Goal: Transaction & Acquisition: Purchase product/service

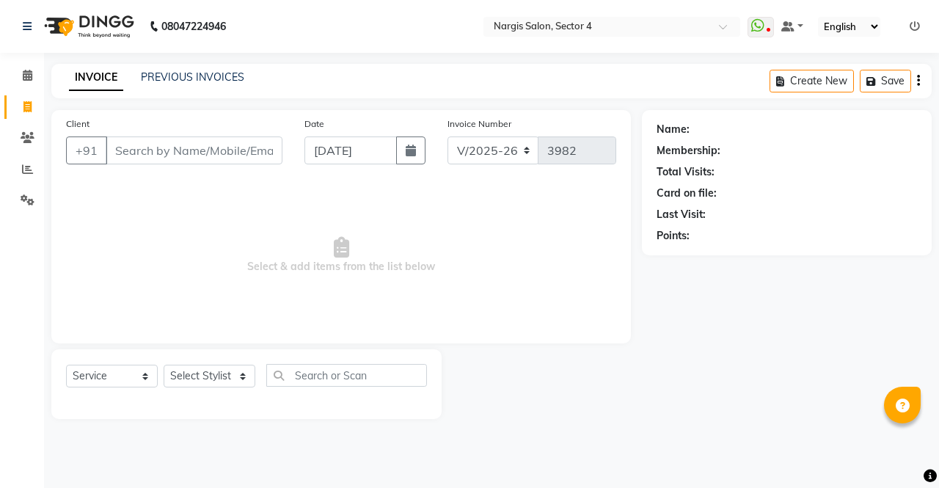
select select "4130"
select select "service"
click at [197, 376] on select "Select Stylist [PERSON_NAME] [PERSON_NAME] [PERSON_NAME] Front Desk muskaan rak…" at bounding box center [210, 376] width 92 height 23
select select "28206"
click at [164, 365] on select "Select Stylist [PERSON_NAME] [PERSON_NAME] [PERSON_NAME] Front Desk muskaan rak…" at bounding box center [210, 376] width 92 height 23
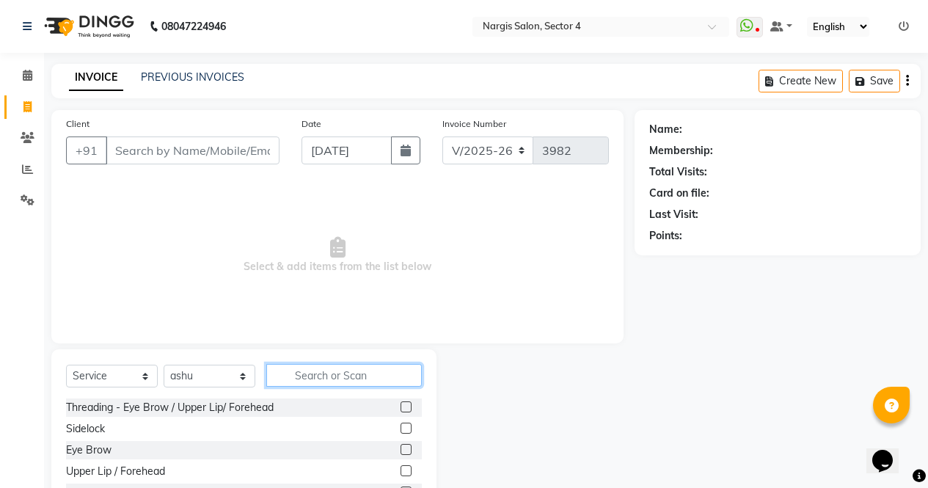
click at [315, 379] on input "text" at bounding box center [344, 375] width 156 height 23
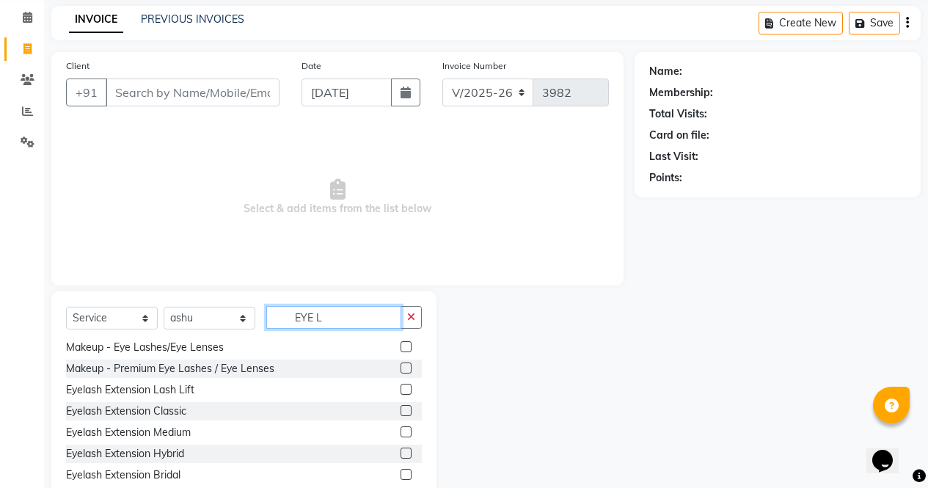
scroll to position [64, 0]
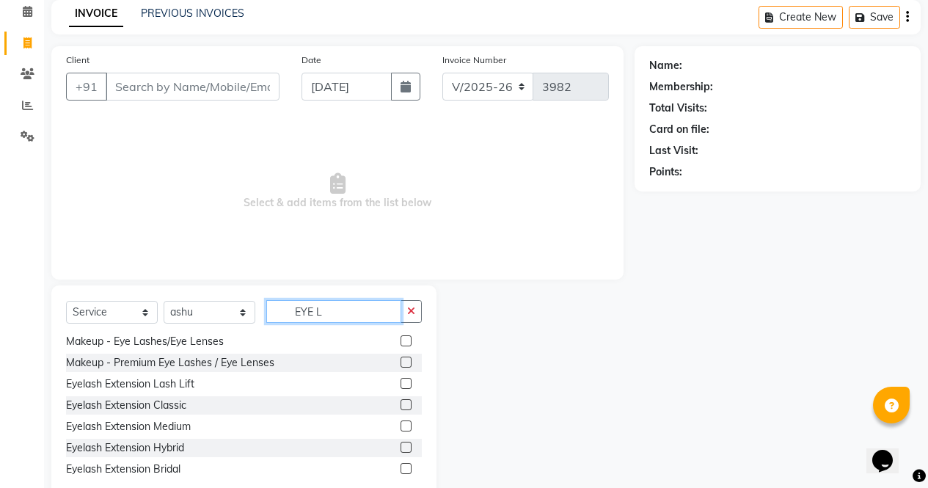
type input "EYE L"
click at [84, 409] on div "Eyelash Extension Classic" at bounding box center [126, 405] width 120 height 15
checkbox input "false"
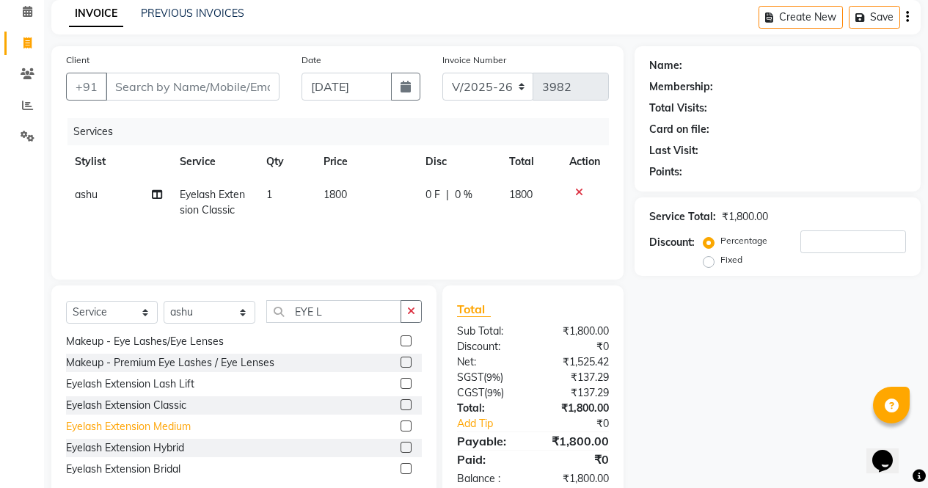
click at [85, 429] on div "Eyelash Extension Medium" at bounding box center [128, 426] width 125 height 15
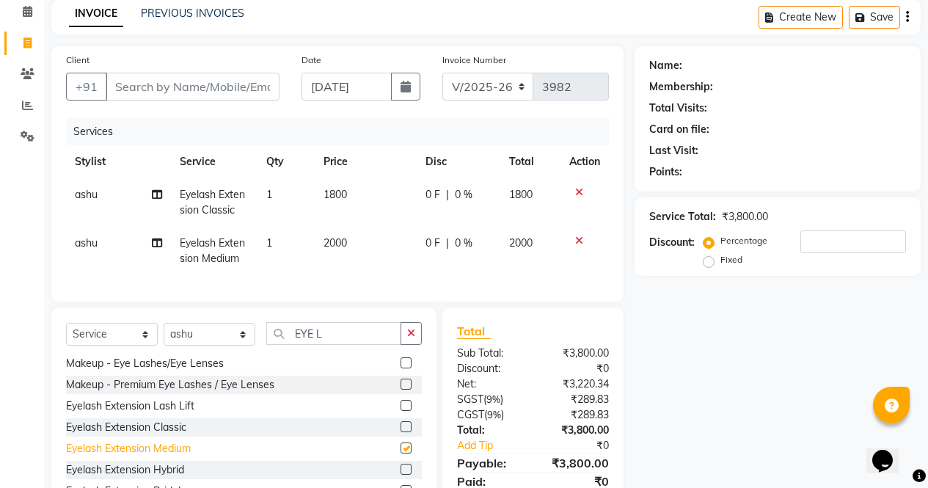
checkbox input "false"
click at [575, 191] on icon at bounding box center [579, 192] width 8 height 10
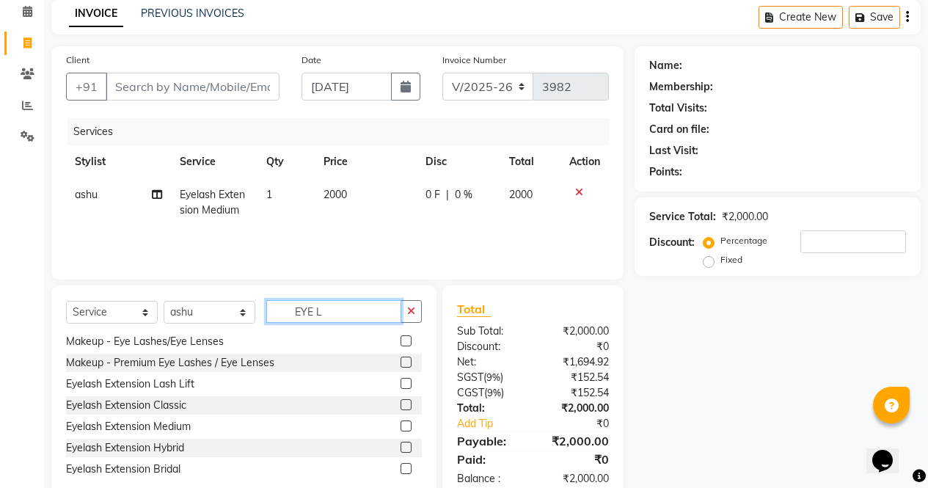
click at [342, 306] on input "EYE L" at bounding box center [333, 311] width 135 height 23
type input "E"
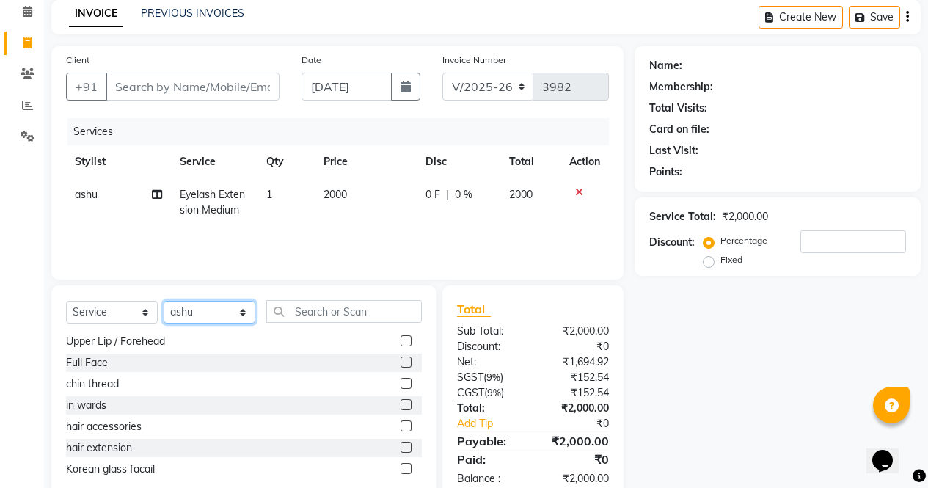
click at [181, 314] on select "Select Stylist [PERSON_NAME] [PERSON_NAME] [PERSON_NAME] Front Desk muskaan rak…" at bounding box center [210, 312] width 92 height 23
select select "28131"
click at [164, 301] on select "Select Stylist [PERSON_NAME] [PERSON_NAME] [PERSON_NAME] Front Desk muskaan rak…" at bounding box center [210, 312] width 92 height 23
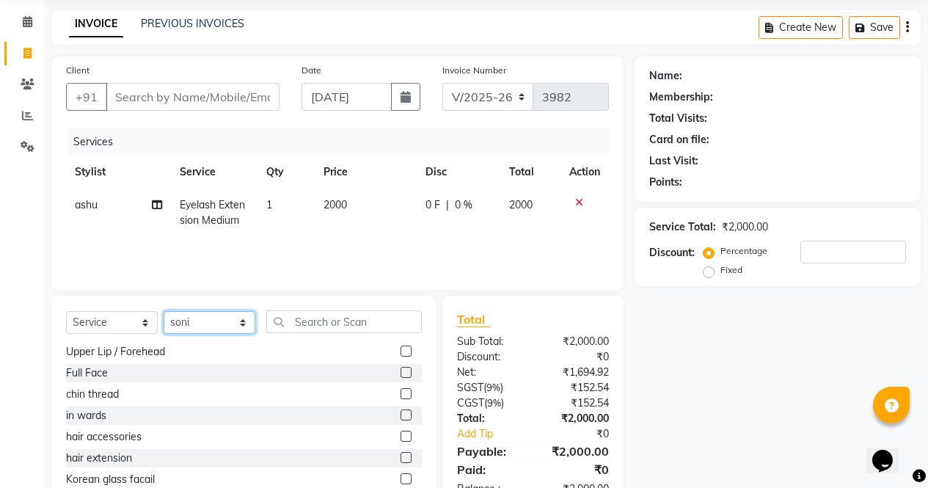
scroll to position [73, 0]
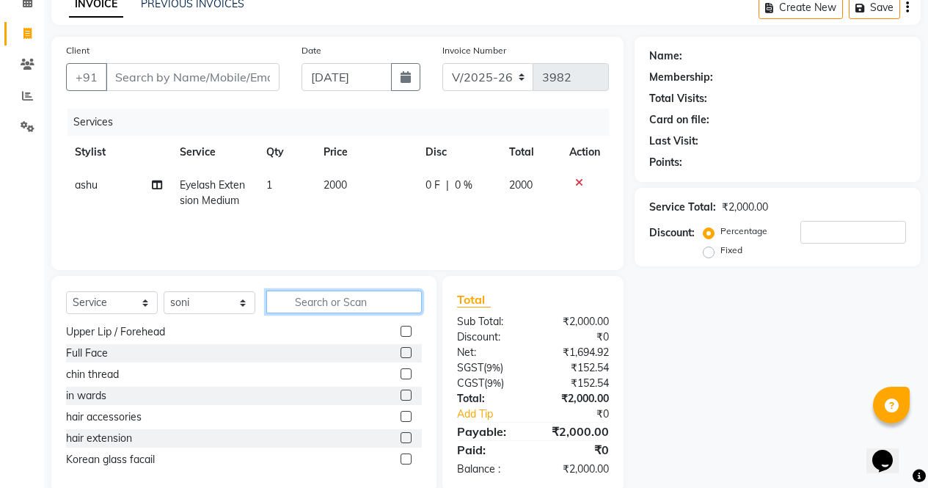
click at [302, 296] on input "text" at bounding box center [344, 302] width 156 height 23
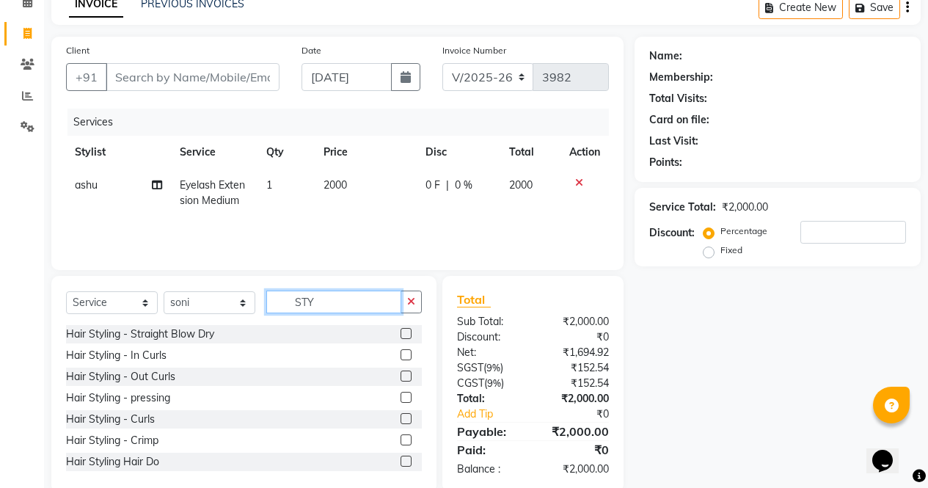
type input "STY"
click at [84, 402] on div "Hair Styling - pressing" at bounding box center [118, 397] width 104 height 15
checkbox input "false"
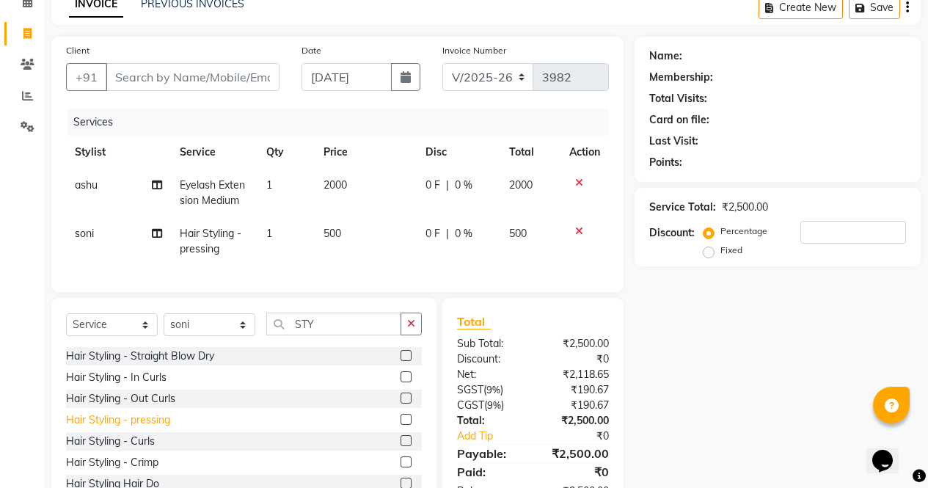
click at [355, 232] on td "500" at bounding box center [366, 241] width 102 height 48
select select "28131"
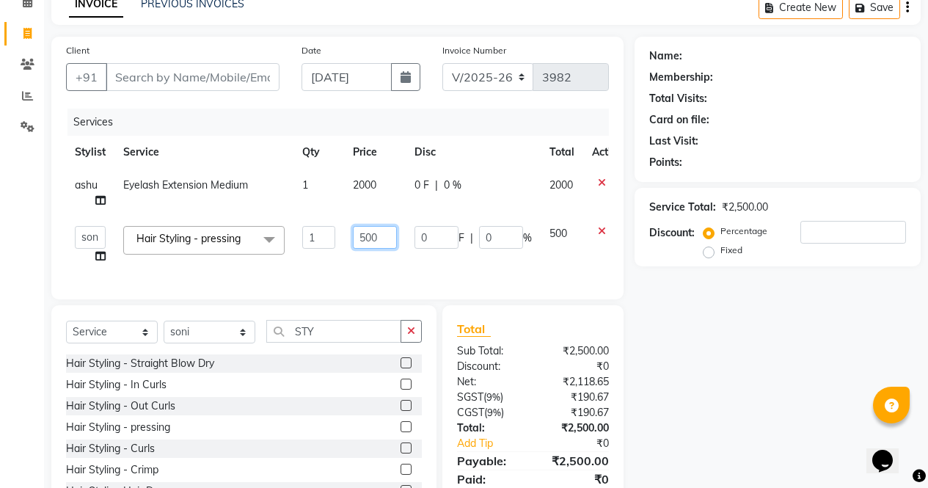
click at [387, 241] on input "500" at bounding box center [375, 237] width 44 height 23
type input "5"
type input "650"
click at [705, 442] on div "Name: Membership: Total Visits: Card on file: Last Visit: Points: Service Total…" at bounding box center [783, 279] width 297 height 485
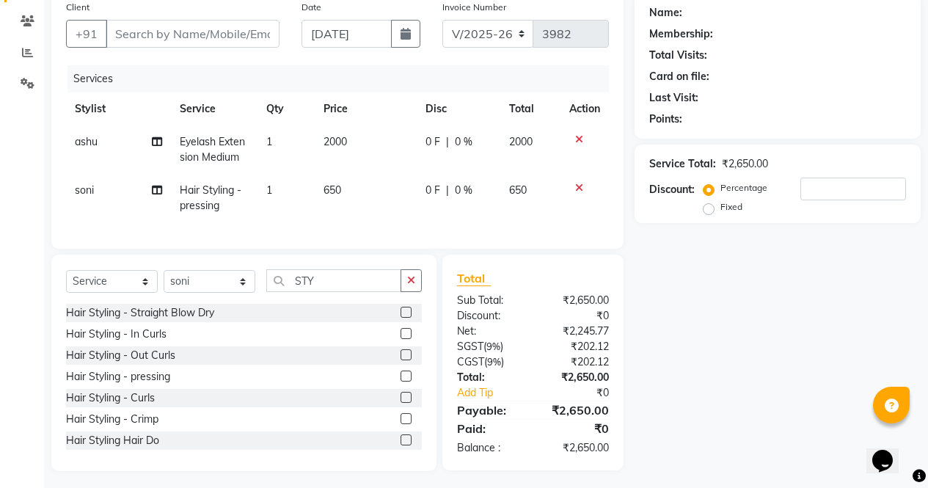
scroll to position [133, 0]
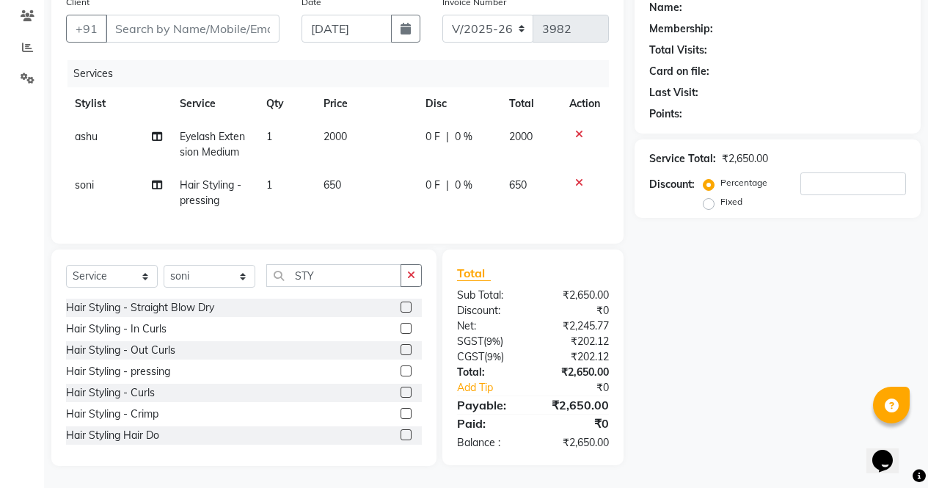
click at [579, 178] on icon at bounding box center [579, 183] width 8 height 10
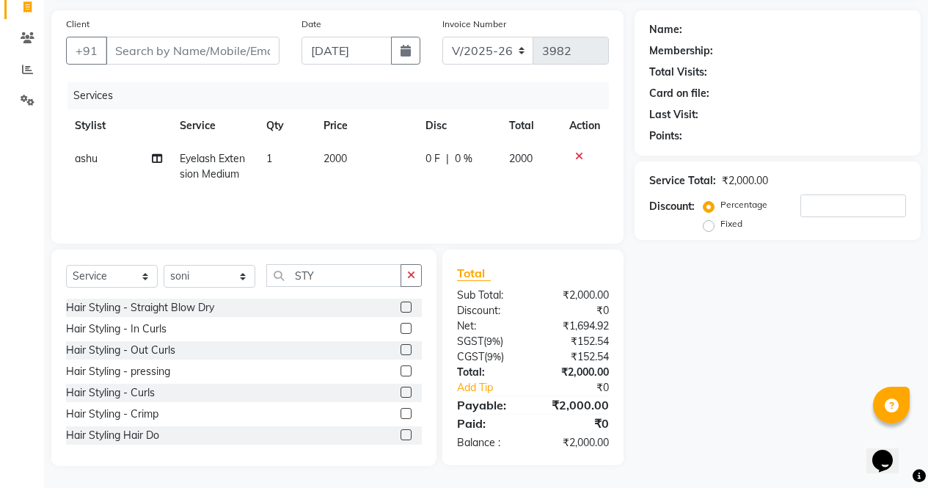
click at [579, 156] on icon at bounding box center [579, 156] width 8 height 10
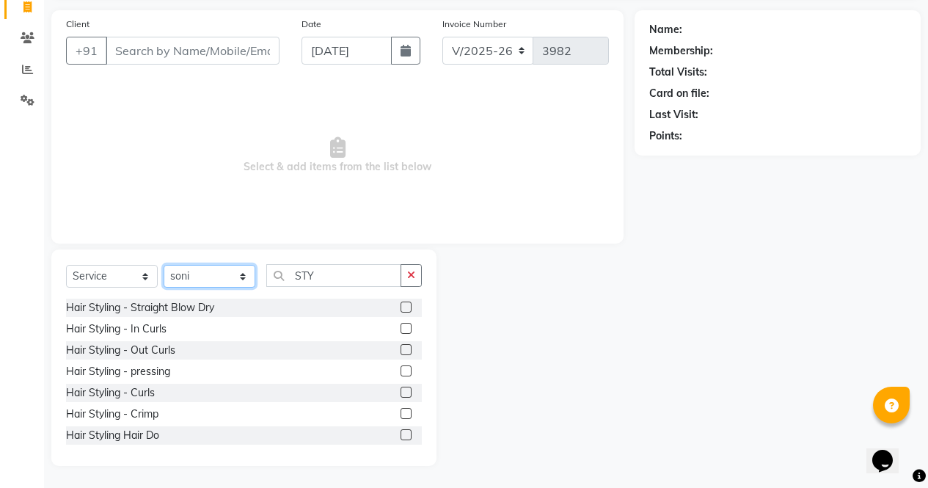
click at [195, 274] on select "Select Stylist [PERSON_NAME] [PERSON_NAME] [PERSON_NAME] Front Desk muskaan rak…" at bounding box center [210, 276] width 92 height 23
select select "87810"
click at [164, 265] on select "Select Stylist [PERSON_NAME] [PERSON_NAME] [PERSON_NAME] Front Desk muskaan rak…" at bounding box center [210, 276] width 92 height 23
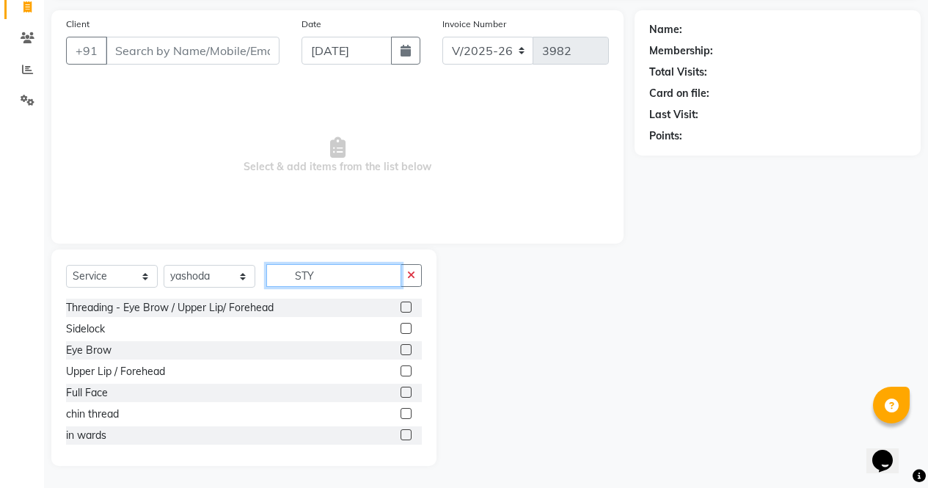
click at [324, 272] on input "STY" at bounding box center [333, 275] width 135 height 23
type input "S"
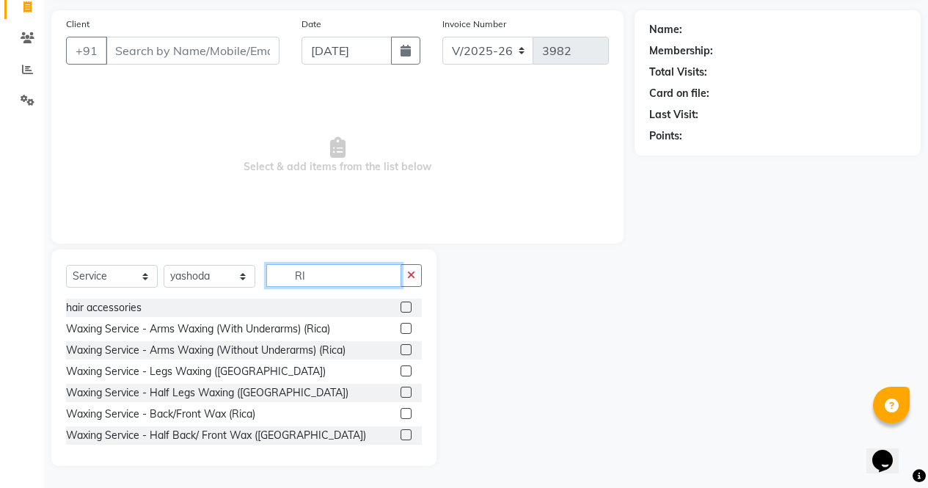
type input "R"
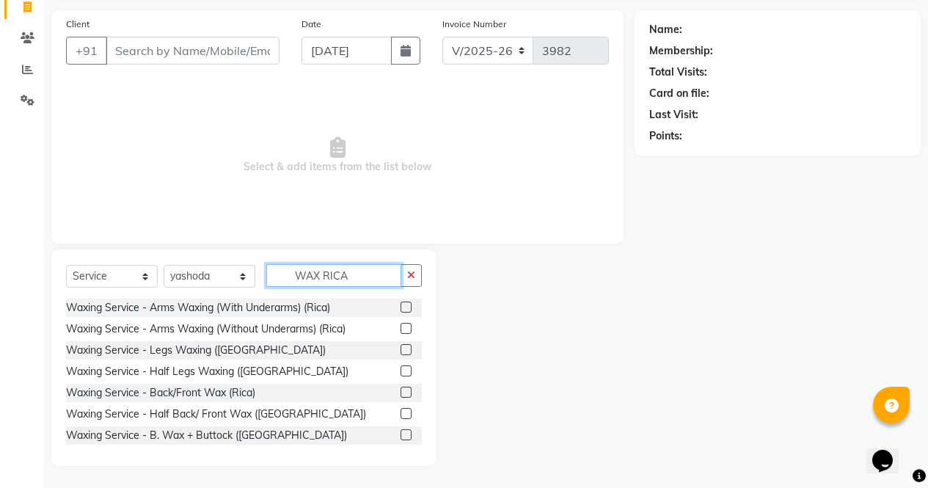
type input "WAX RICA"
click at [401, 307] on label at bounding box center [406, 307] width 11 height 11
click at [401, 307] on input "checkbox" at bounding box center [406, 308] width 10 height 10
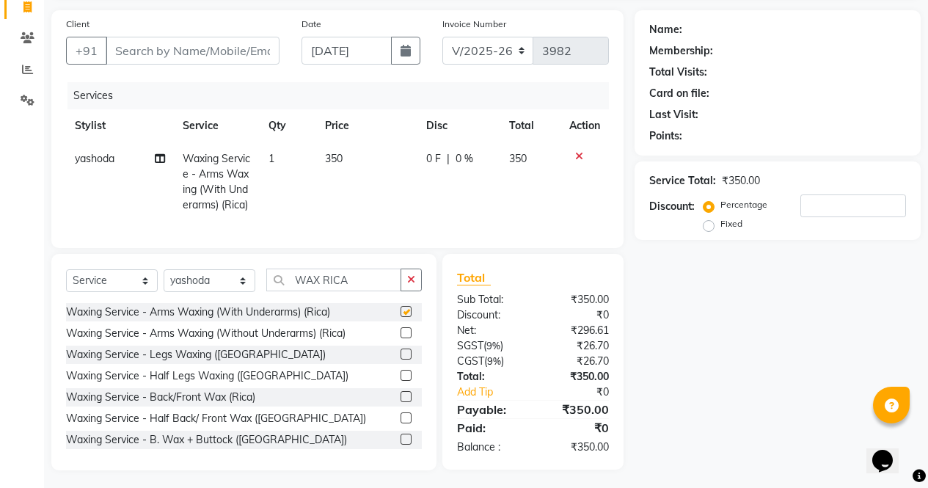
scroll to position [131, 0]
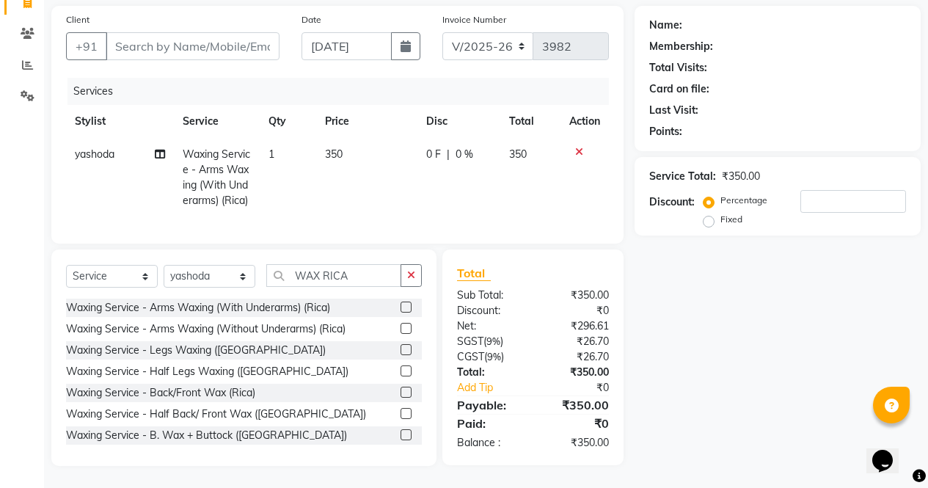
checkbox input "false"
click at [353, 270] on input "WAX RICA" at bounding box center [333, 275] width 135 height 23
type input "W"
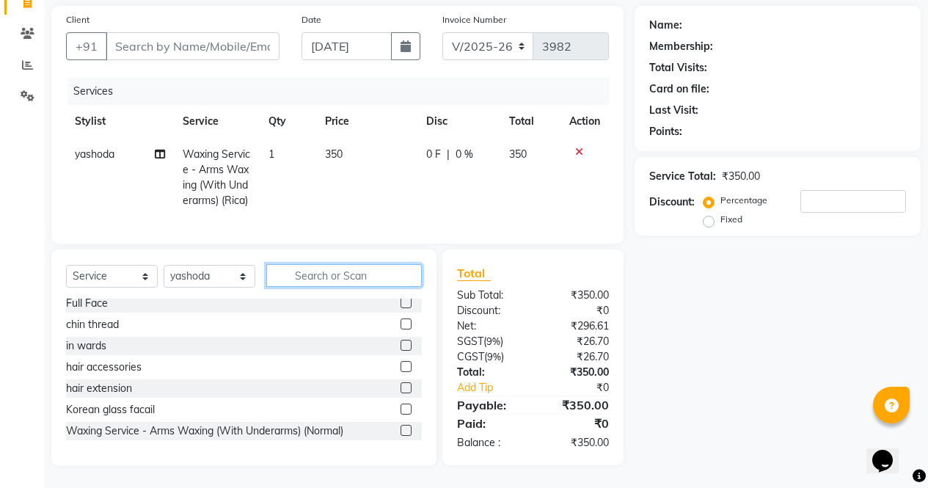
click at [335, 271] on input "text" at bounding box center [344, 275] width 156 height 23
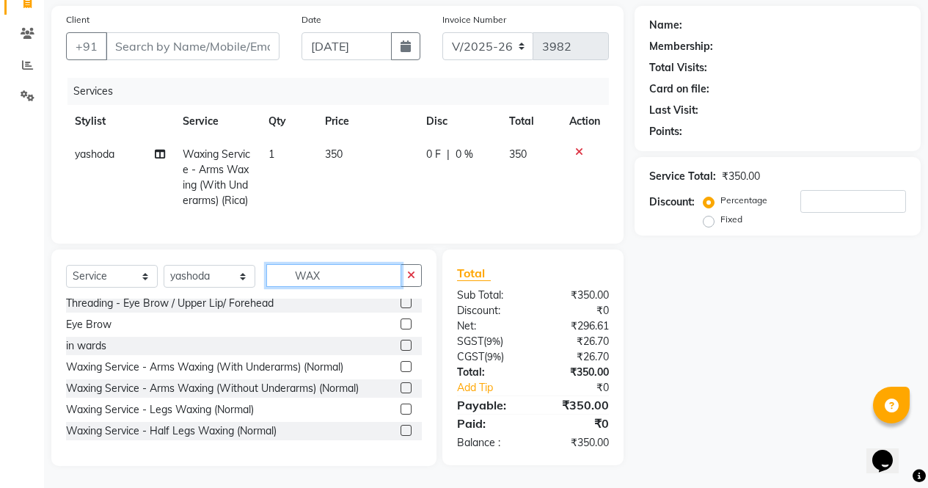
scroll to position [0, 0]
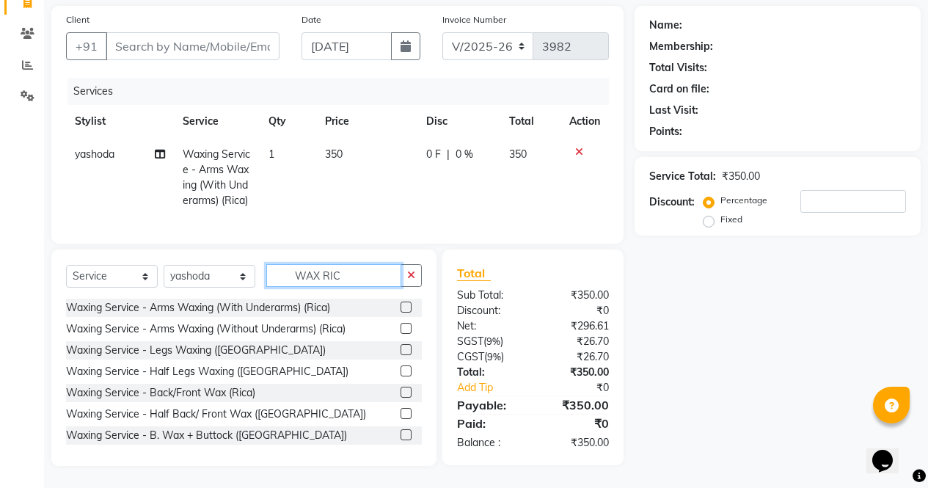
type input "WAX RICA"
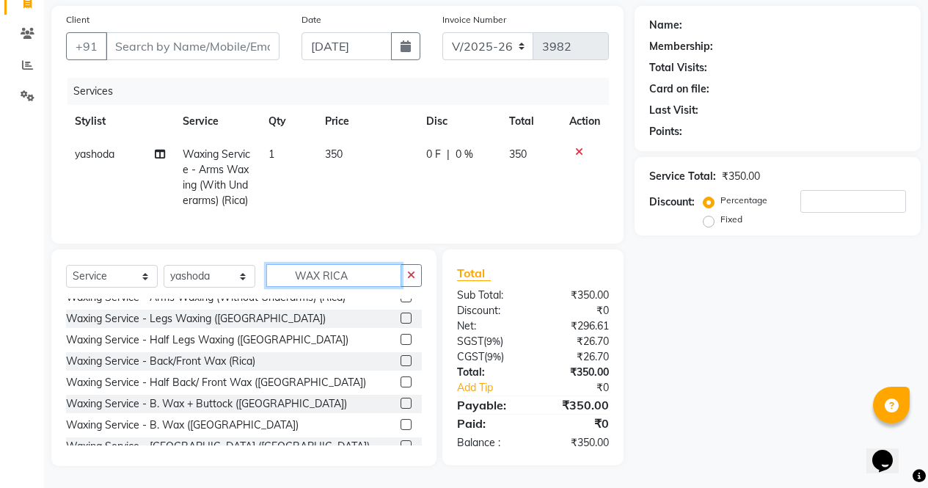
scroll to position [30, 0]
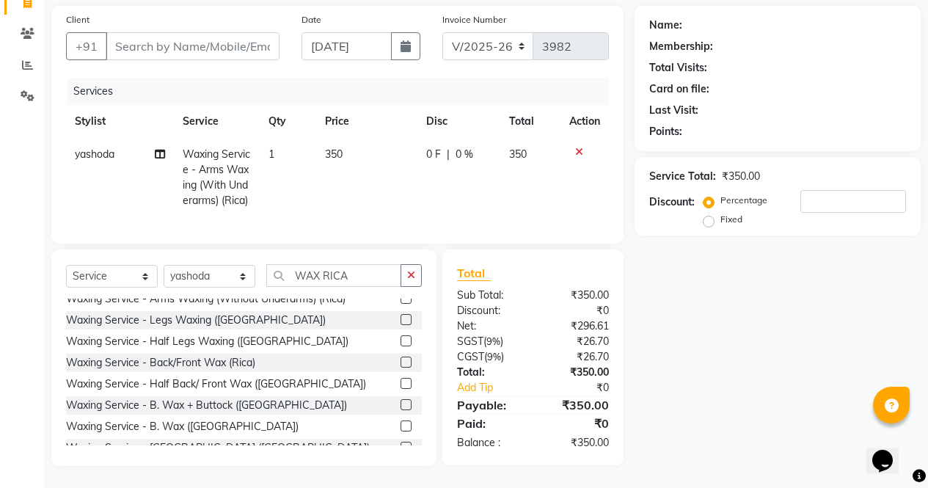
click at [401, 320] on label at bounding box center [406, 319] width 11 height 11
click at [401, 320] on input "checkbox" at bounding box center [406, 321] width 10 height 10
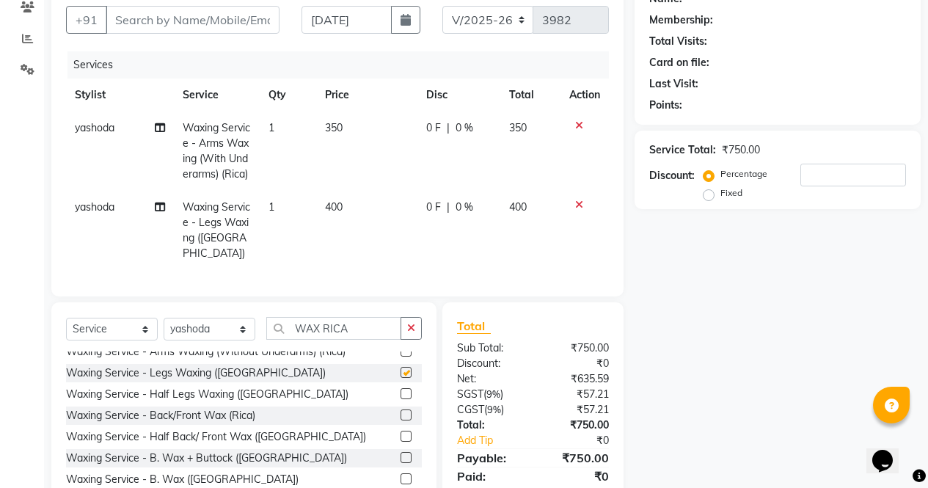
scroll to position [194, 0]
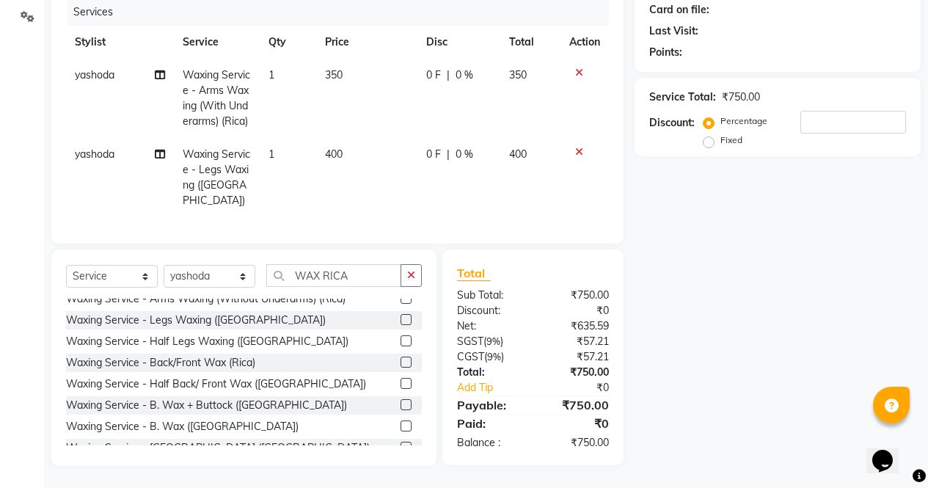
checkbox input "false"
click at [218, 279] on select "Select Stylist [PERSON_NAME] [PERSON_NAME] [PERSON_NAME] Front Desk muskaan rak…" at bounding box center [210, 276] width 92 height 23
select select "28131"
click at [164, 265] on select "Select Stylist [PERSON_NAME] [PERSON_NAME] [PERSON_NAME] Front Desk muskaan rak…" at bounding box center [210, 276] width 92 height 23
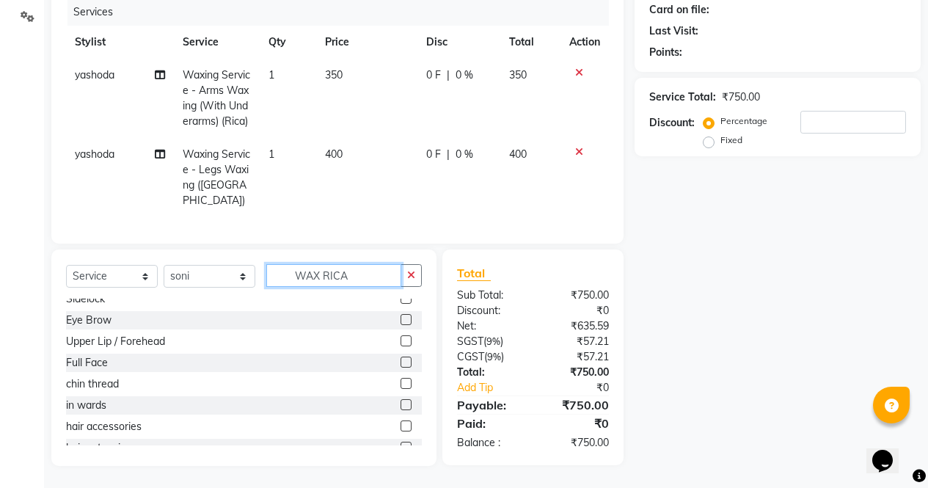
click at [356, 278] on input "WAX RICA" at bounding box center [333, 275] width 135 height 23
type input "W"
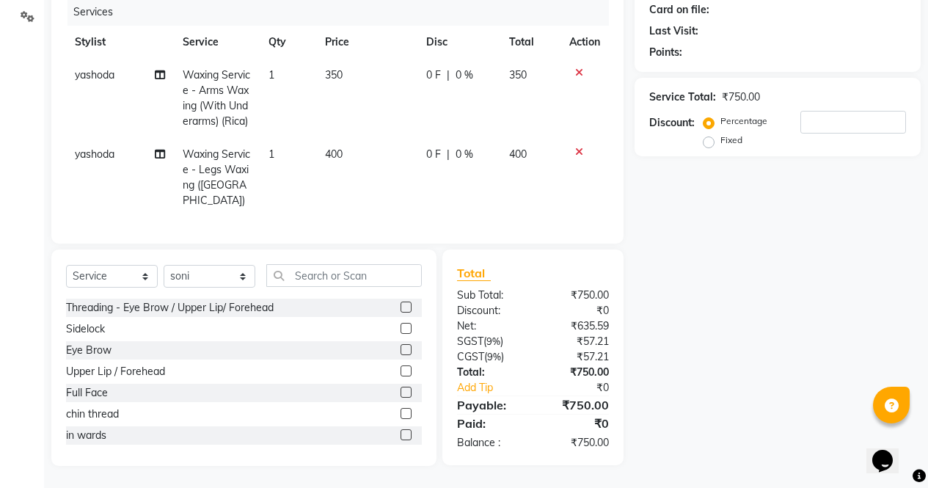
click at [401, 307] on label at bounding box center [406, 307] width 11 height 11
click at [401, 307] on input "checkbox" at bounding box center [406, 308] width 10 height 10
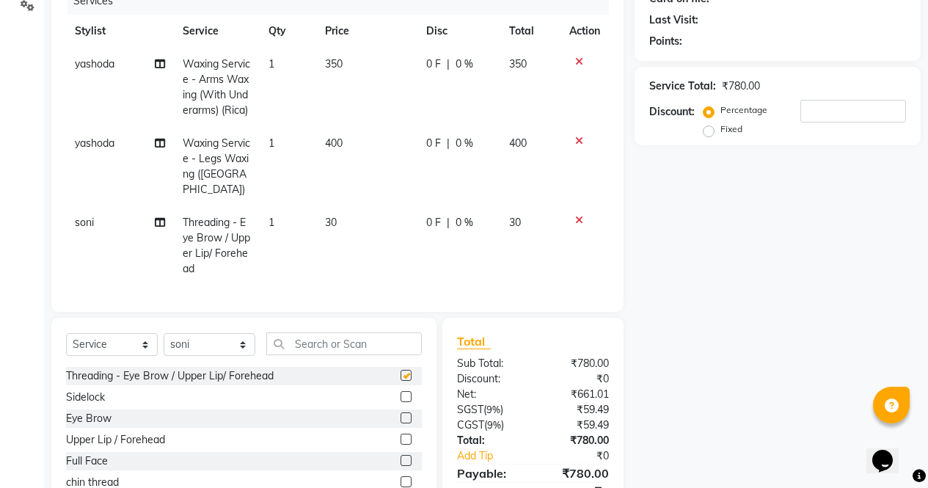
checkbox input "false"
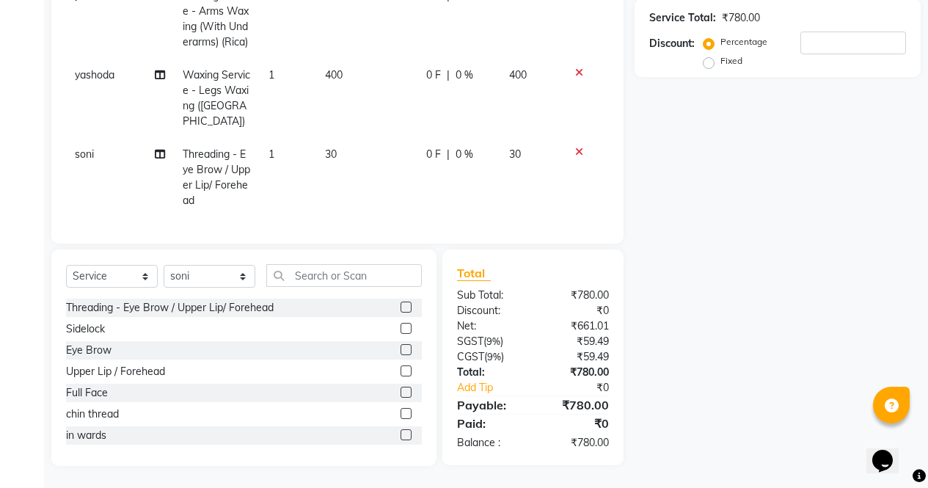
scroll to position [274, 0]
click at [340, 274] on input "text" at bounding box center [344, 275] width 156 height 23
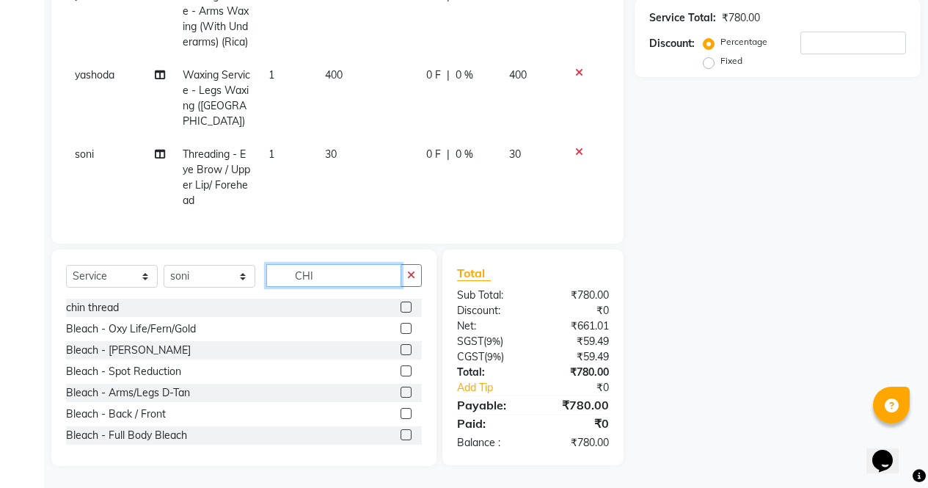
scroll to position [273, 0]
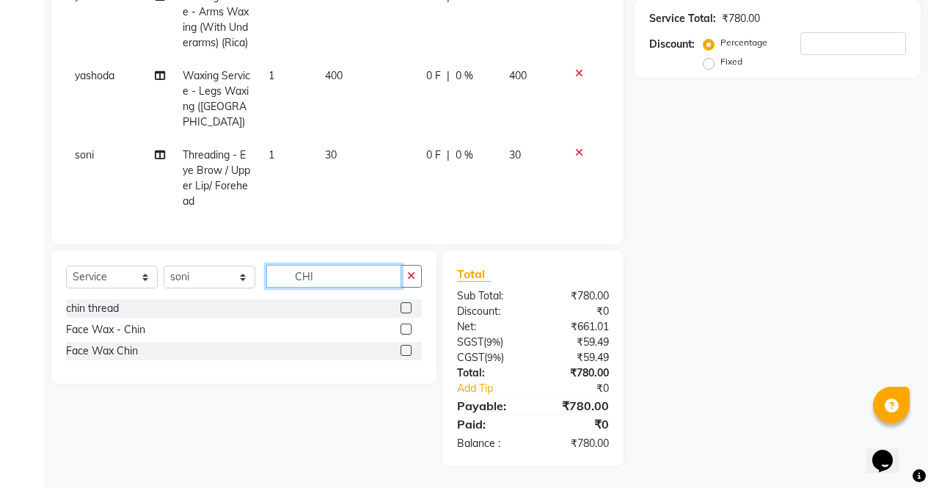
type input "CHI"
click at [407, 308] on label at bounding box center [406, 307] width 11 height 11
click at [407, 308] on input "checkbox" at bounding box center [406, 309] width 10 height 10
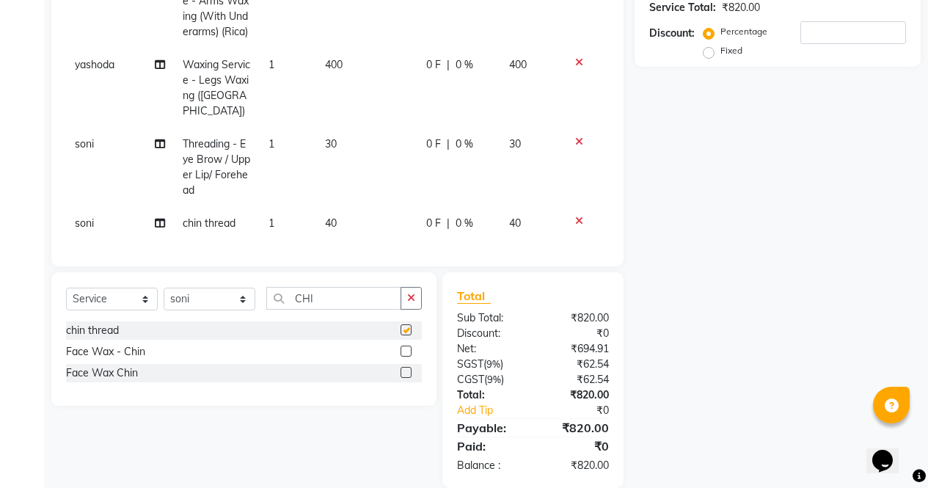
checkbox input "false"
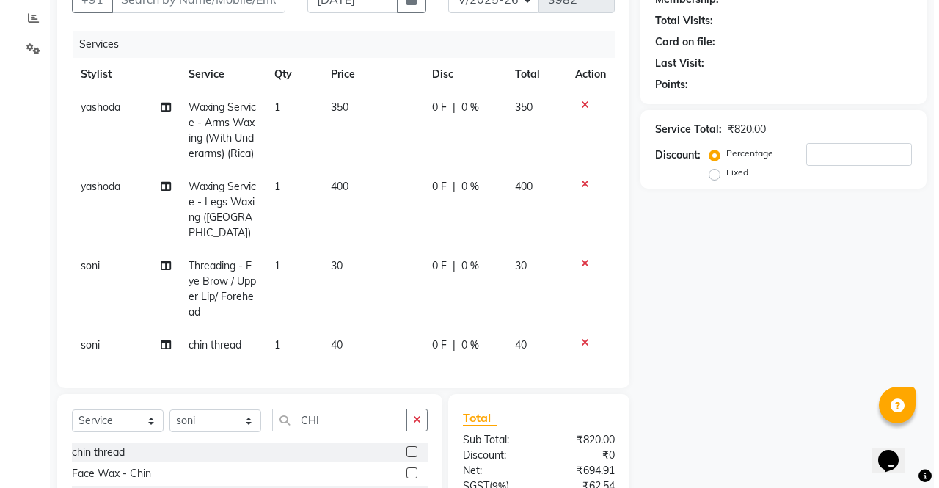
scroll to position [72, 0]
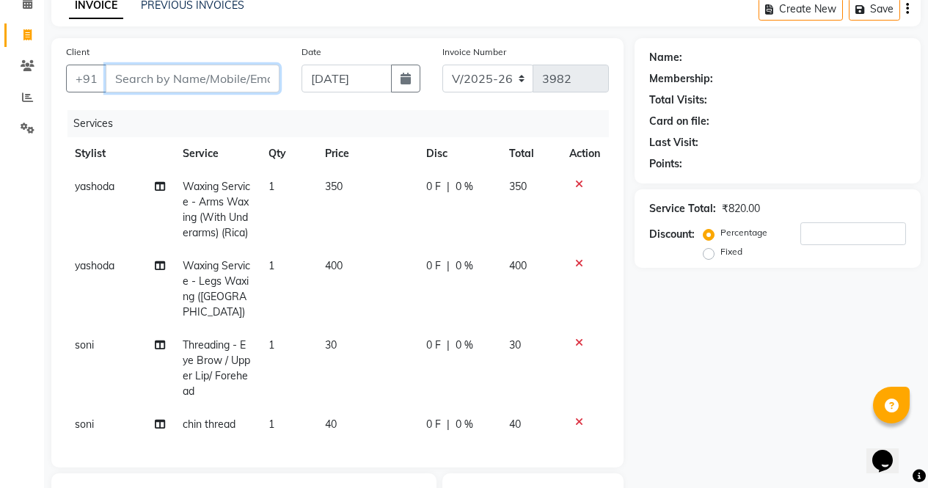
click at [208, 74] on input "Client" at bounding box center [193, 79] width 174 height 28
type input "9"
type input "0"
type input "9870303034"
click at [232, 73] on span "Add Client" at bounding box center [242, 78] width 58 height 15
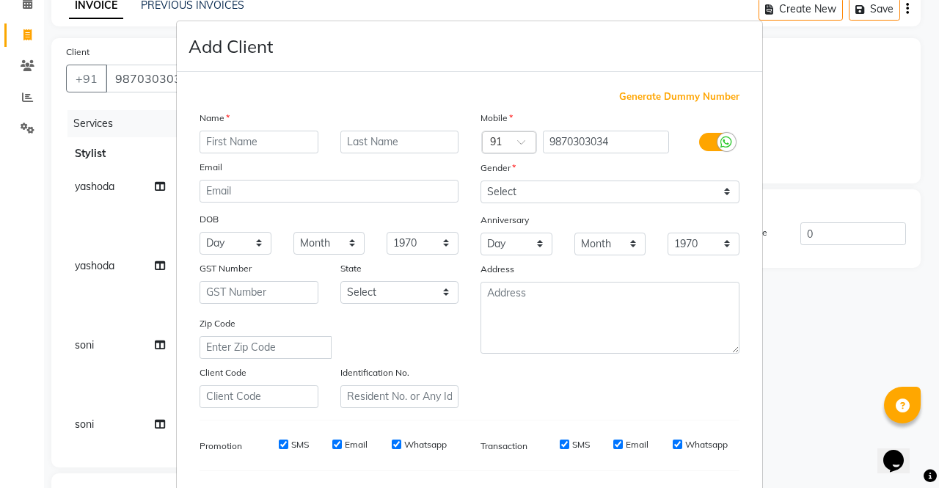
click at [250, 138] on input "text" at bounding box center [259, 142] width 119 height 23
type input "[PERSON_NAME]"
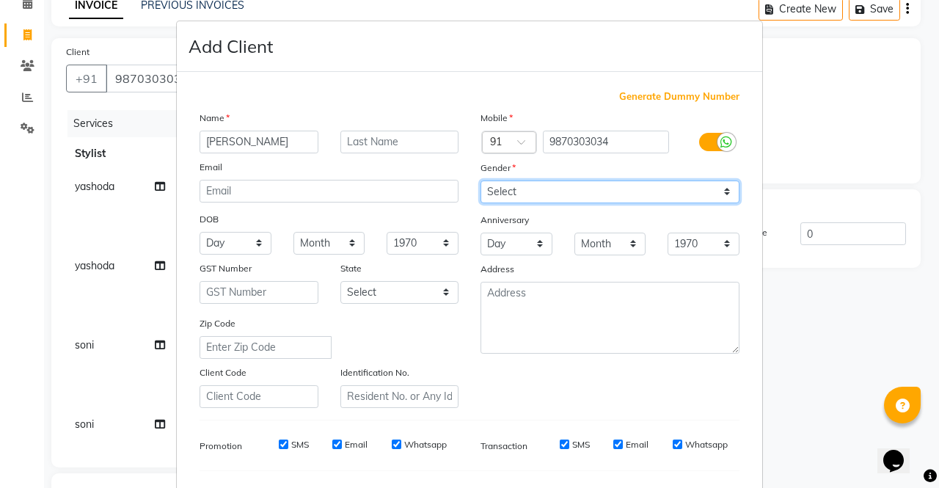
click at [503, 190] on select "Select [DEMOGRAPHIC_DATA] [DEMOGRAPHIC_DATA] Other Prefer Not To Say" at bounding box center [610, 192] width 259 height 23
select select "[DEMOGRAPHIC_DATA]"
click at [481, 181] on select "Select [DEMOGRAPHIC_DATA] [DEMOGRAPHIC_DATA] Other Prefer Not To Say" at bounding box center [610, 192] width 259 height 23
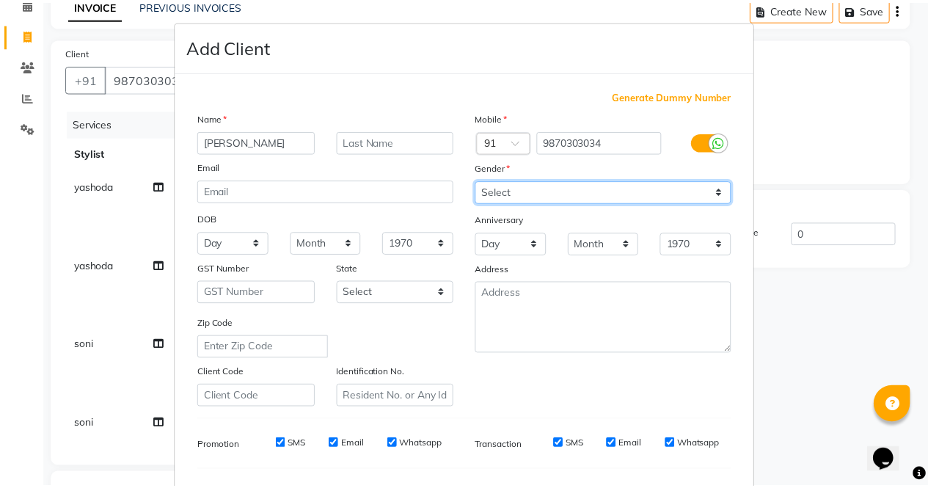
scroll to position [189, 0]
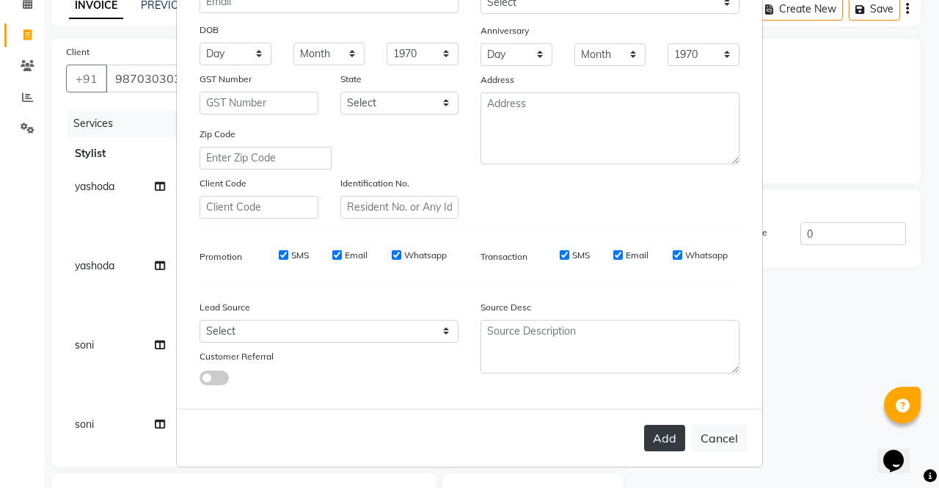
click at [660, 443] on button "Add" at bounding box center [664, 438] width 41 height 26
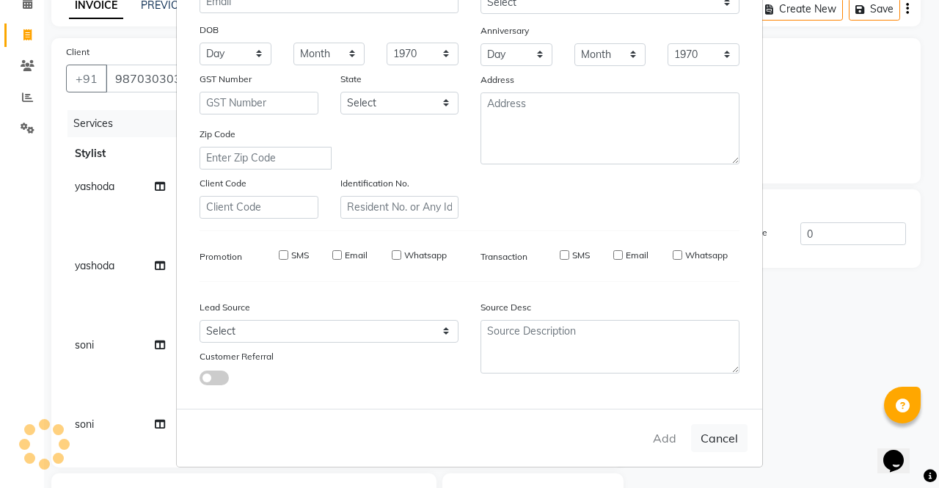
type input "98******34"
select select
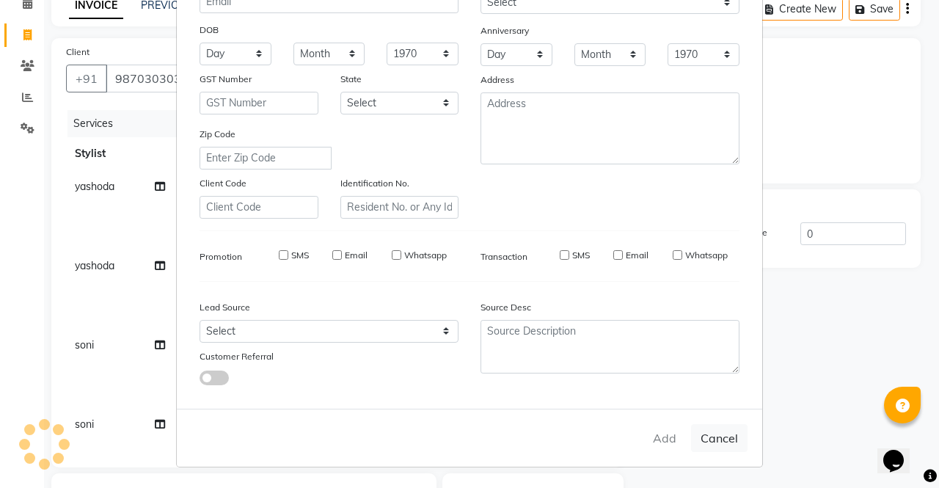
select select
checkbox input "false"
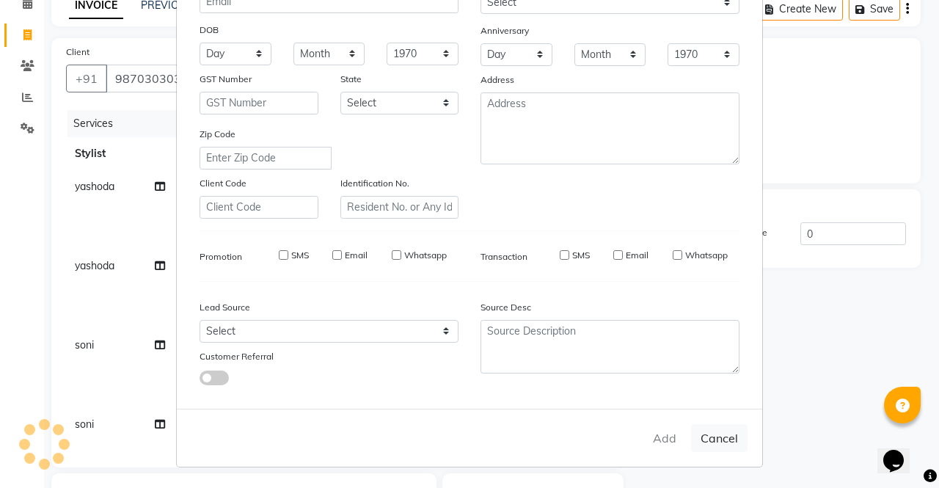
checkbox input "false"
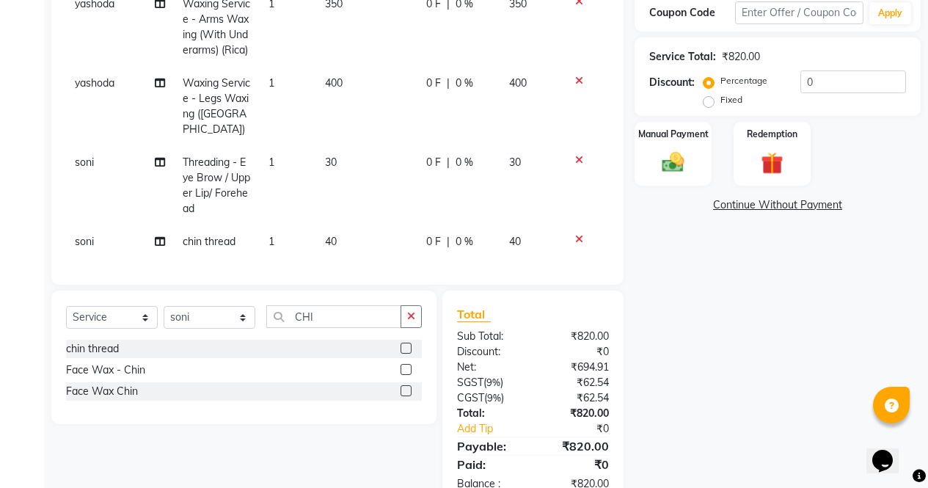
scroll to position [306, 0]
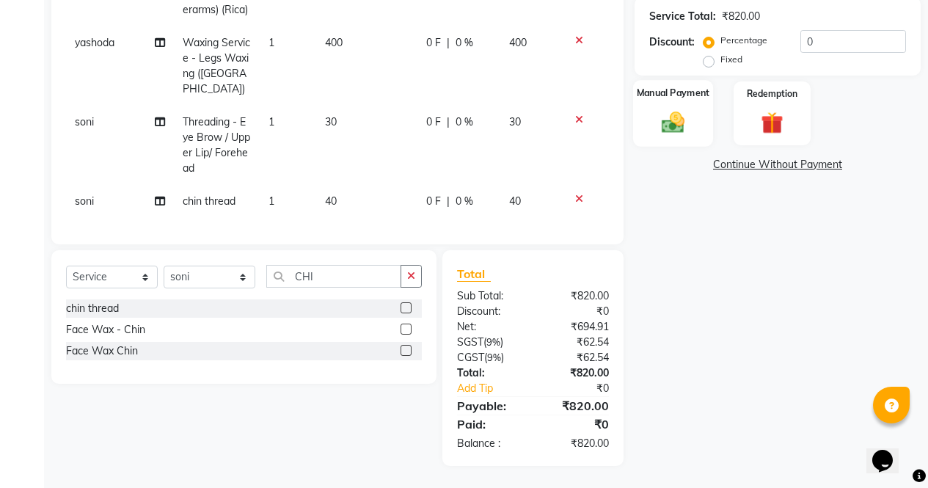
click at [686, 109] on img at bounding box center [673, 122] width 37 height 26
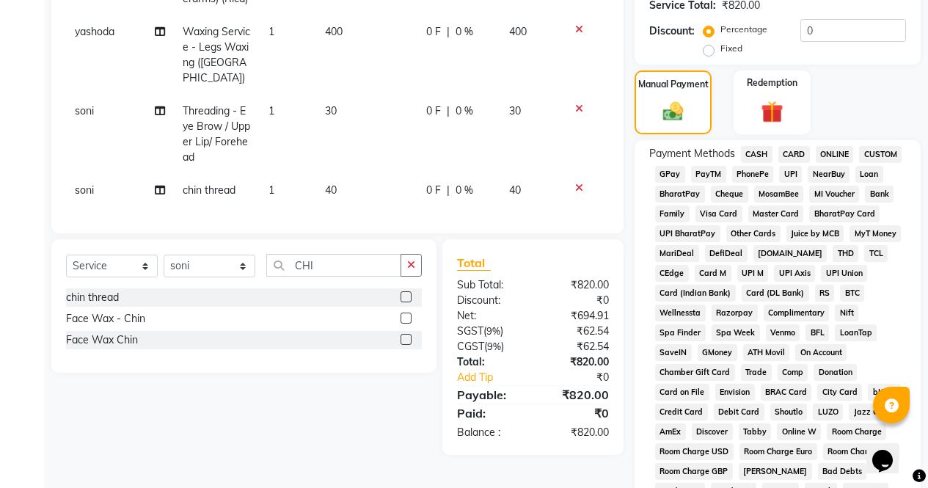
click at [763, 157] on span "CASH" at bounding box center [757, 154] width 32 height 17
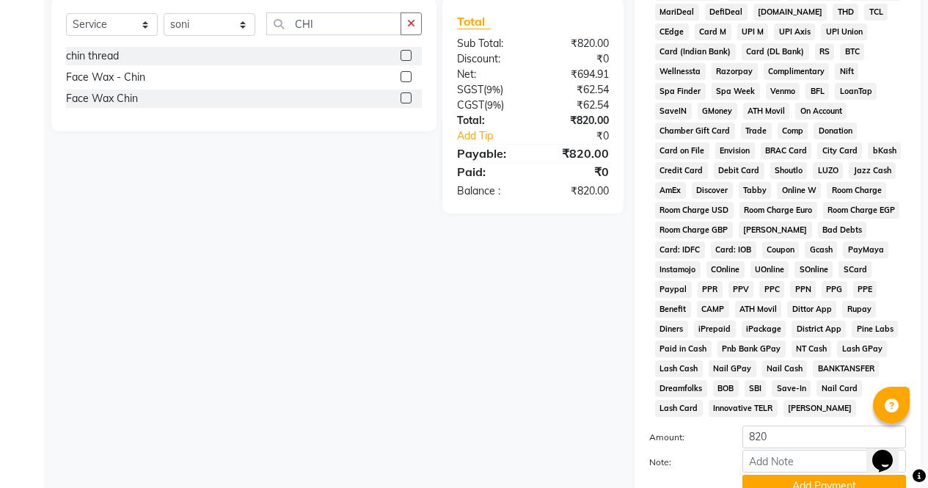
scroll to position [671, 0]
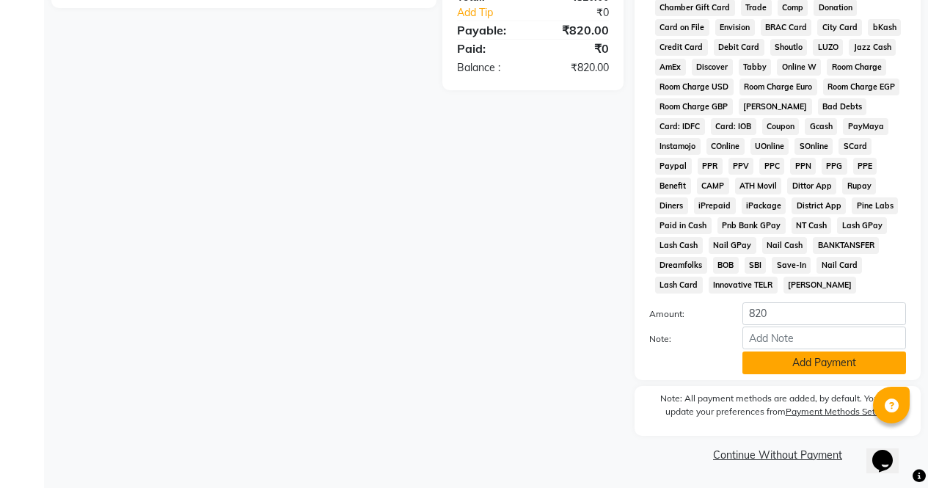
click at [821, 364] on button "Add Payment" at bounding box center [825, 363] width 164 height 23
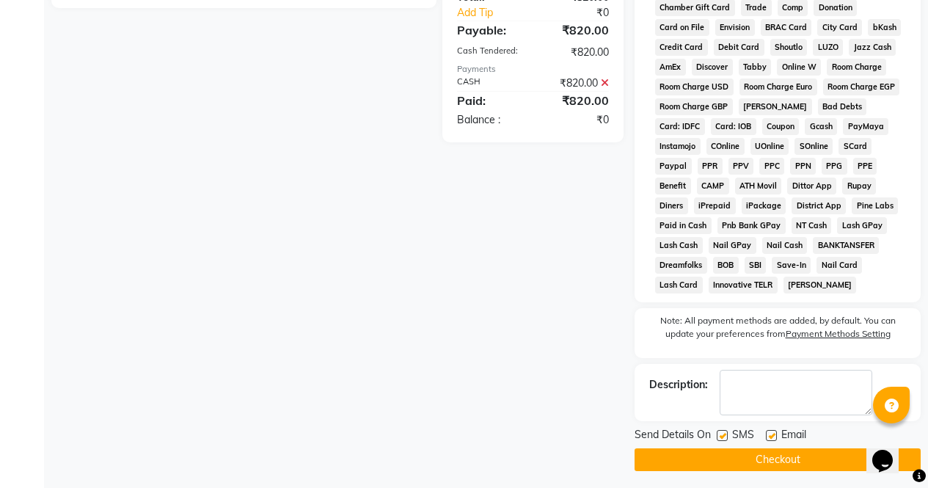
click at [798, 465] on button "Checkout" at bounding box center [778, 459] width 286 height 23
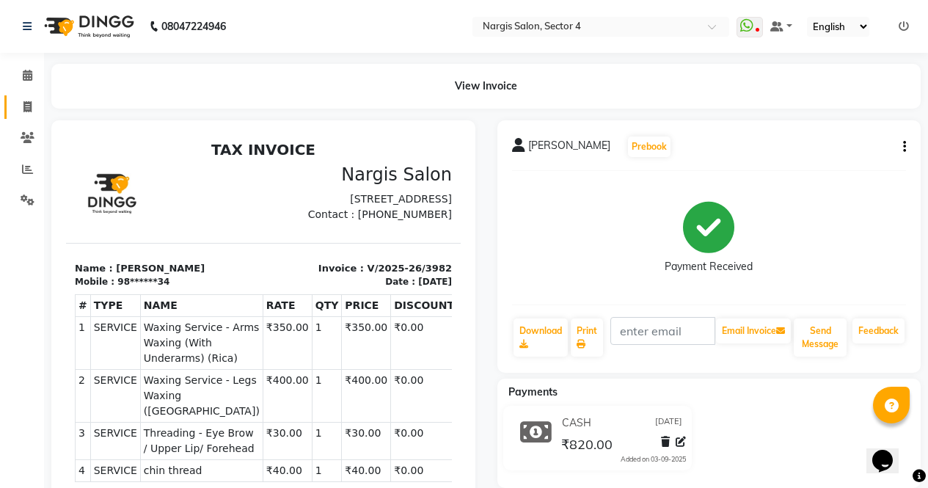
click at [31, 103] on icon at bounding box center [27, 106] width 8 height 11
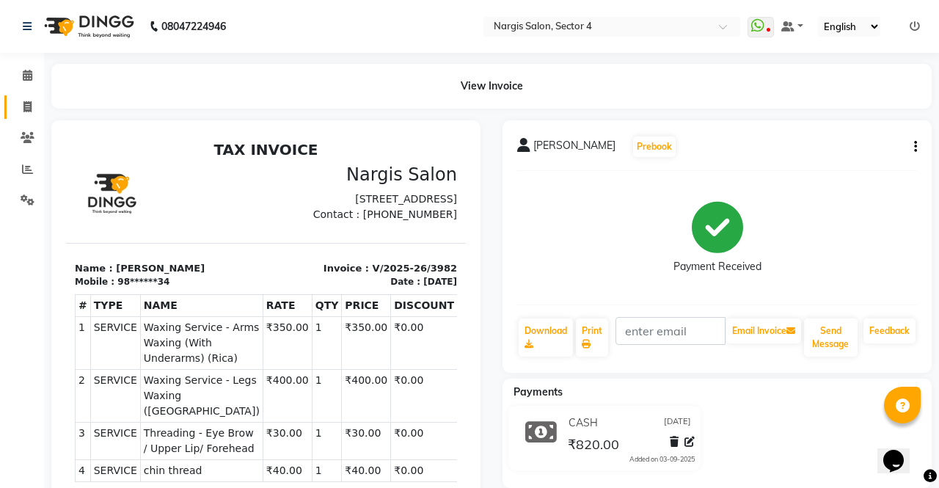
select select "service"
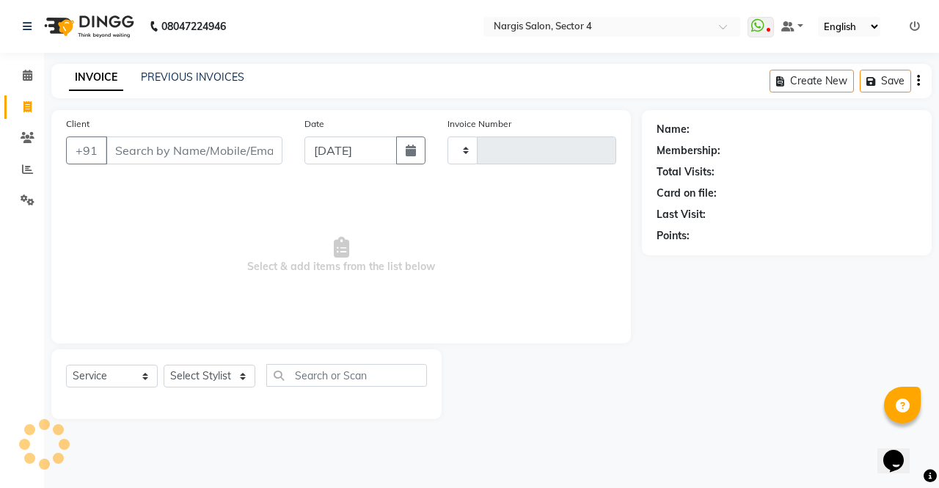
type input "3983"
select select "4130"
type input "5"
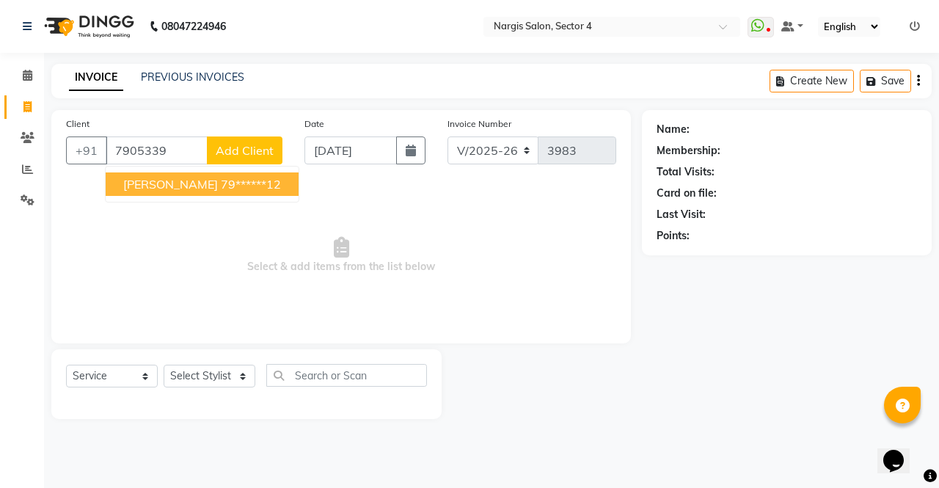
click at [131, 183] on span "[PERSON_NAME]" at bounding box center [170, 184] width 95 height 15
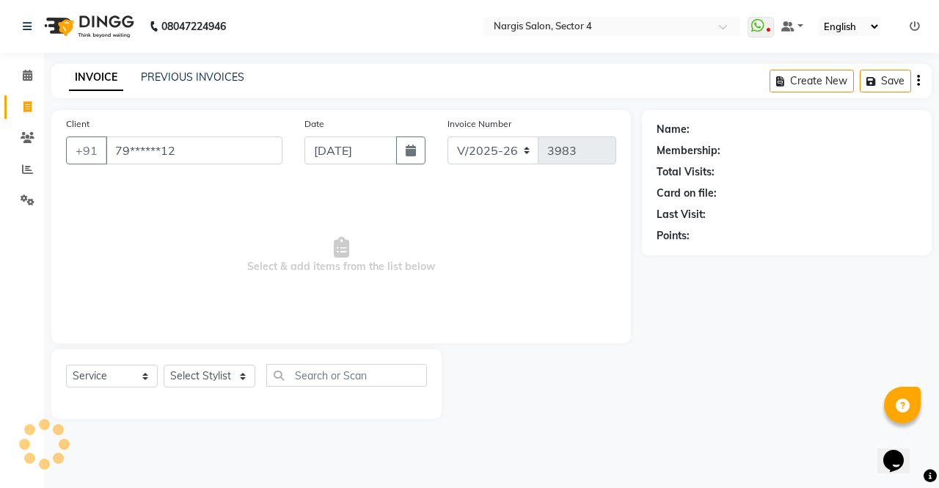
type input "79******12"
select select "1: Object"
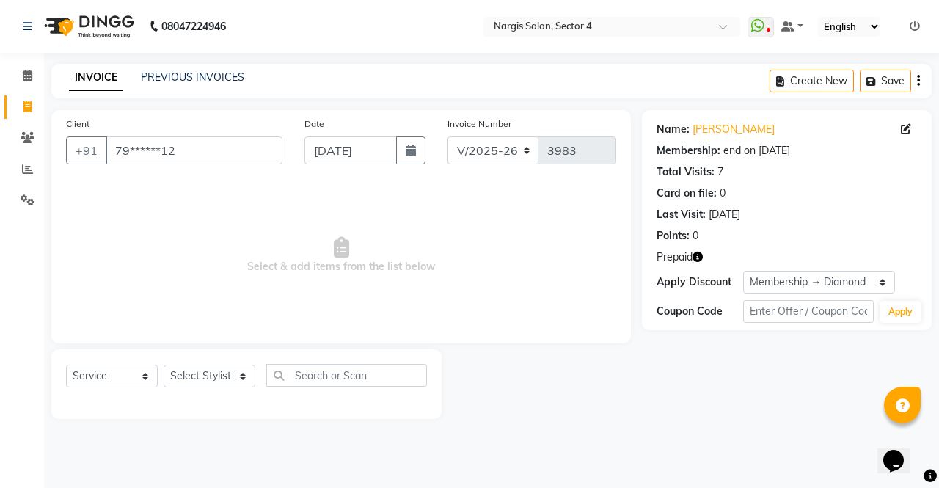
click at [703, 259] on icon "button" at bounding box center [698, 257] width 10 height 10
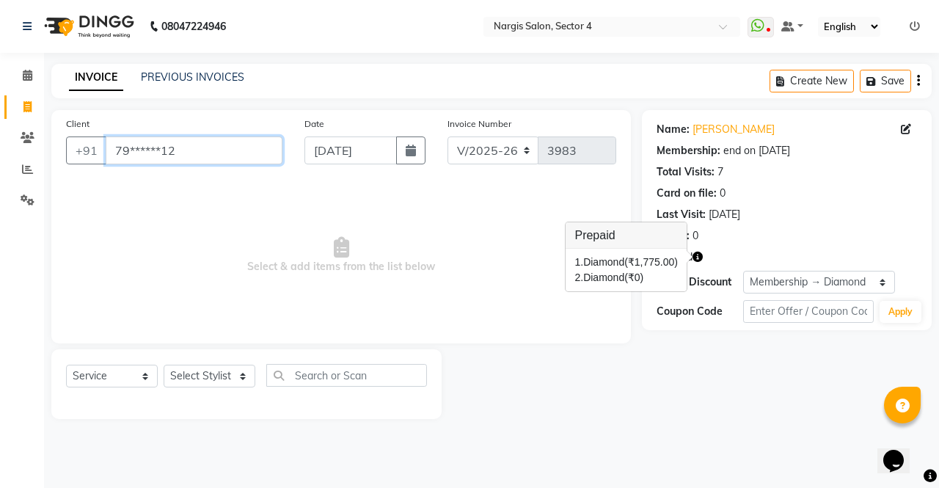
click at [178, 147] on input "79******12" at bounding box center [194, 151] width 177 height 28
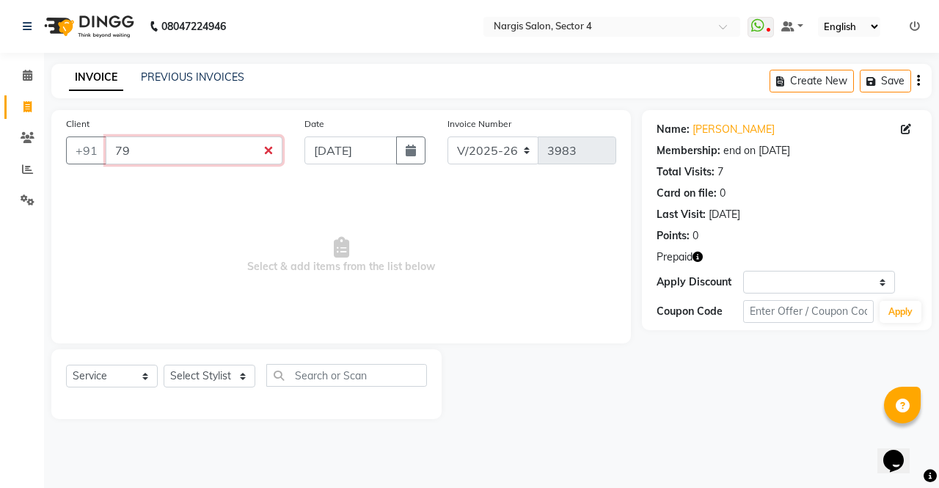
type input "7"
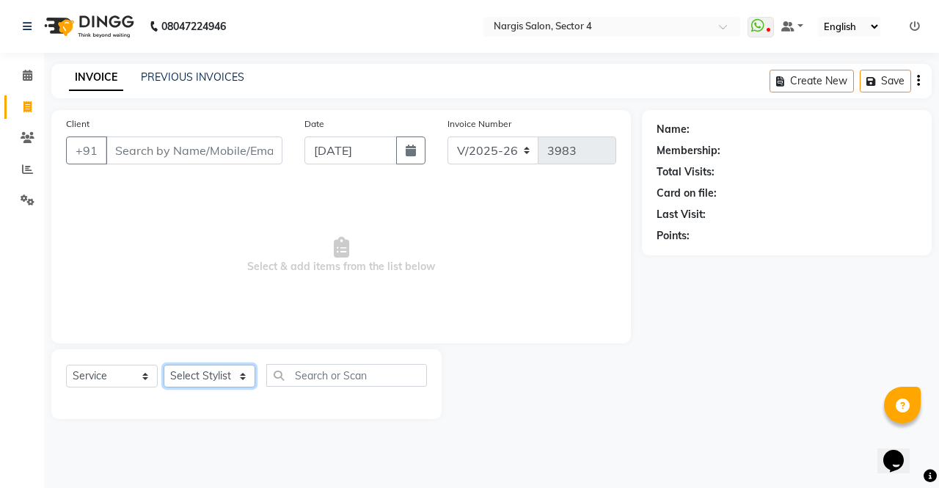
click at [194, 373] on select "Select Stylist [PERSON_NAME] [PERSON_NAME] [PERSON_NAME] Front Desk muskaan rak…" at bounding box center [210, 376] width 92 height 23
select select "28206"
click at [164, 365] on select "Select Stylist [PERSON_NAME] [PERSON_NAME] [PERSON_NAME] Front Desk muskaan rak…" at bounding box center [210, 376] width 92 height 23
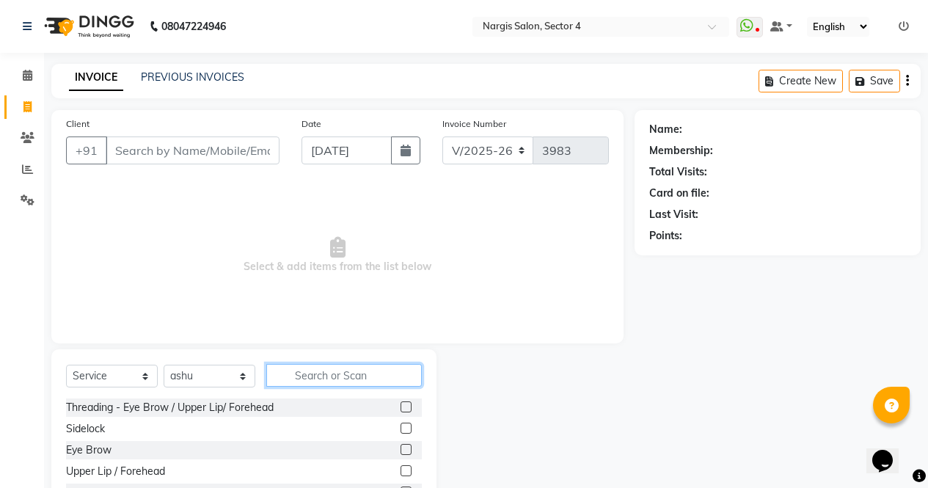
click at [315, 376] on input "text" at bounding box center [344, 375] width 156 height 23
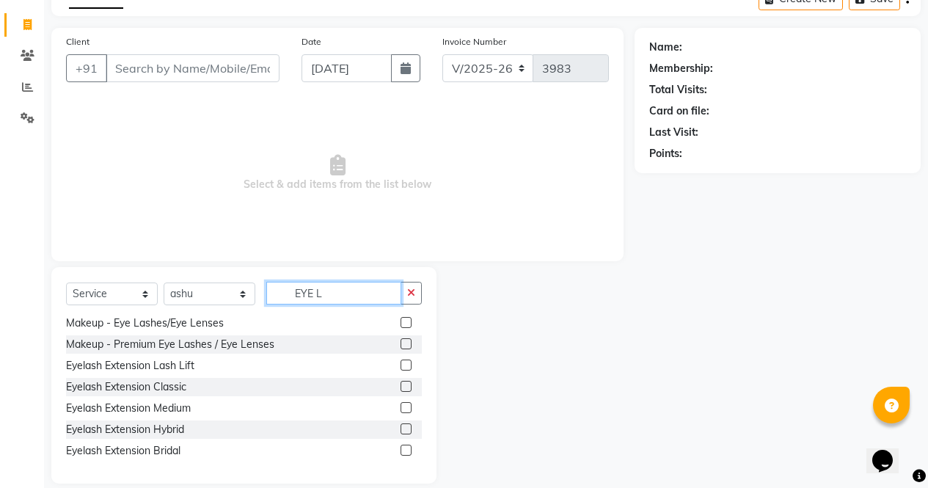
scroll to position [83, 0]
type input "EYE L"
click at [401, 385] on label at bounding box center [406, 385] width 11 height 11
click at [401, 385] on input "checkbox" at bounding box center [406, 387] width 10 height 10
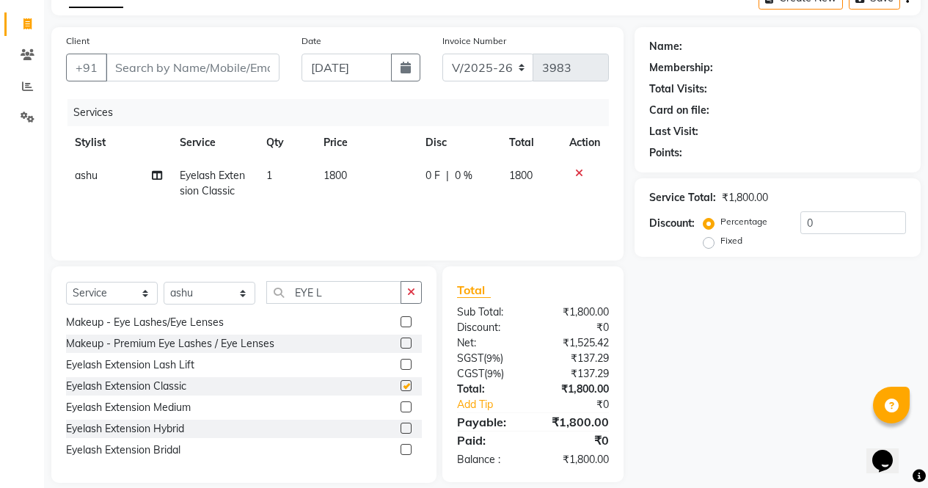
checkbox input "false"
click at [401, 407] on label at bounding box center [406, 406] width 11 height 11
click at [401, 407] on input "checkbox" at bounding box center [406, 408] width 10 height 10
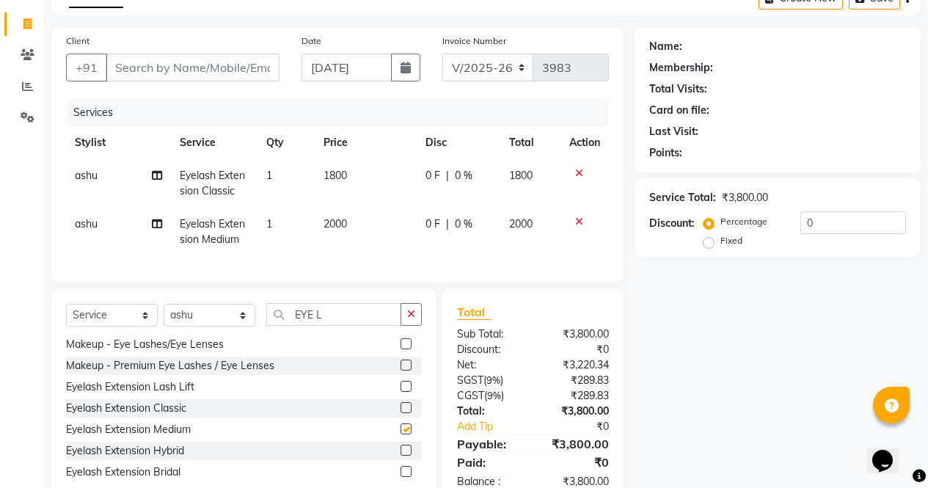
checkbox input "false"
click at [576, 176] on icon at bounding box center [579, 173] width 8 height 10
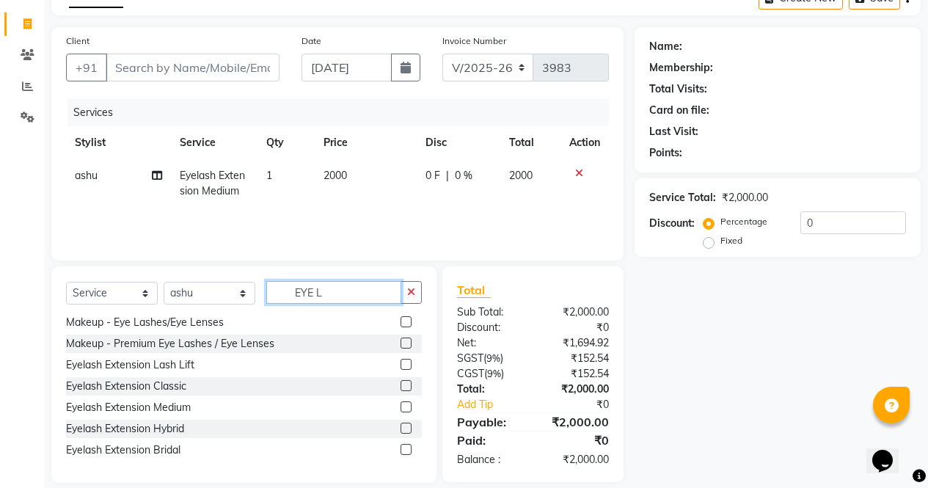
click at [355, 288] on input "EYE L" at bounding box center [333, 292] width 135 height 23
type input "E"
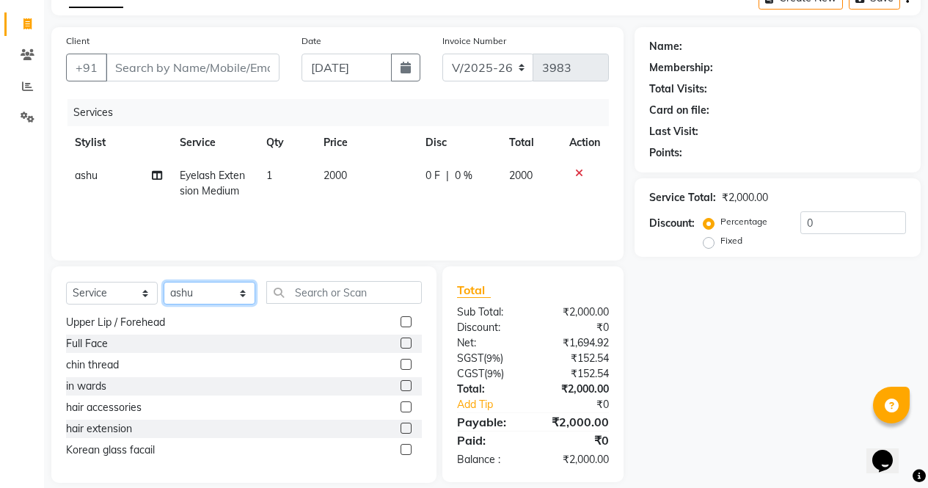
click at [217, 288] on select "Select Stylist [PERSON_NAME] [PERSON_NAME] [PERSON_NAME] Front Desk muskaan rak…" at bounding box center [210, 293] width 92 height 23
select select "28131"
click at [164, 282] on select "Select Stylist [PERSON_NAME] [PERSON_NAME] [PERSON_NAME] Front Desk muskaan rak…" at bounding box center [210, 293] width 92 height 23
click at [330, 294] on input "text" at bounding box center [344, 292] width 156 height 23
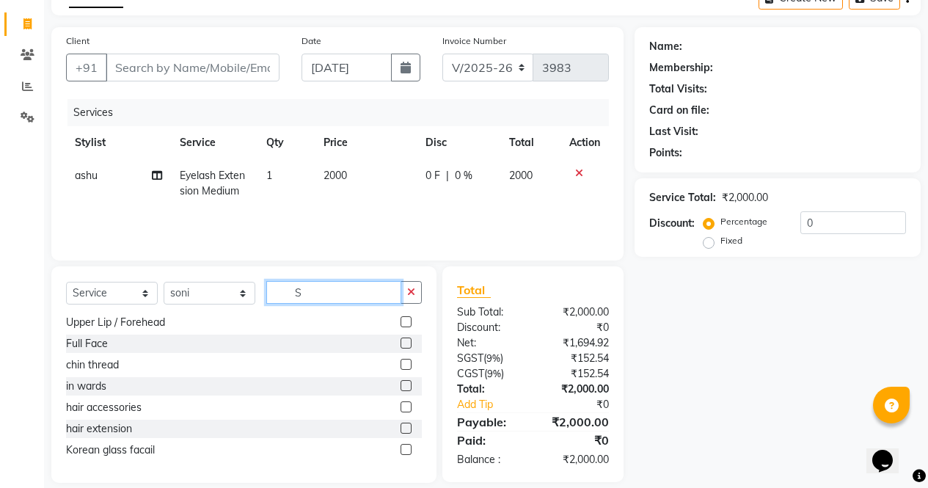
scroll to position [0, 0]
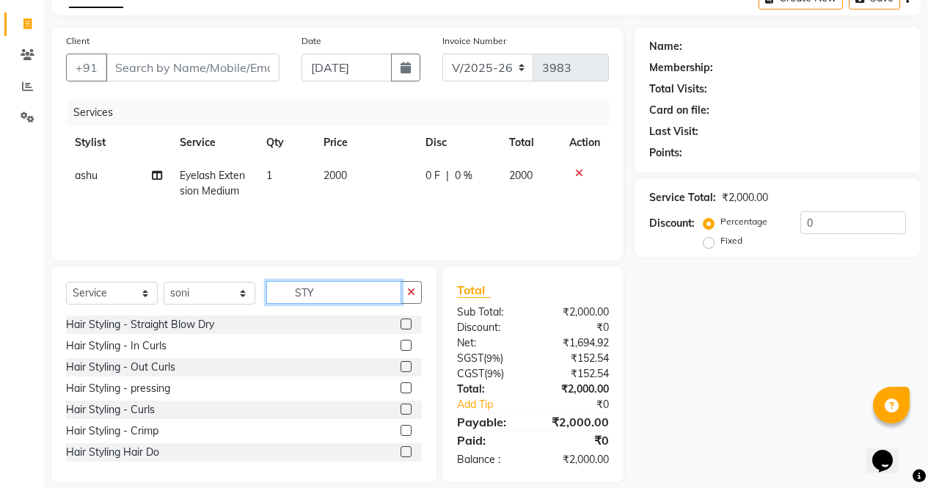
type input "STY"
click at [401, 388] on label at bounding box center [406, 387] width 11 height 11
click at [401, 388] on input "checkbox" at bounding box center [406, 389] width 10 height 10
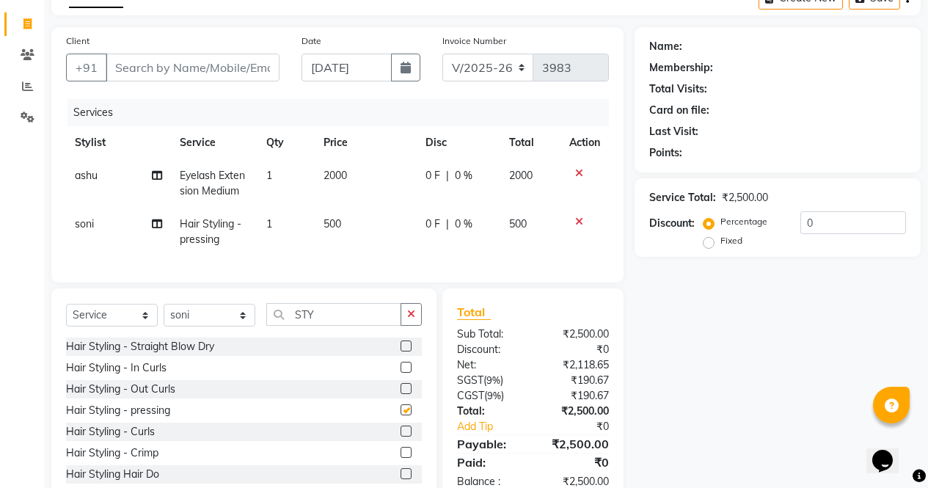
checkbox input "false"
click at [355, 228] on td "500" at bounding box center [366, 232] width 102 height 48
select select "28131"
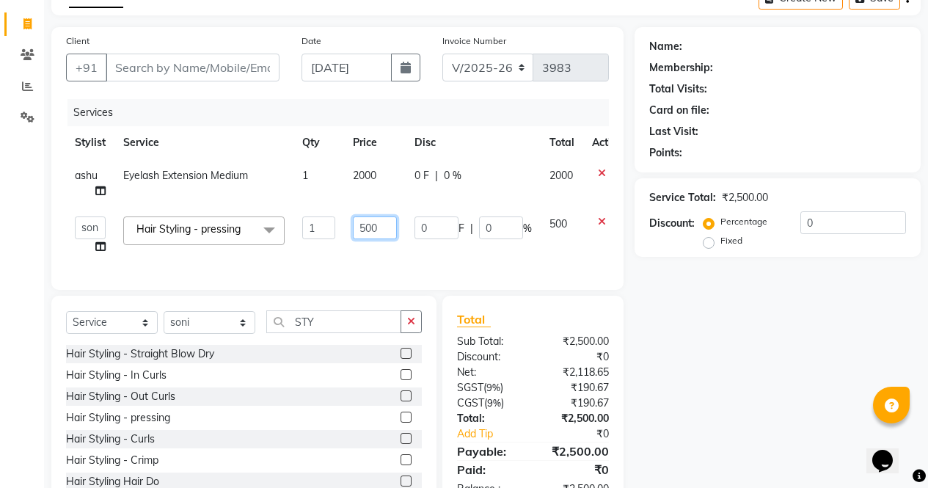
click at [385, 223] on input "500" at bounding box center [375, 227] width 44 height 23
type input "5"
type input "650"
click at [208, 68] on input "Client" at bounding box center [193, 68] width 174 height 28
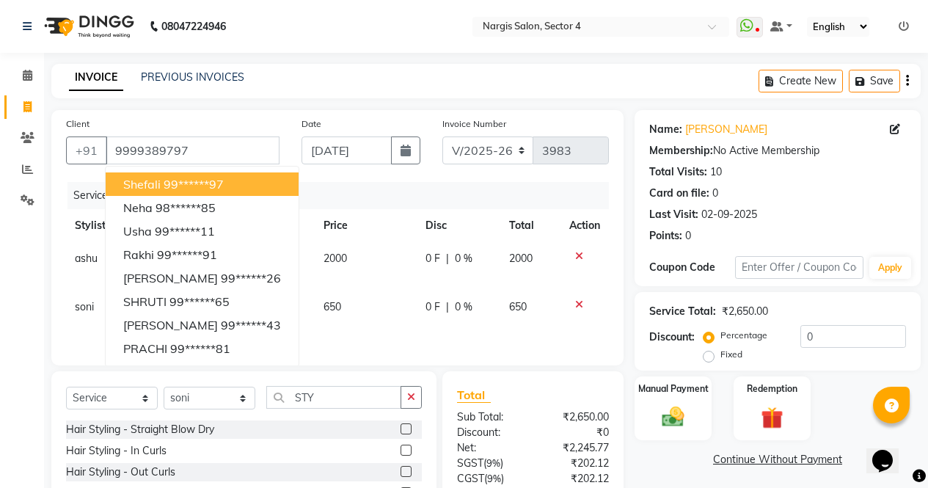
click at [232, 183] on button "[PERSON_NAME] 99******97" at bounding box center [202, 183] width 193 height 23
type input "99******97"
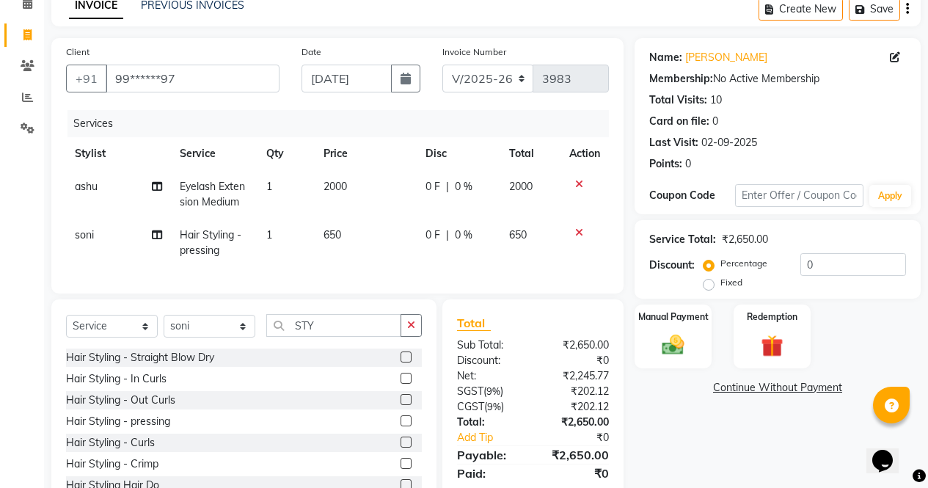
scroll to position [133, 0]
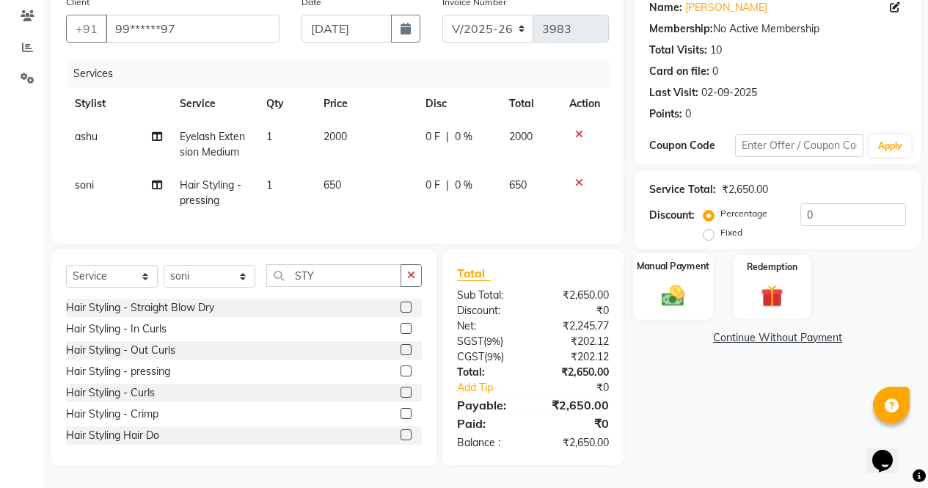
click at [686, 282] on img at bounding box center [673, 295] width 37 height 26
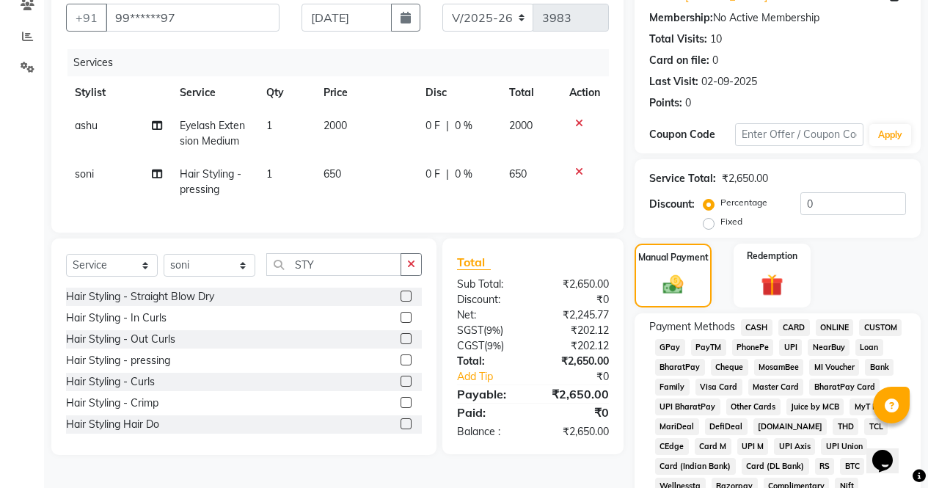
click at [758, 328] on span "CASH" at bounding box center [757, 327] width 32 height 17
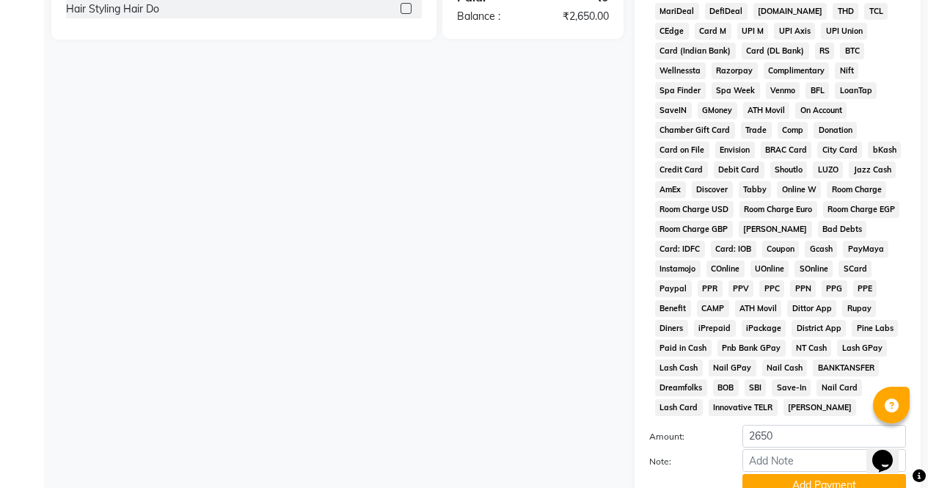
scroll to position [671, 0]
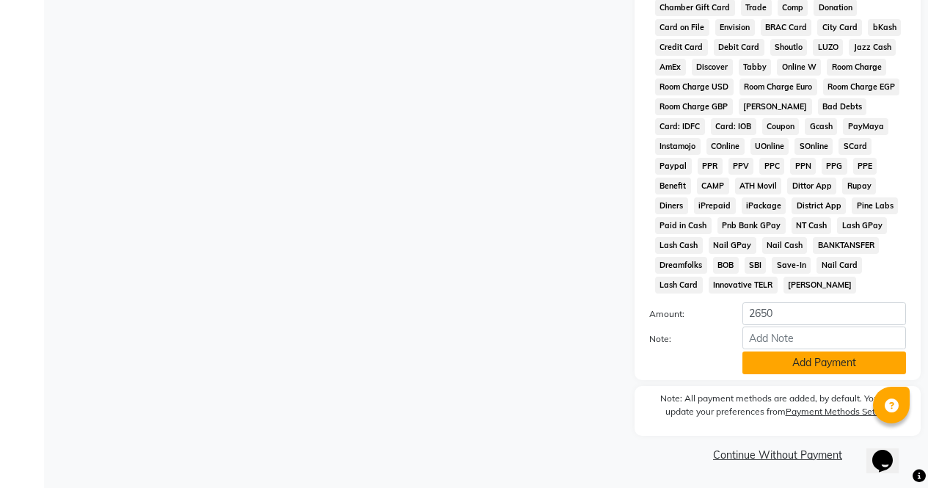
click at [812, 363] on button "Add Payment" at bounding box center [825, 363] width 164 height 23
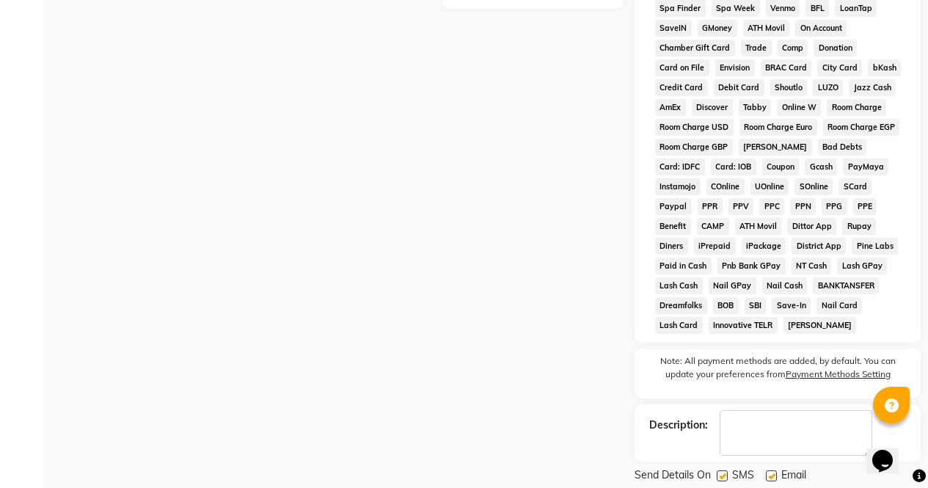
scroll to position [676, 0]
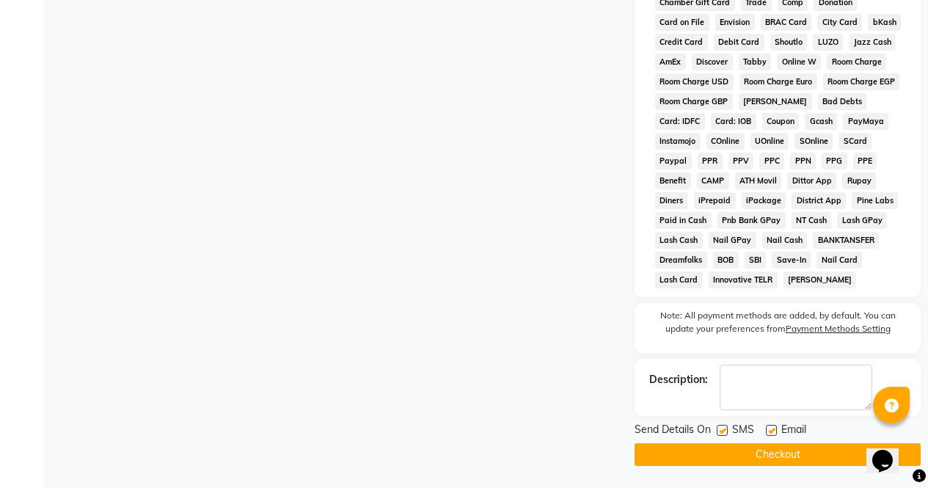
click at [796, 459] on button "Checkout" at bounding box center [778, 454] width 286 height 23
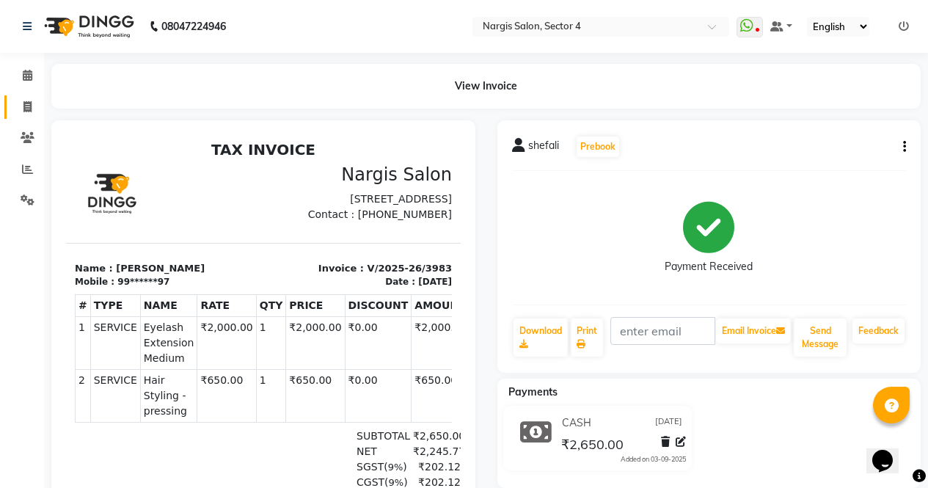
click at [36, 101] on span at bounding box center [28, 107] width 26 height 17
select select "service"
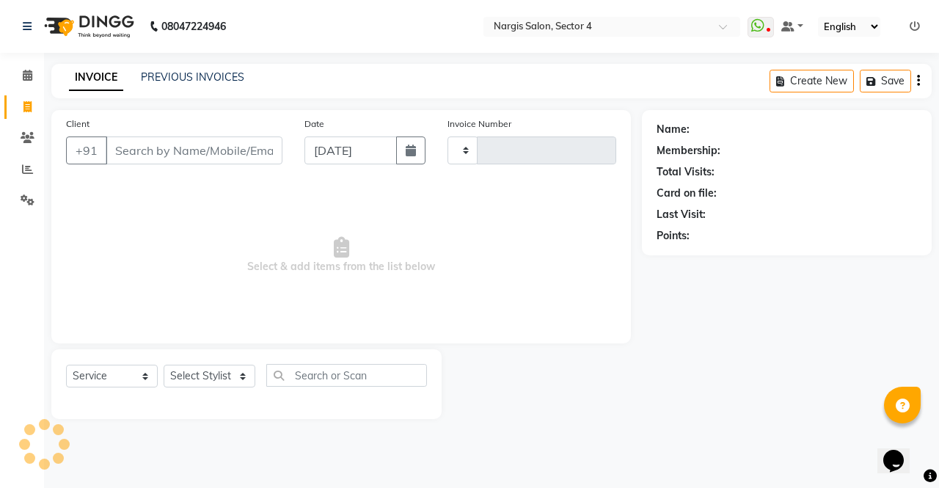
type input "3984"
select select "4130"
click at [214, 367] on select "Select Stylist" at bounding box center [210, 376] width 92 height 23
click at [197, 288] on span "Select & add items from the list below" at bounding box center [341, 255] width 550 height 147
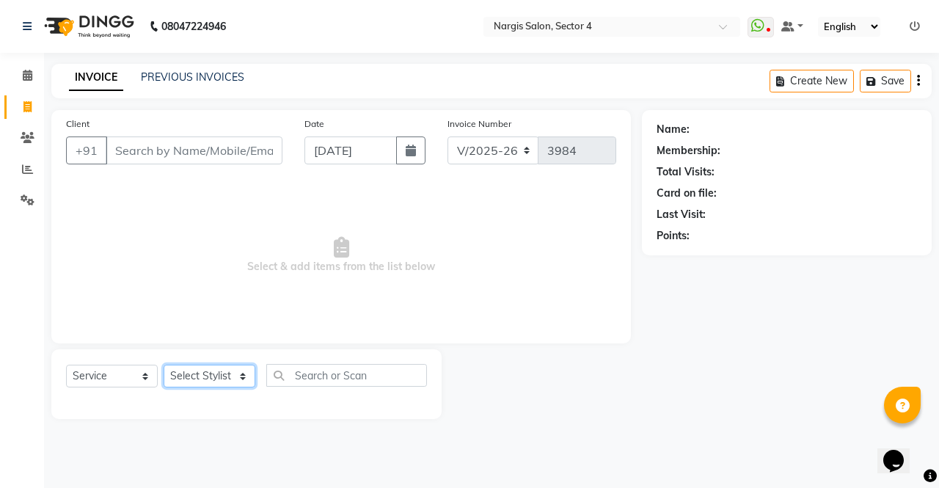
click at [208, 372] on select "Select Stylist" at bounding box center [210, 376] width 92 height 23
select select "60384"
click at [164, 365] on select "Select Stylist [PERSON_NAME] [PERSON_NAME] [PERSON_NAME] Front Desk muskaan rak…" at bounding box center [210, 376] width 92 height 23
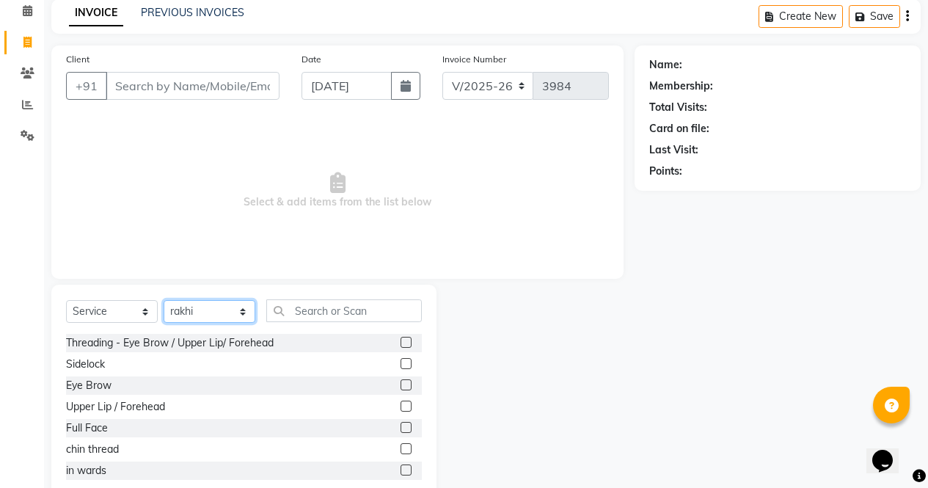
scroll to position [100, 0]
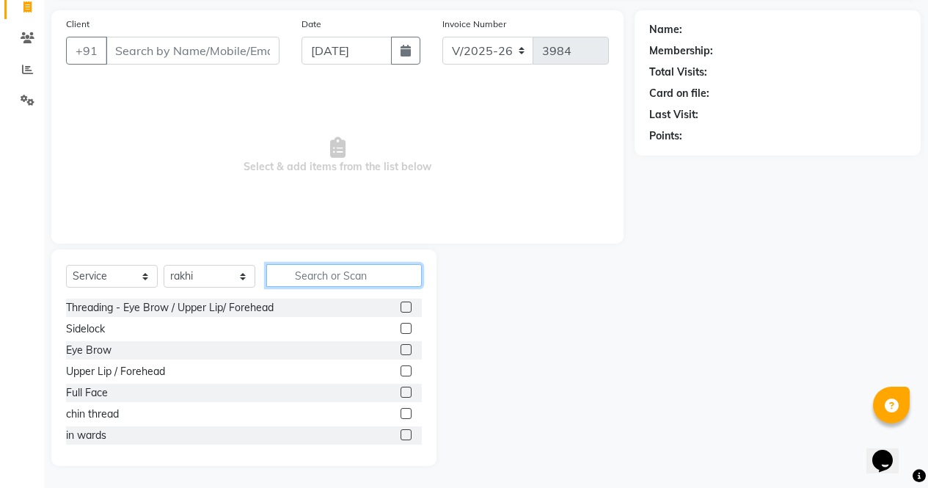
click at [377, 274] on input "text" at bounding box center [344, 275] width 156 height 23
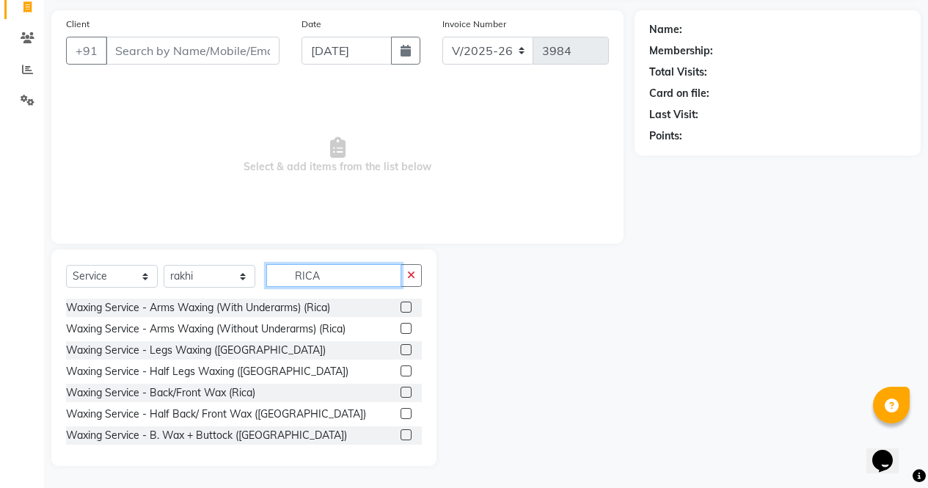
type input "RICA"
click at [401, 309] on label at bounding box center [406, 307] width 11 height 11
click at [401, 309] on input "checkbox" at bounding box center [406, 308] width 10 height 10
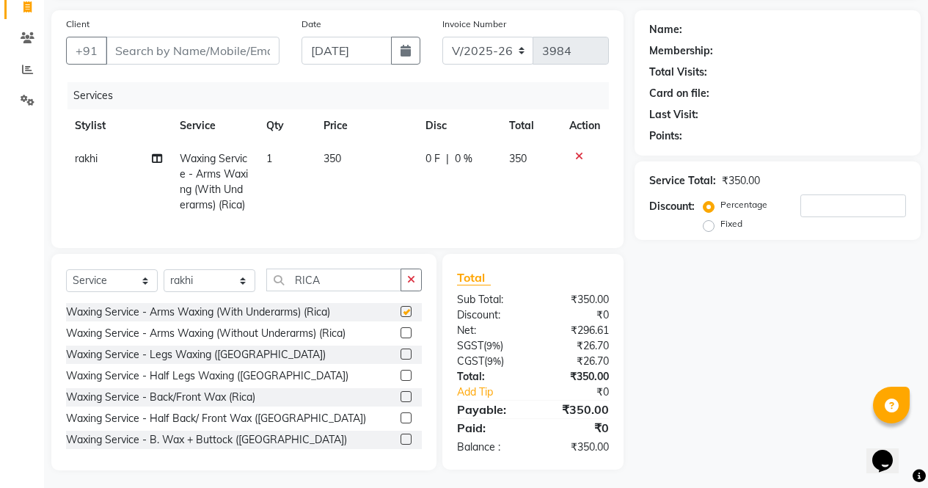
scroll to position [131, 0]
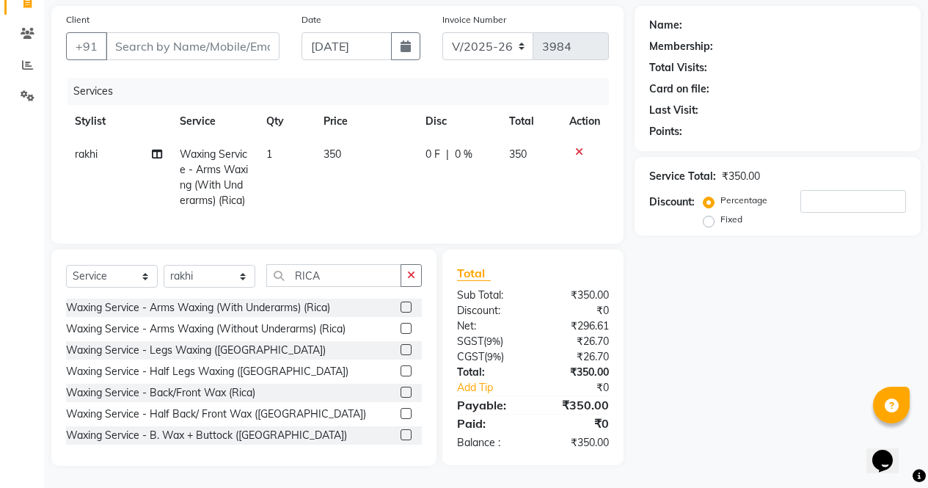
checkbox input "false"
click at [401, 347] on label at bounding box center [406, 349] width 11 height 11
click at [401, 347] on input "checkbox" at bounding box center [406, 351] width 10 height 10
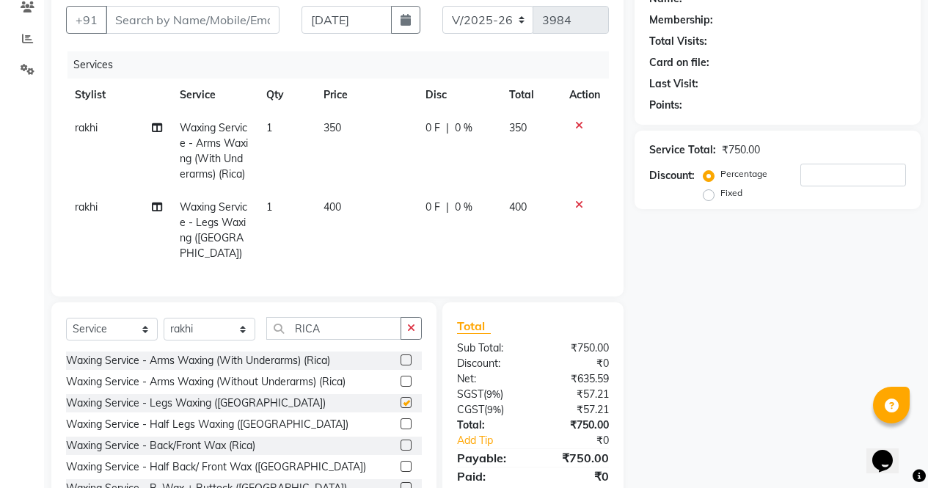
scroll to position [194, 0]
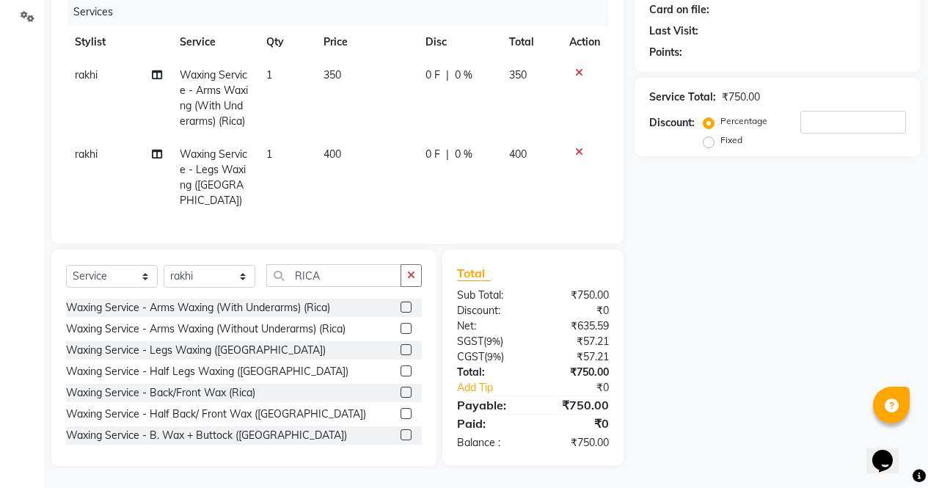
checkbox input "false"
click at [365, 272] on input "RICA" at bounding box center [333, 275] width 135 height 23
type input "R"
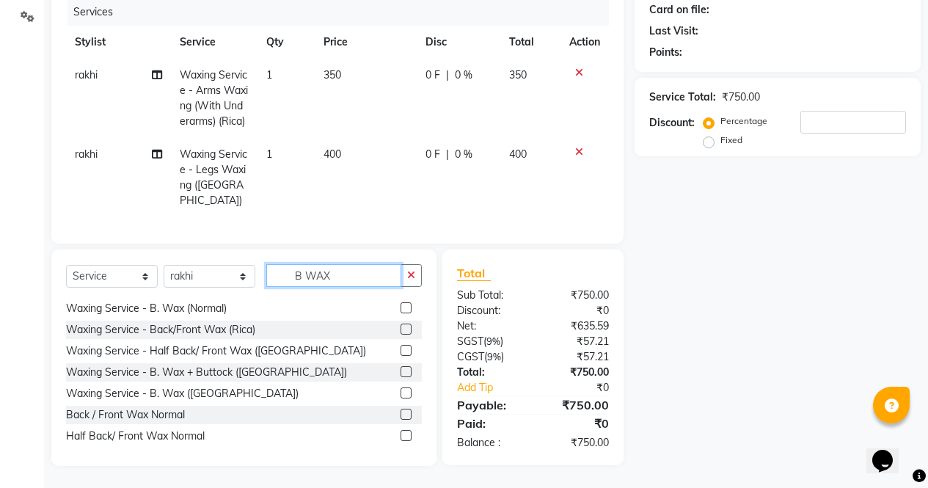
scroll to position [65, 0]
type input "B WAX"
click at [401, 367] on label at bounding box center [406, 370] width 11 height 11
click at [401, 367] on input "checkbox" at bounding box center [406, 371] width 10 height 10
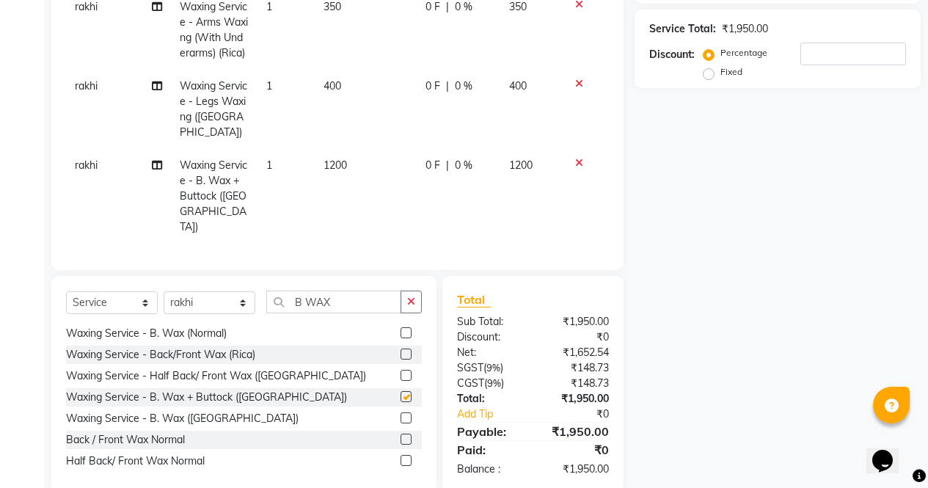
checkbox input "false"
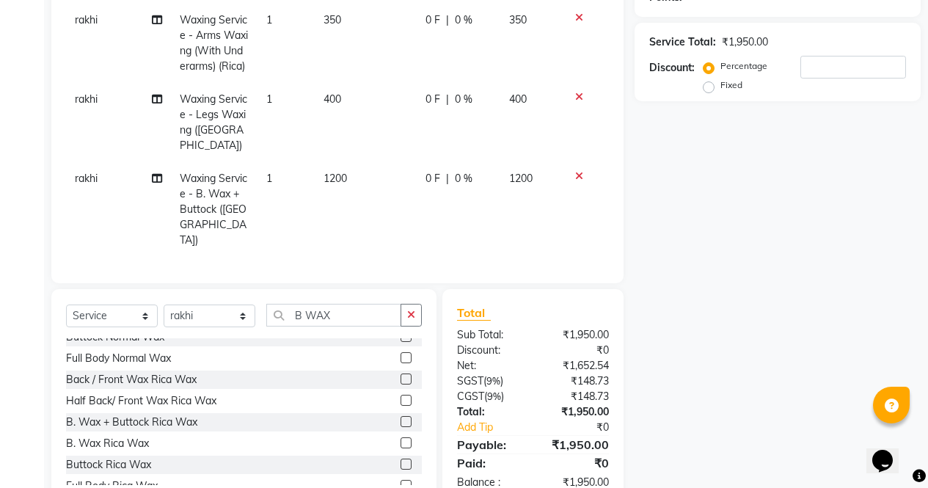
scroll to position [279, 0]
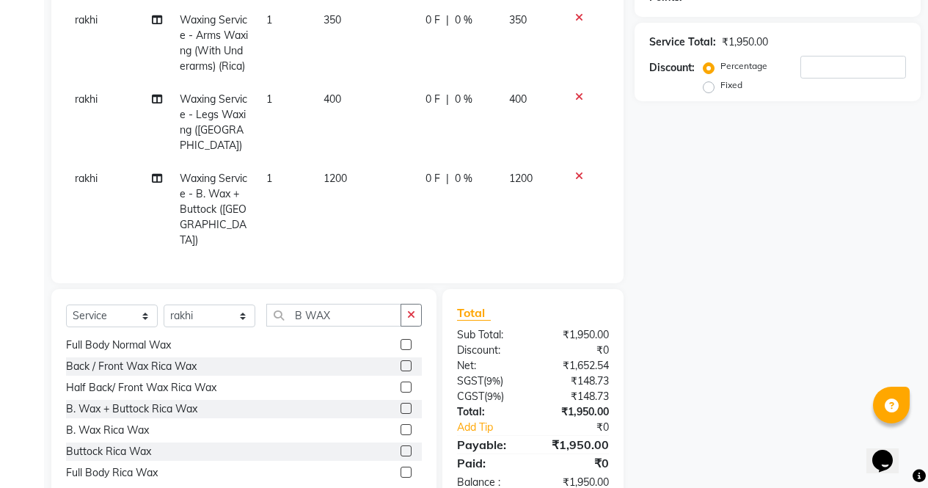
click at [401, 382] on label at bounding box center [406, 387] width 11 height 11
click at [401, 383] on input "checkbox" at bounding box center [406, 388] width 10 height 10
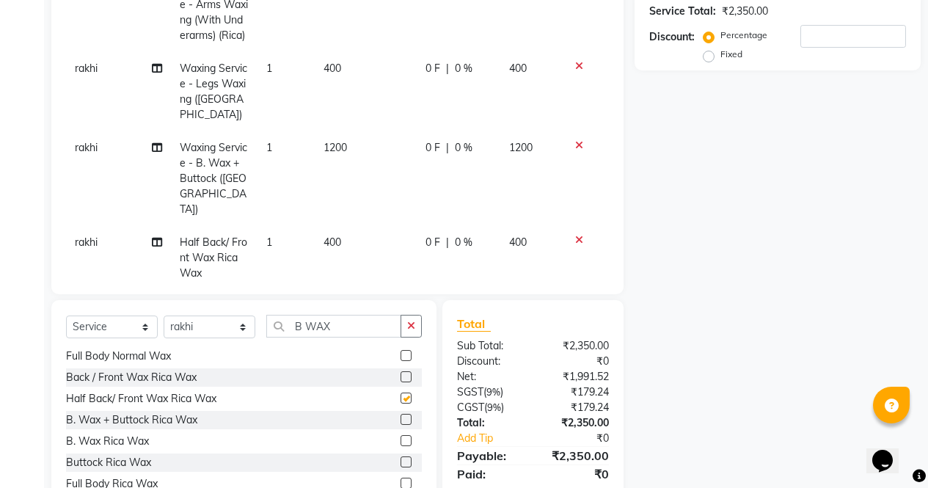
checkbox input "false"
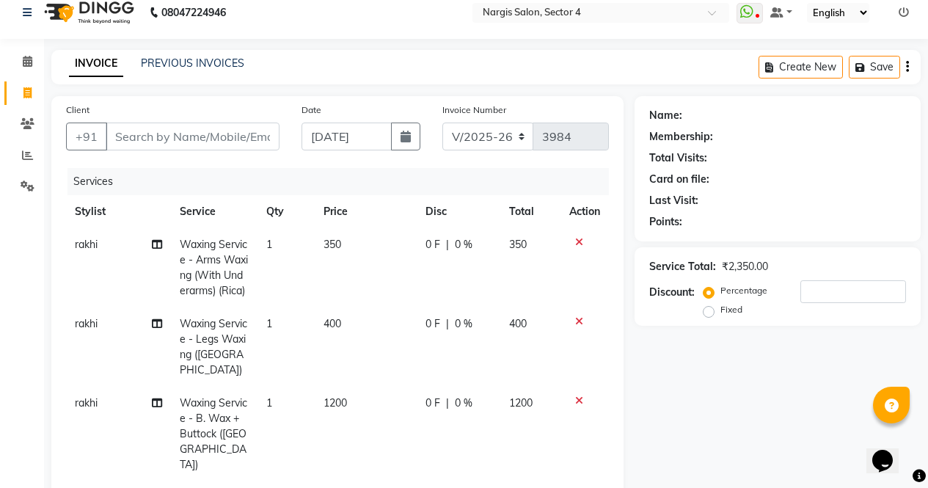
scroll to position [0, 0]
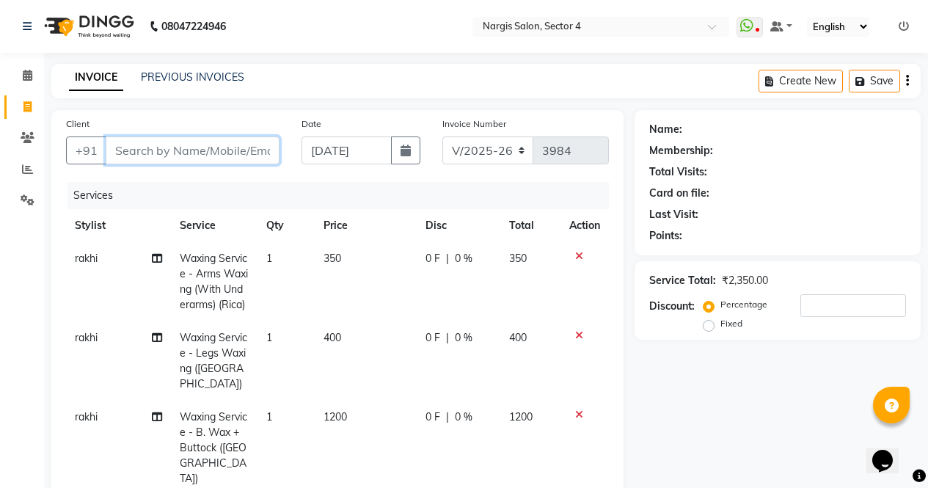
click at [236, 153] on input "Client" at bounding box center [193, 151] width 174 height 28
type input "9"
type input "0"
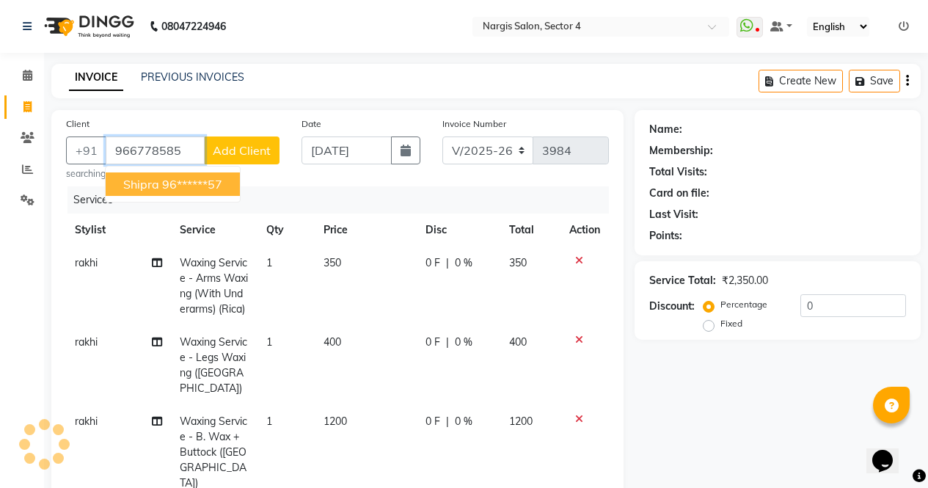
click at [189, 199] on ngb-typeahead-window "[PERSON_NAME] 96******57" at bounding box center [173, 184] width 136 height 37
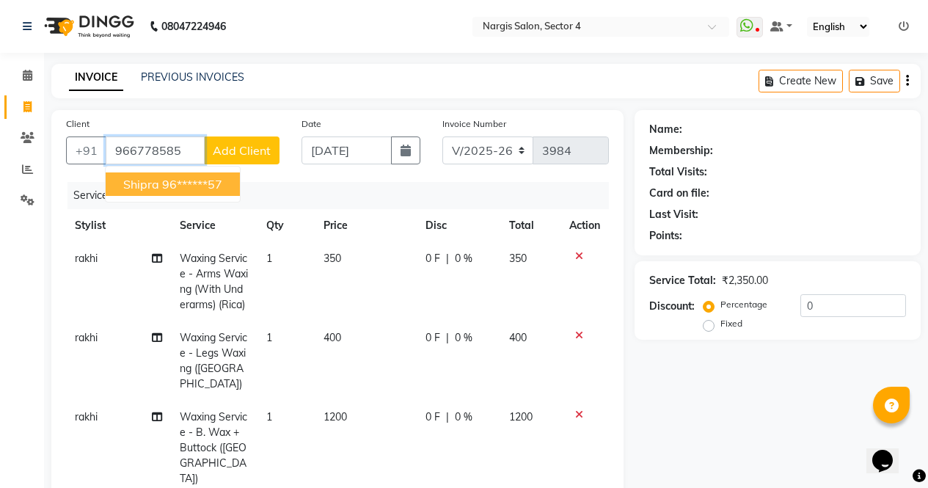
click at [200, 189] on ngb-highlight "96******57" at bounding box center [192, 184] width 60 height 15
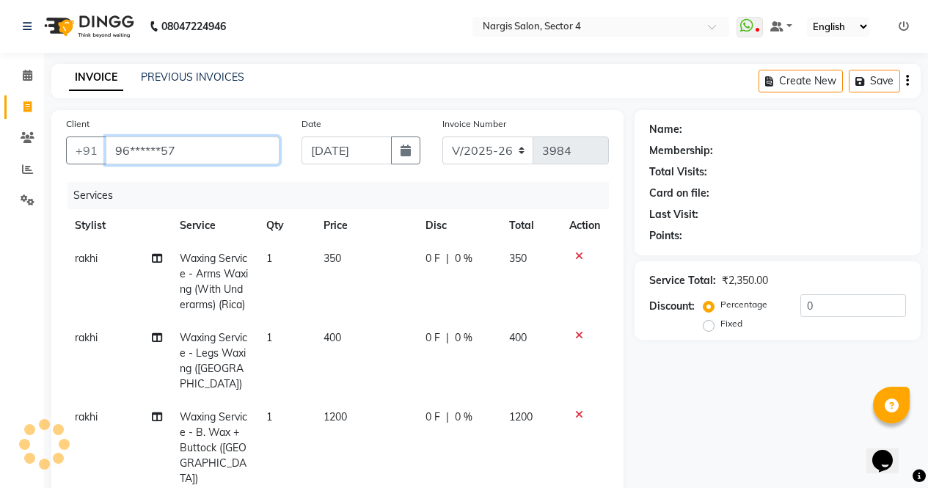
type input "96******57"
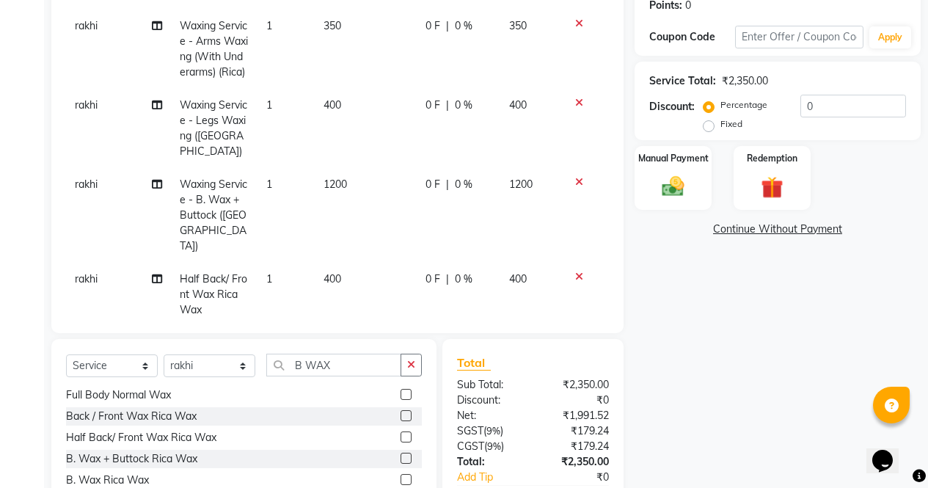
scroll to position [233, 0]
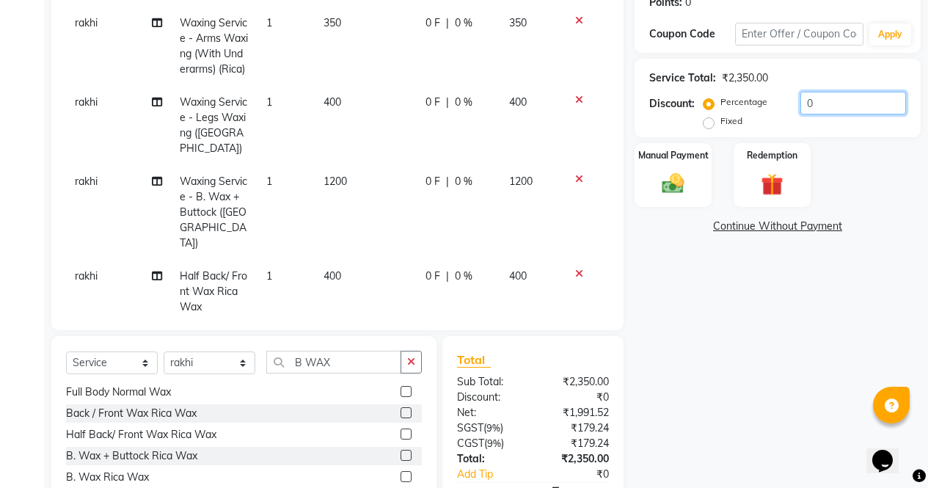
click at [835, 98] on input "0" at bounding box center [854, 103] width 106 height 23
type input "20"
click at [710, 305] on div "Name: [PERSON_NAME] Membership: No Active Membership Total Visits: 33 Card on f…" at bounding box center [783, 215] width 297 height 676
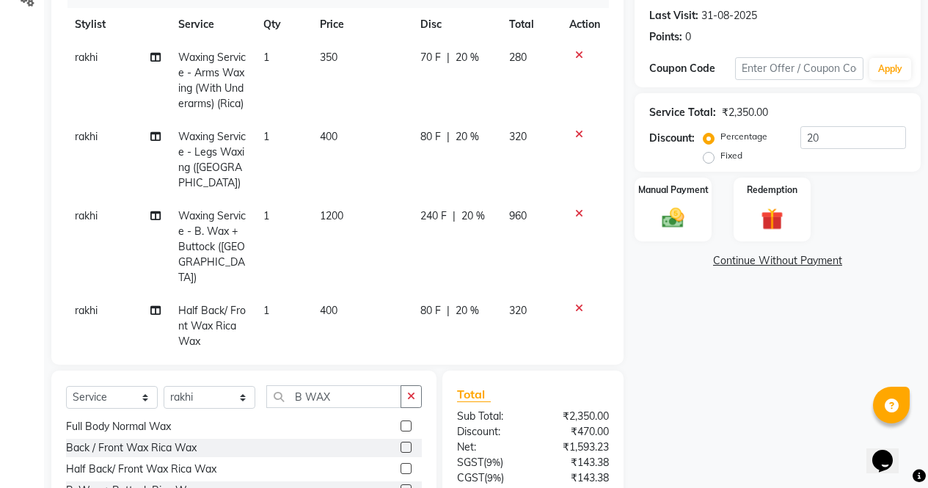
scroll to position [197, 0]
click at [674, 219] on img at bounding box center [673, 219] width 37 height 26
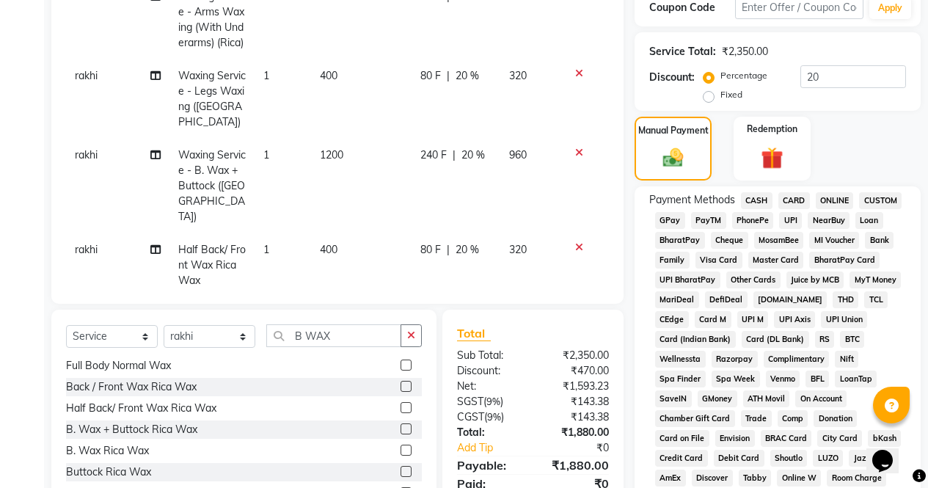
click at [750, 196] on span "CASH" at bounding box center [757, 200] width 32 height 17
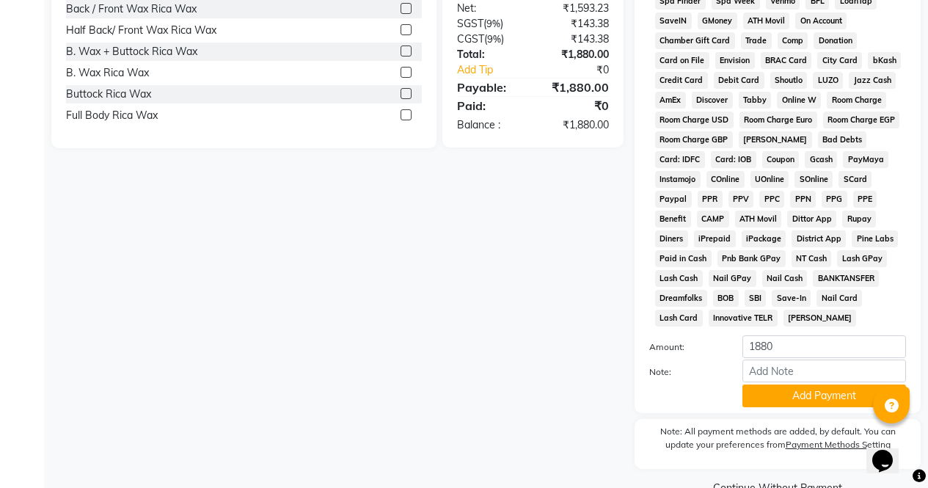
scroll to position [671, 0]
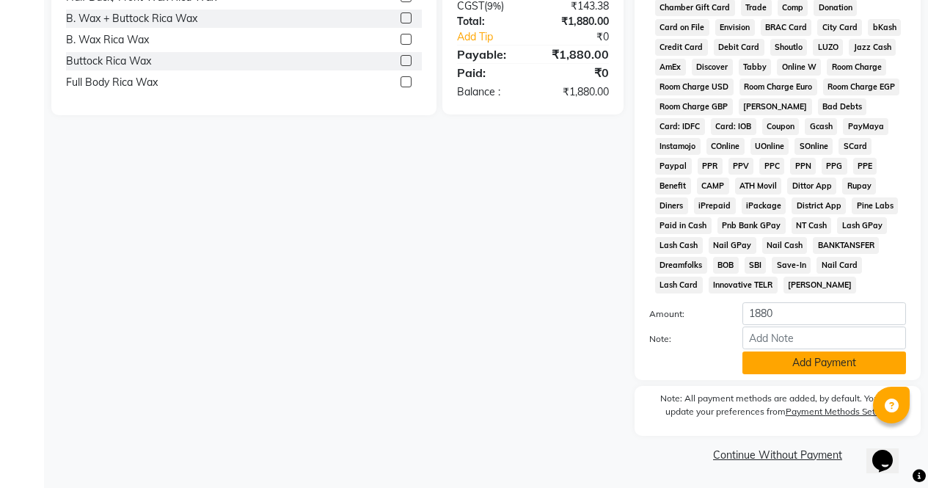
click at [810, 363] on button "Add Payment" at bounding box center [825, 363] width 164 height 23
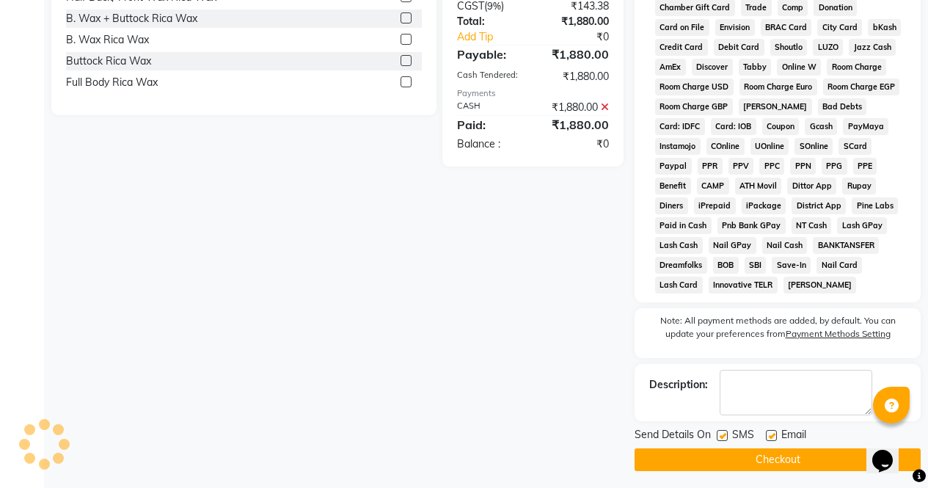
click at [788, 455] on button "Checkout" at bounding box center [778, 459] width 286 height 23
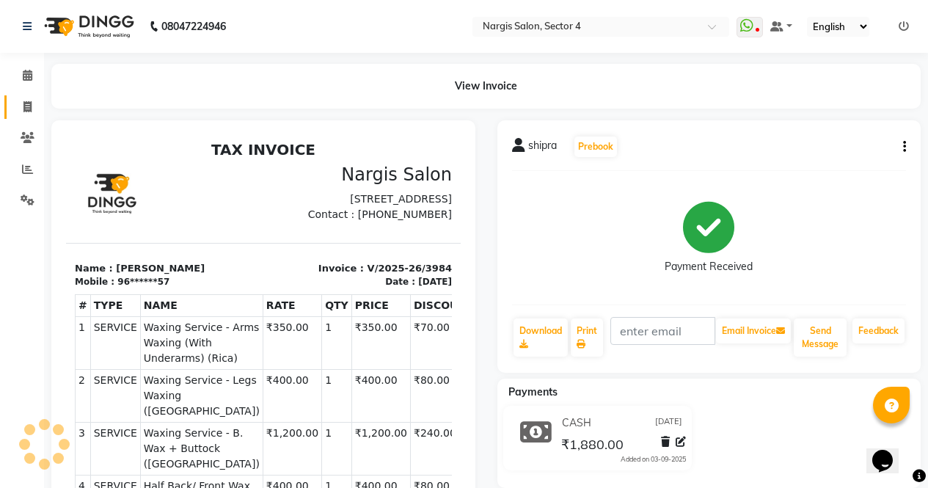
click at [27, 97] on link "Invoice" at bounding box center [21, 107] width 35 height 24
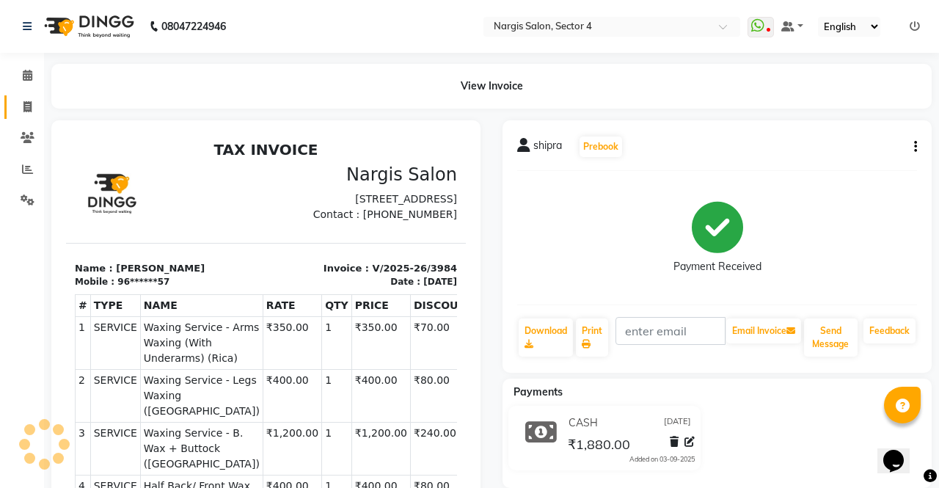
select select "4130"
select select "service"
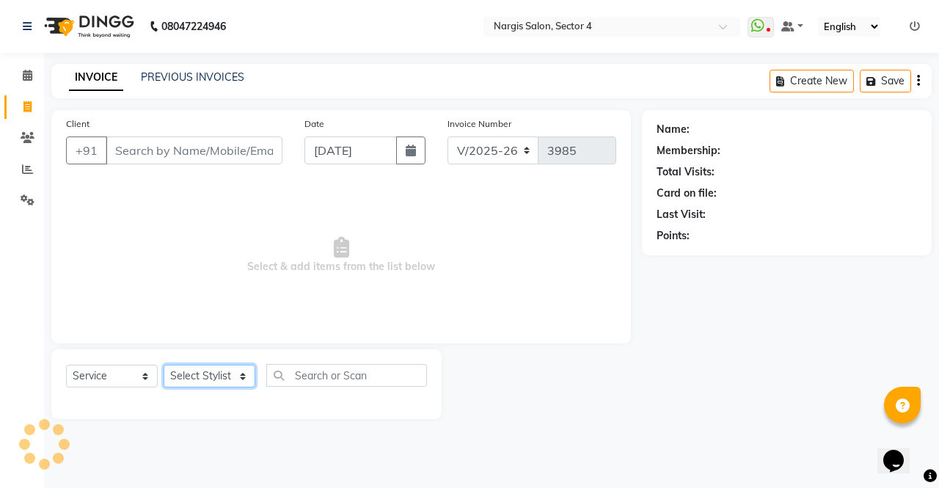
click at [205, 374] on select "Select Stylist [PERSON_NAME] [PERSON_NAME] [PERSON_NAME] Front Desk muskaan rak…" at bounding box center [210, 376] width 92 height 23
select select "60383"
click at [164, 365] on select "Select Stylist [PERSON_NAME] [PERSON_NAME] [PERSON_NAME] Front Desk muskaan rak…" at bounding box center [210, 376] width 92 height 23
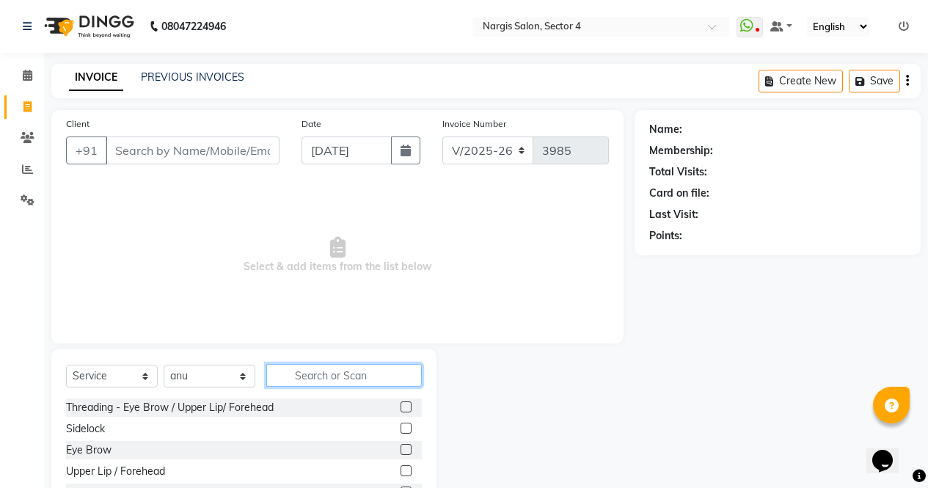
click at [325, 370] on input "text" at bounding box center [344, 375] width 156 height 23
click at [401, 408] on label at bounding box center [406, 406] width 11 height 11
click at [401, 408] on input "checkbox" at bounding box center [406, 408] width 10 height 10
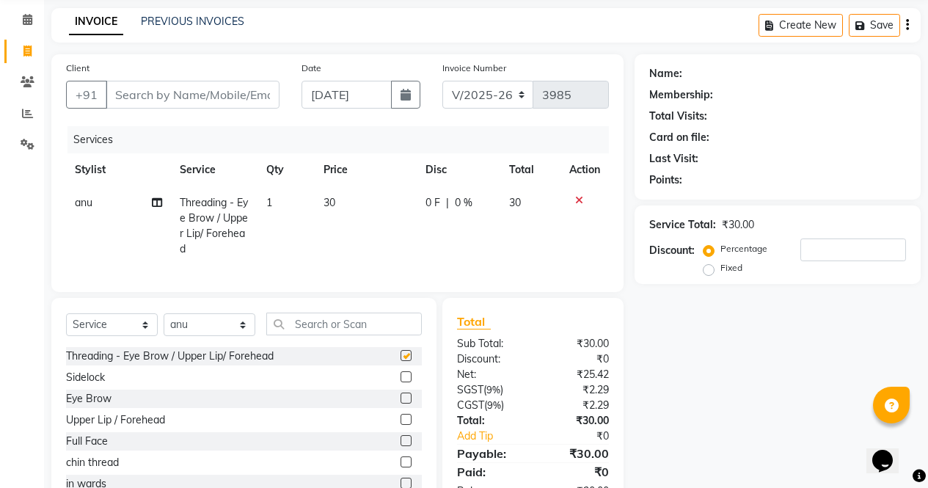
checkbox input "false"
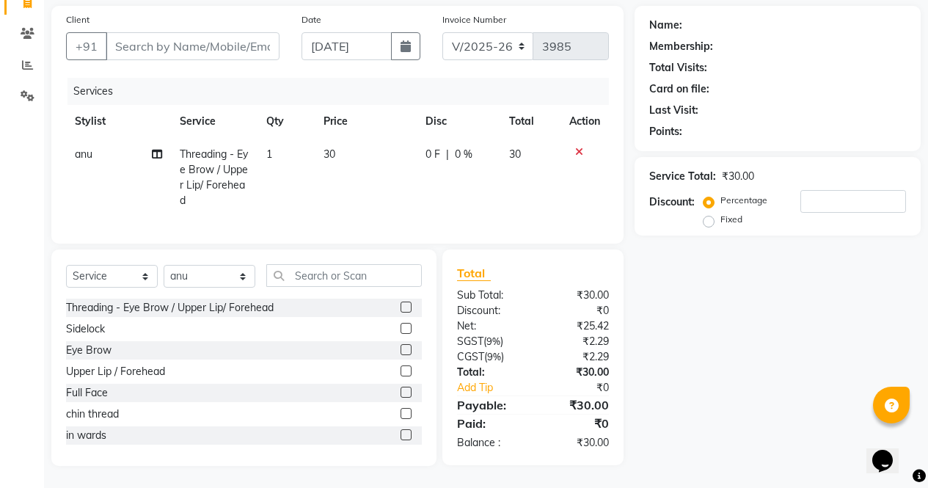
click at [401, 347] on label at bounding box center [406, 349] width 11 height 11
click at [401, 347] on input "checkbox" at bounding box center [406, 351] width 10 height 10
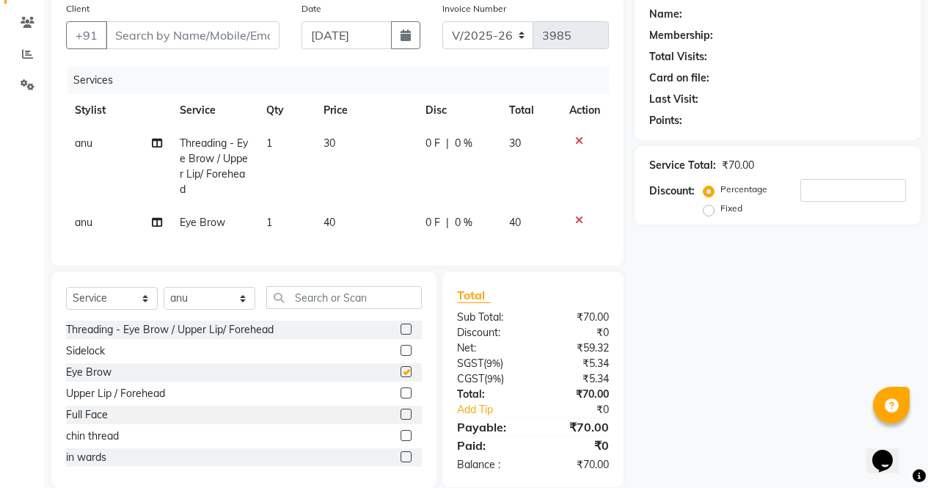
checkbox input "false"
click at [192, 41] on input "Client" at bounding box center [193, 35] width 174 height 28
click at [207, 34] on input "Client" at bounding box center [193, 35] width 174 height 28
click at [208, 24] on input "Client" at bounding box center [193, 35] width 174 height 28
type input "9"
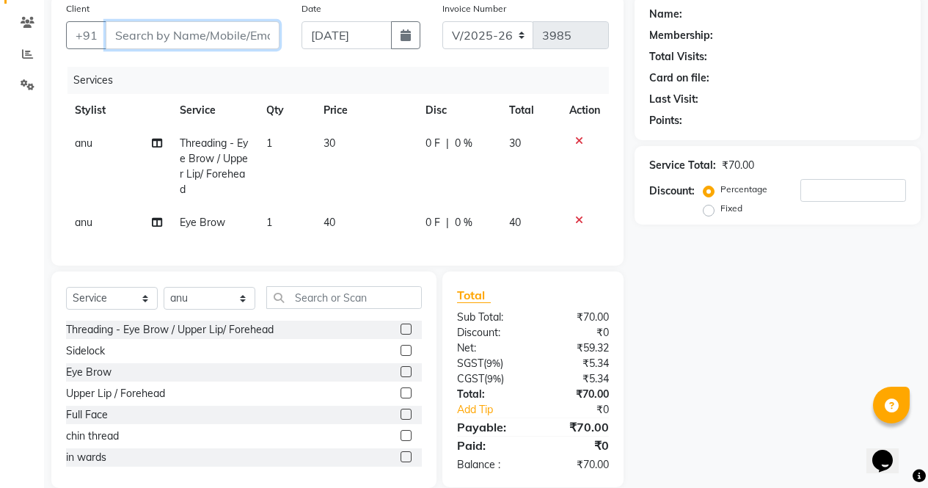
type input "0"
click at [120, 35] on input "9717644597" at bounding box center [155, 35] width 99 height 28
click at [128, 39] on input "9717644597" at bounding box center [155, 35] width 99 height 28
type input "9817644597"
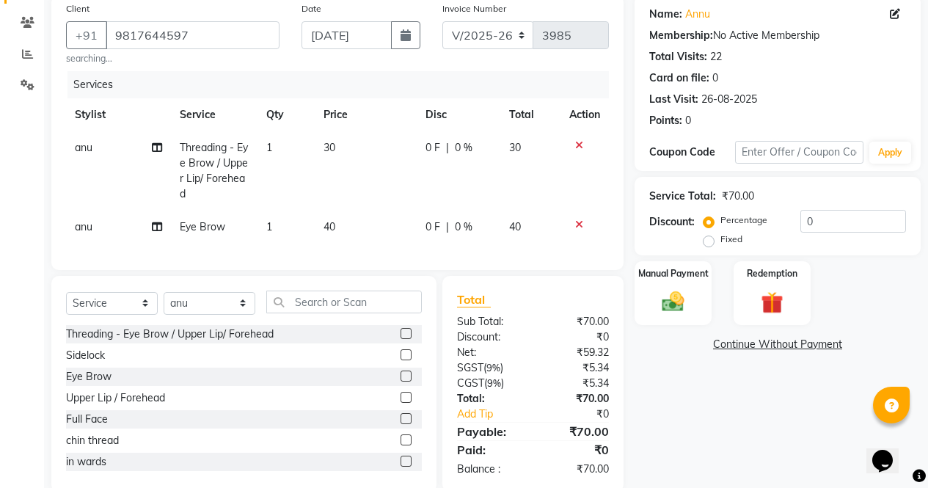
scroll to position [153, 0]
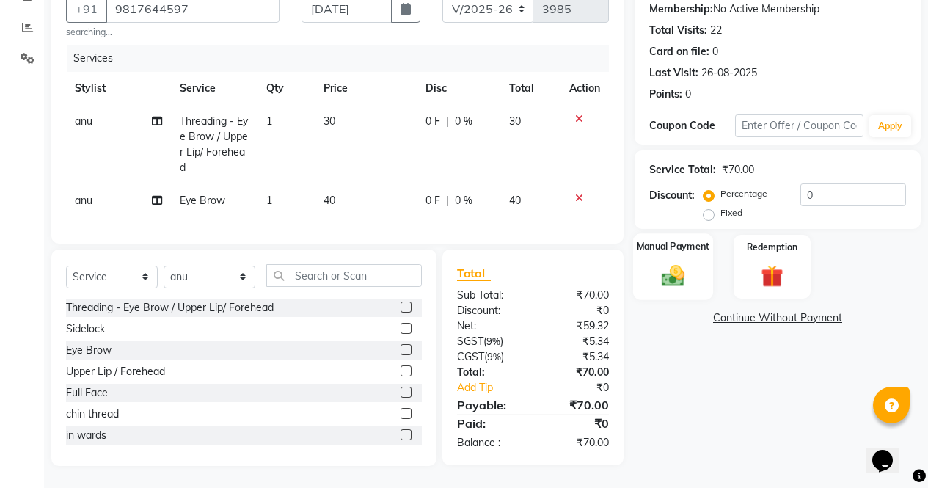
click at [678, 262] on img at bounding box center [673, 275] width 37 height 26
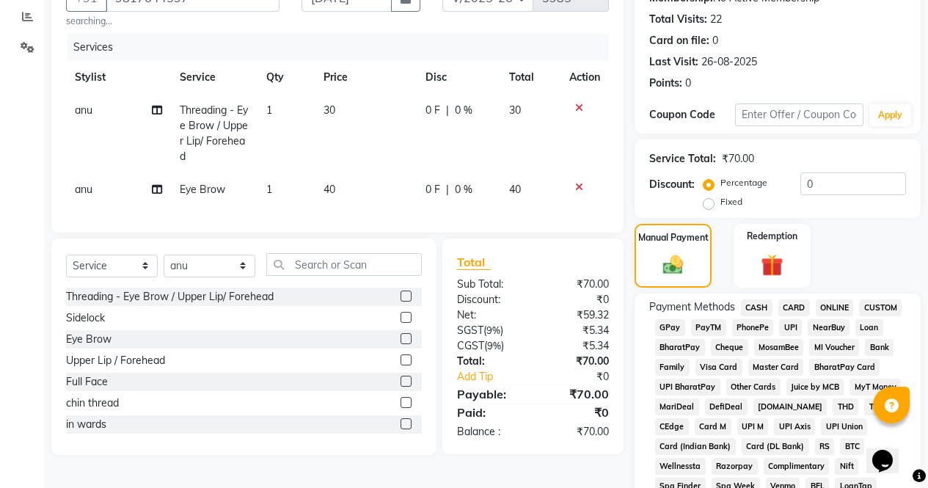
click at [765, 307] on span "CASH" at bounding box center [757, 307] width 32 height 17
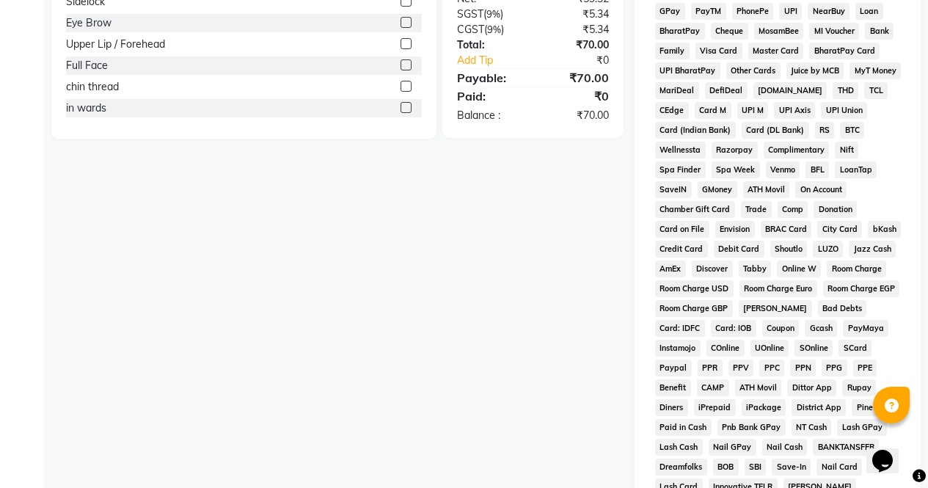
scroll to position [671, 0]
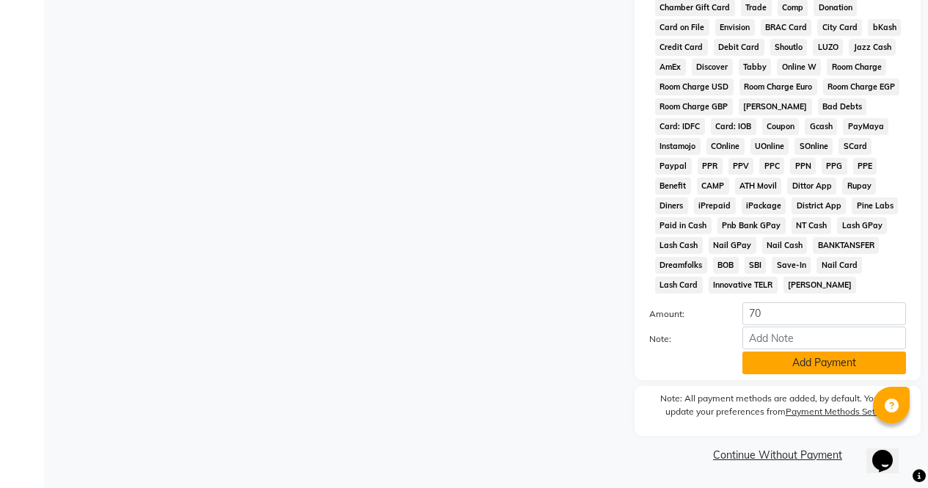
click at [783, 358] on button "Add Payment" at bounding box center [825, 363] width 164 height 23
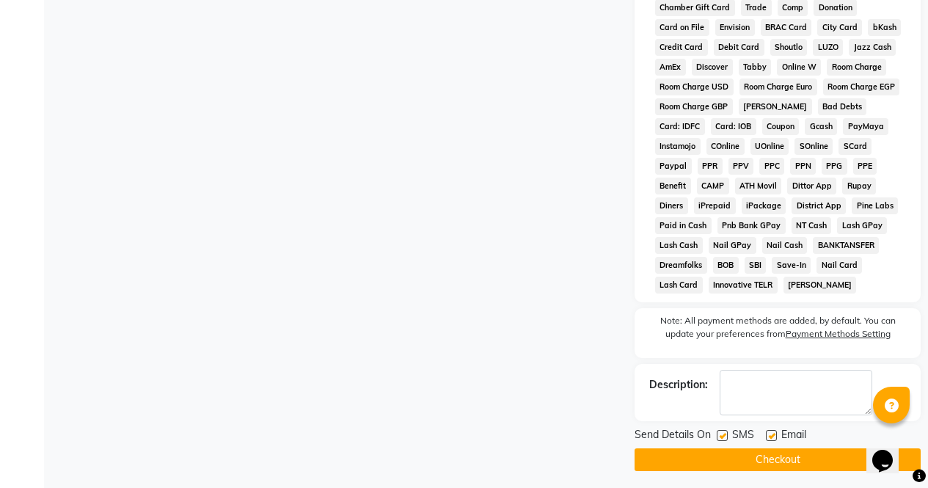
click at [756, 459] on button "Checkout" at bounding box center [778, 459] width 286 height 23
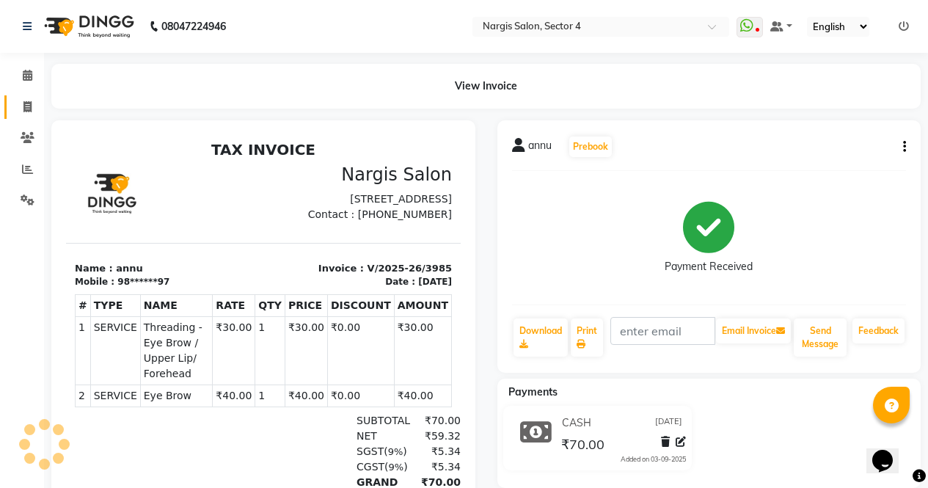
click at [30, 114] on span at bounding box center [28, 107] width 26 height 17
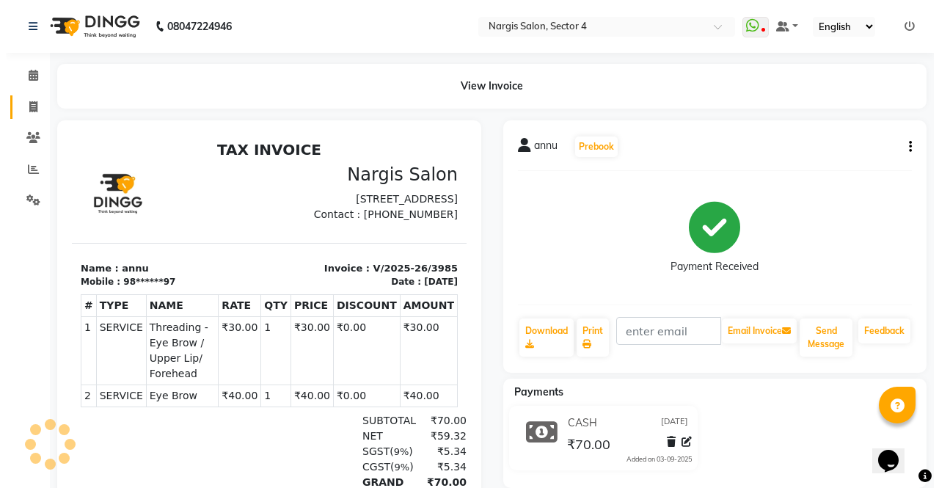
select select "service"
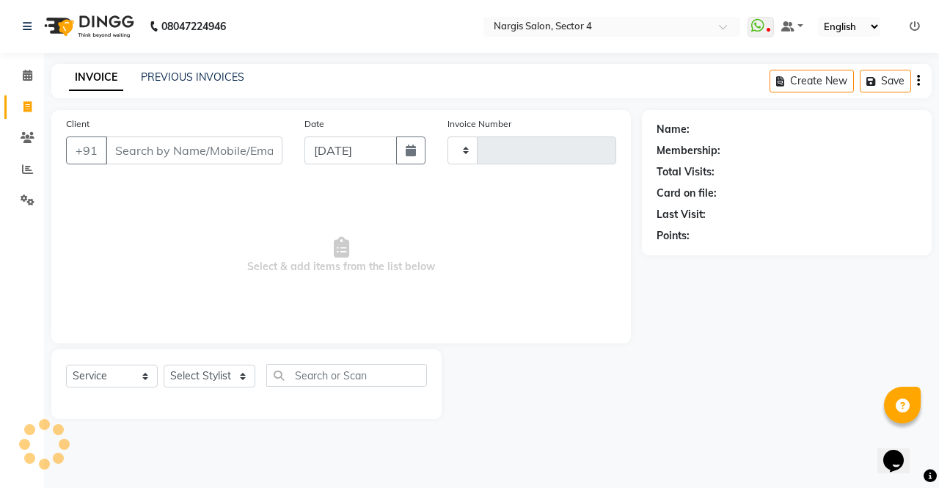
type input "3986"
select select "4130"
click at [197, 367] on select "Select Stylist" at bounding box center [210, 376] width 92 height 23
click at [203, 375] on select "Select Stylist" at bounding box center [210, 376] width 92 height 23
click at [211, 377] on select "Select Stylist" at bounding box center [210, 376] width 92 height 23
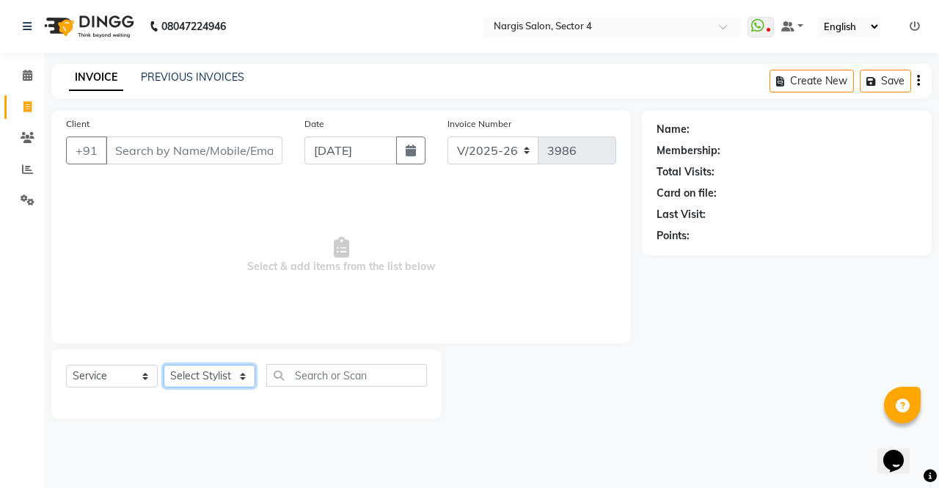
select select "29278"
click at [164, 365] on select "Select Stylist [PERSON_NAME] [PERSON_NAME] [PERSON_NAME] Front Desk muskaan rak…" at bounding box center [210, 376] width 92 height 23
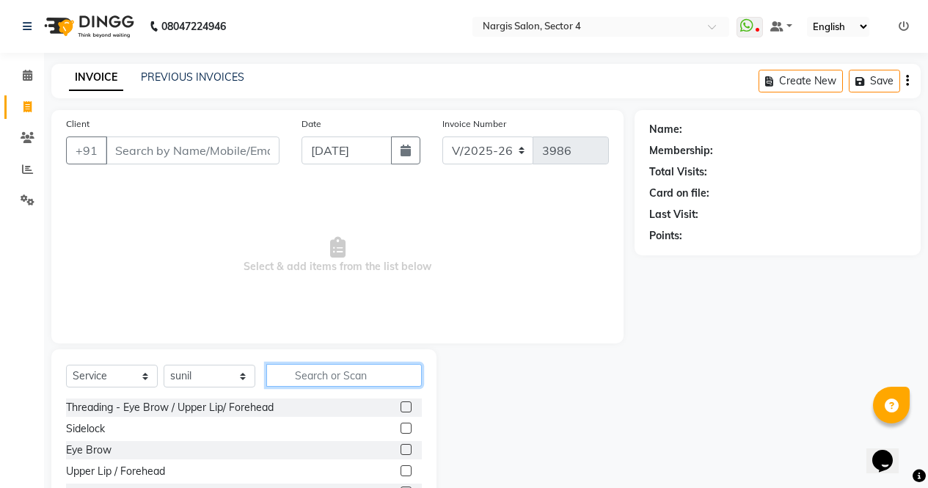
click at [310, 381] on input "text" at bounding box center [344, 375] width 156 height 23
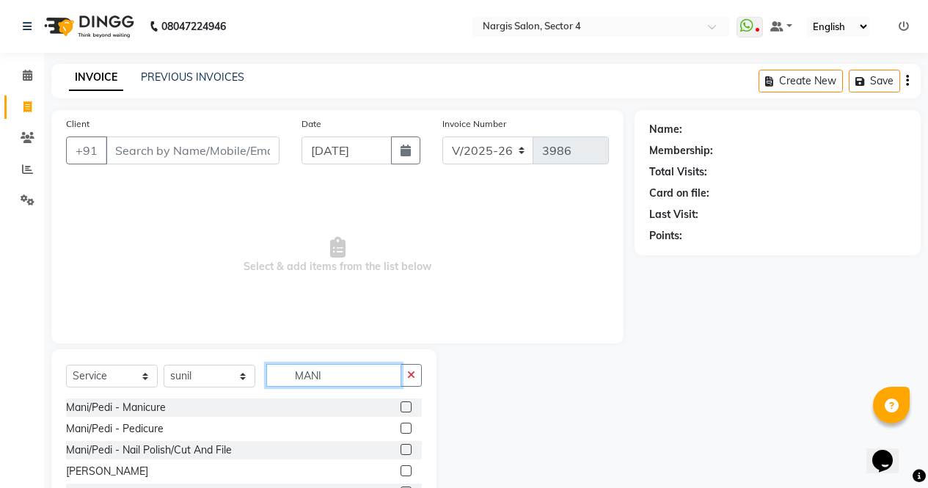
scroll to position [81, 0]
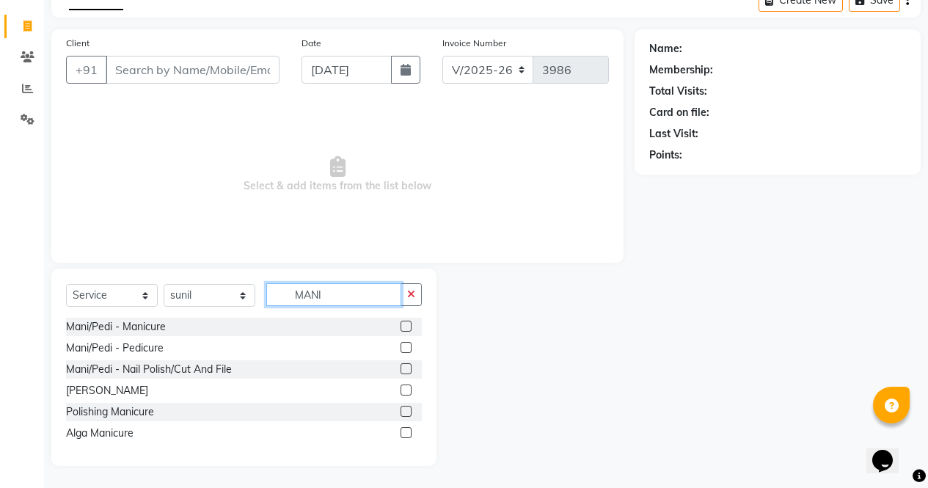
type input "MANI"
click at [407, 412] on label at bounding box center [406, 411] width 11 height 11
click at [407, 412] on input "checkbox" at bounding box center [406, 412] width 10 height 10
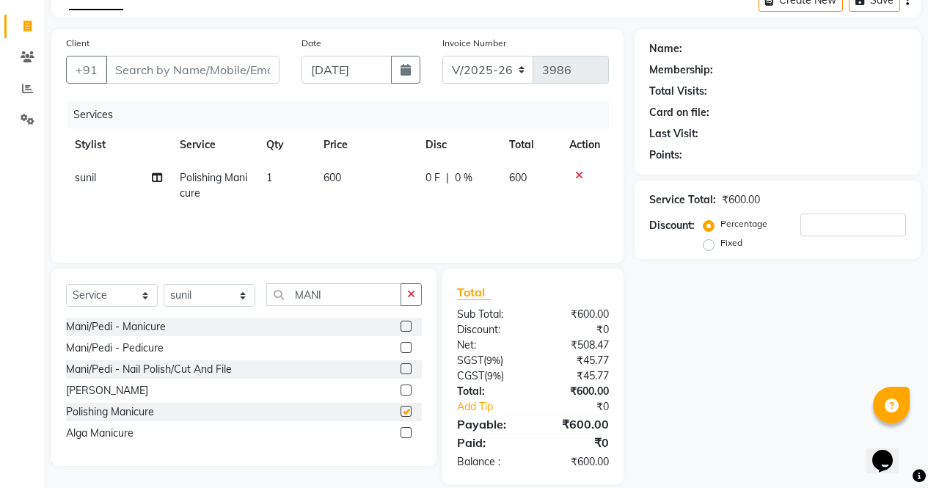
checkbox input "false"
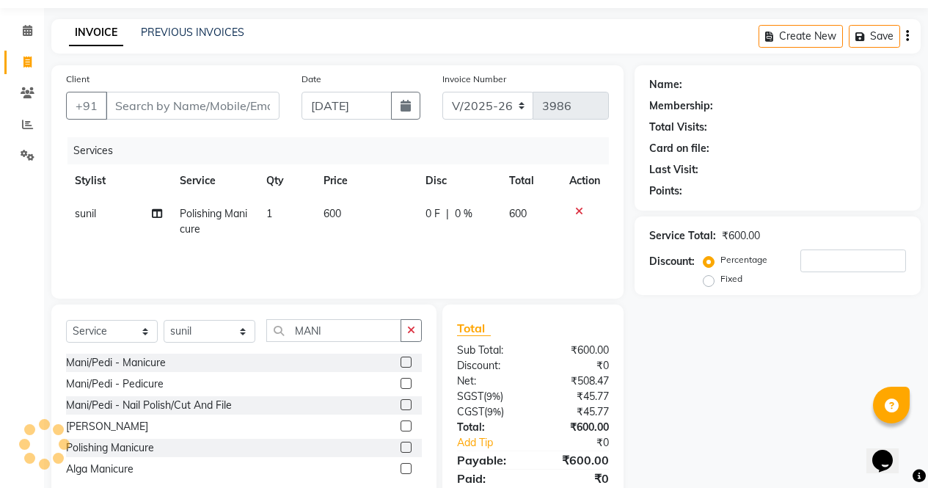
scroll to position [0, 0]
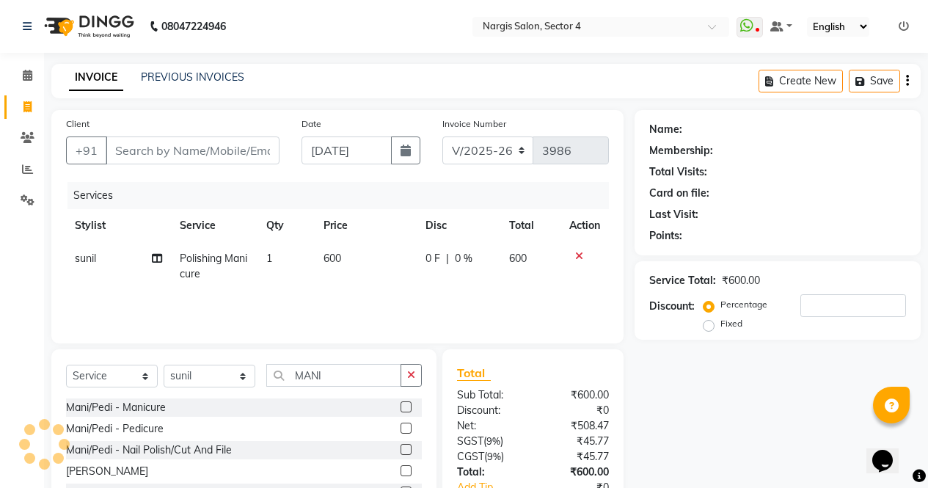
click at [575, 255] on icon at bounding box center [579, 256] width 8 height 10
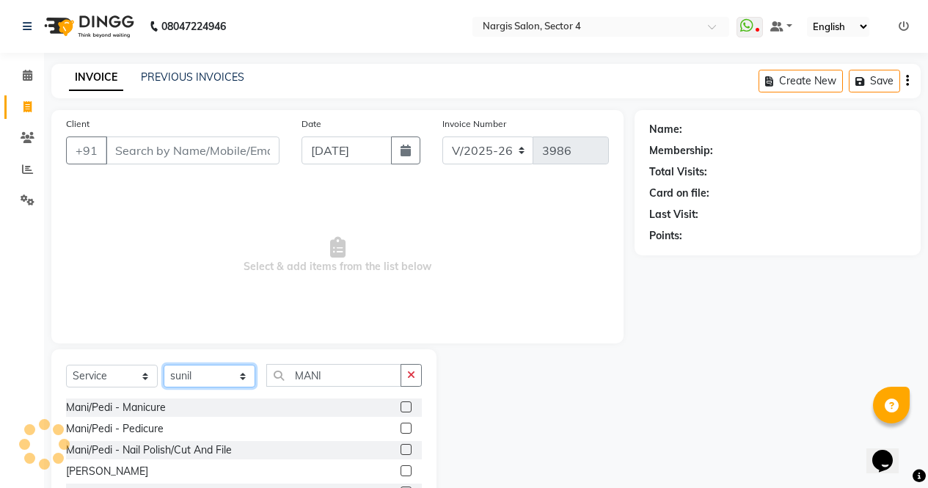
click at [213, 382] on select "Select Stylist [PERSON_NAME] [PERSON_NAME] [PERSON_NAME] Front Desk muskaan rak…" at bounding box center [210, 376] width 92 height 23
select select "28131"
click at [164, 365] on select "Select Stylist [PERSON_NAME] [PERSON_NAME] [PERSON_NAME] Front Desk muskaan rak…" at bounding box center [210, 376] width 92 height 23
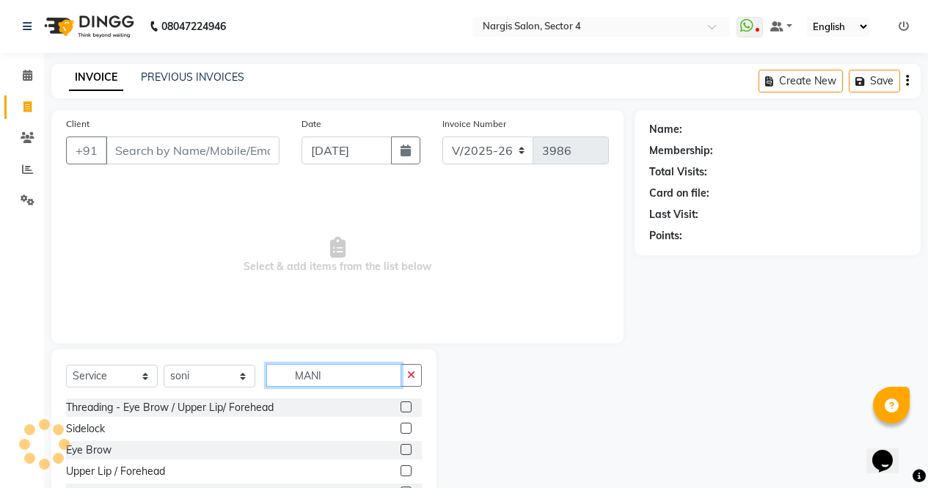
click at [349, 368] on input "MANI" at bounding box center [333, 375] width 135 height 23
type input "M"
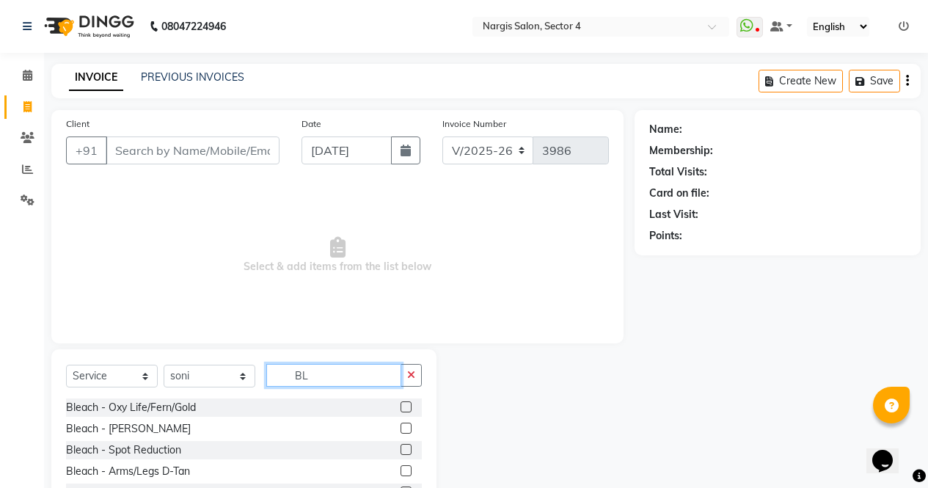
type input "BL"
click at [401, 448] on label at bounding box center [406, 449] width 11 height 11
click at [401, 448] on input "checkbox" at bounding box center [406, 450] width 10 height 10
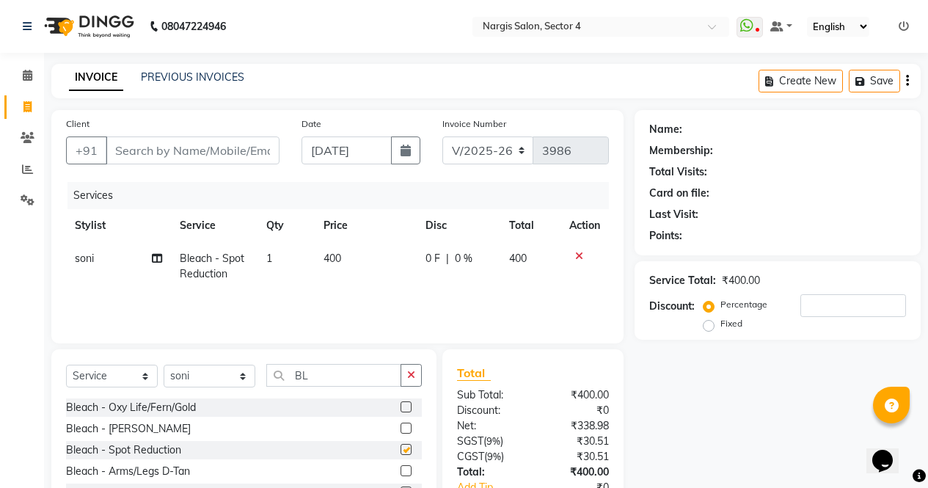
checkbox input "false"
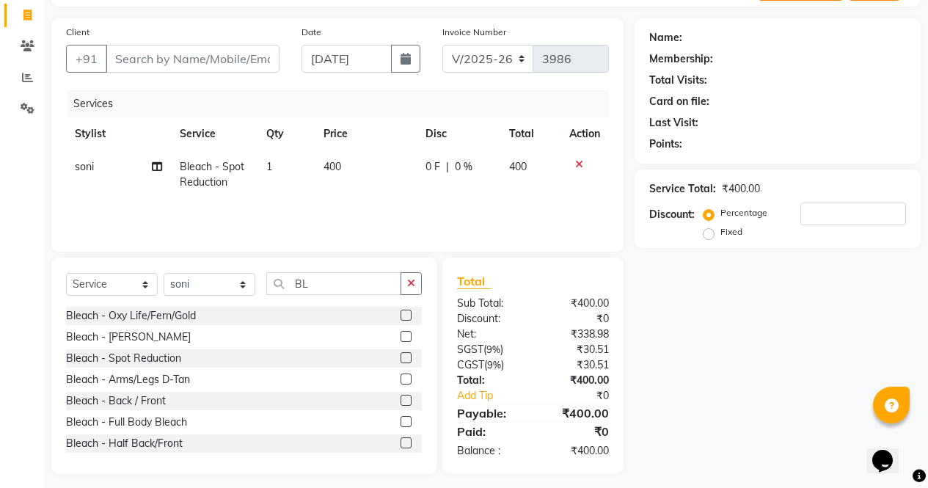
scroll to position [100, 0]
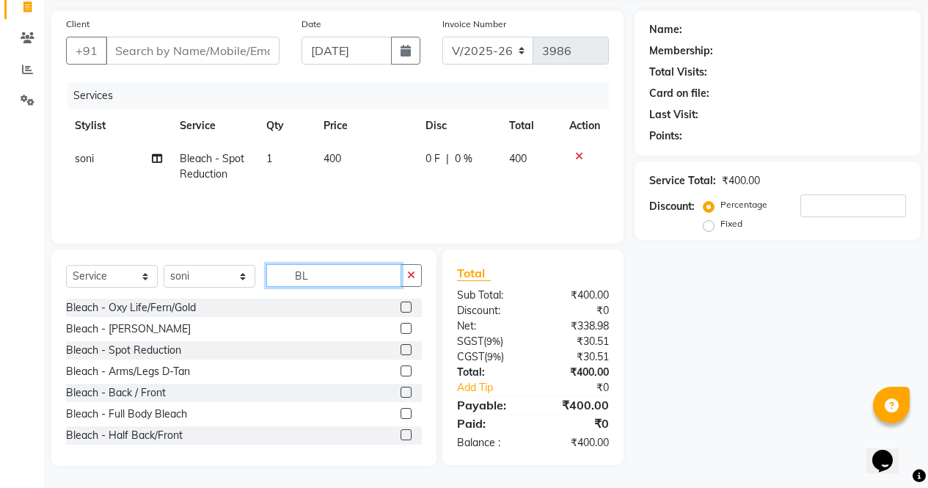
click at [321, 271] on input "BL" at bounding box center [333, 275] width 135 height 23
type input "B"
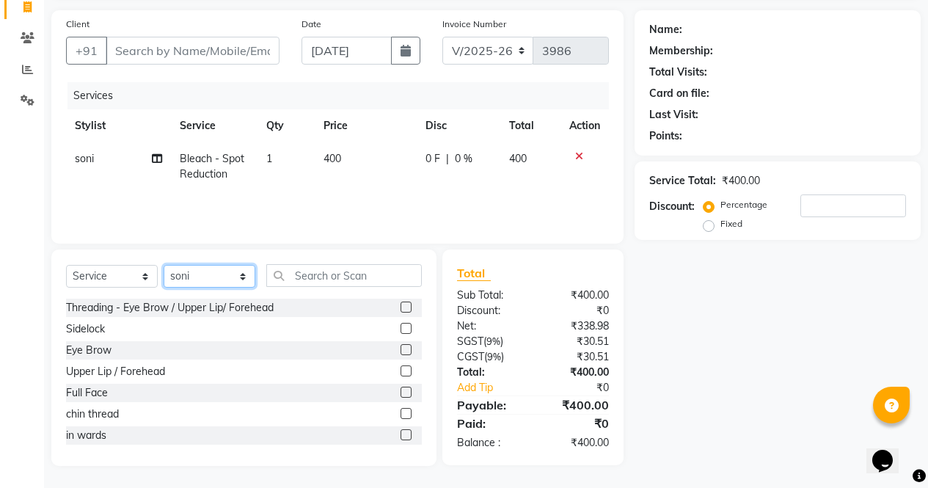
click at [203, 273] on select "Select Stylist [PERSON_NAME] [PERSON_NAME] [PERSON_NAME] Front Desk muskaan rak…" at bounding box center [210, 276] width 92 height 23
select select "28132"
click at [164, 265] on select "Select Stylist [PERSON_NAME] [PERSON_NAME] [PERSON_NAME] Front Desk muskaan rak…" at bounding box center [210, 276] width 92 height 23
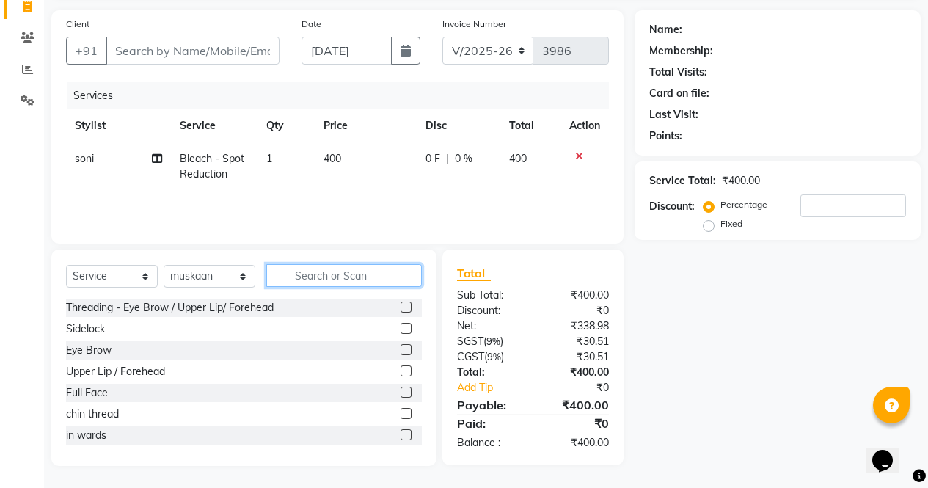
click at [334, 279] on input "text" at bounding box center [344, 275] width 156 height 23
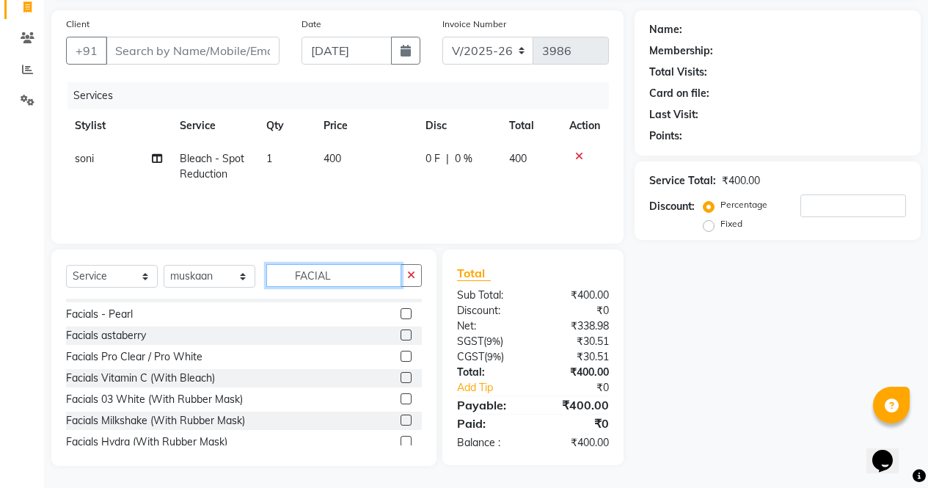
scroll to position [59, 0]
type input "FACIAL"
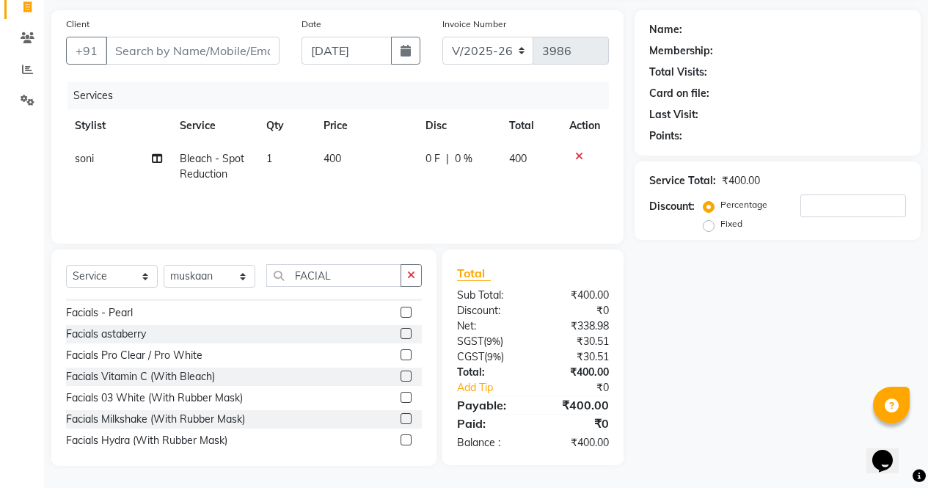
click at [401, 352] on label at bounding box center [406, 354] width 11 height 11
click at [401, 352] on input "checkbox" at bounding box center [406, 356] width 10 height 10
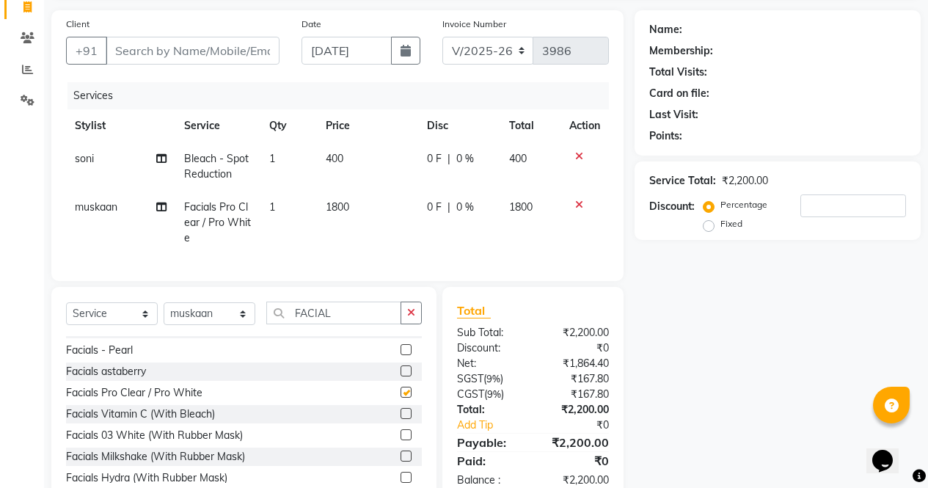
scroll to position [148, 0]
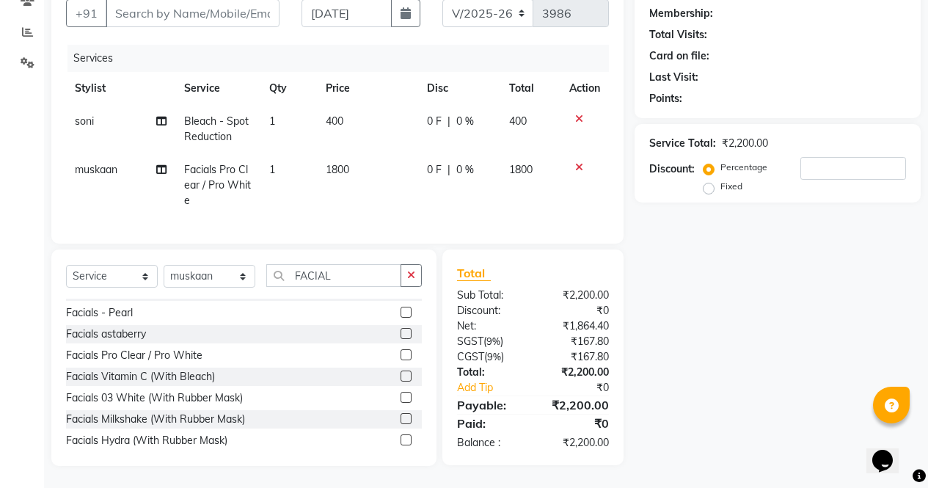
checkbox input "false"
click at [356, 274] on input "FACIAL" at bounding box center [333, 275] width 135 height 23
type input "F"
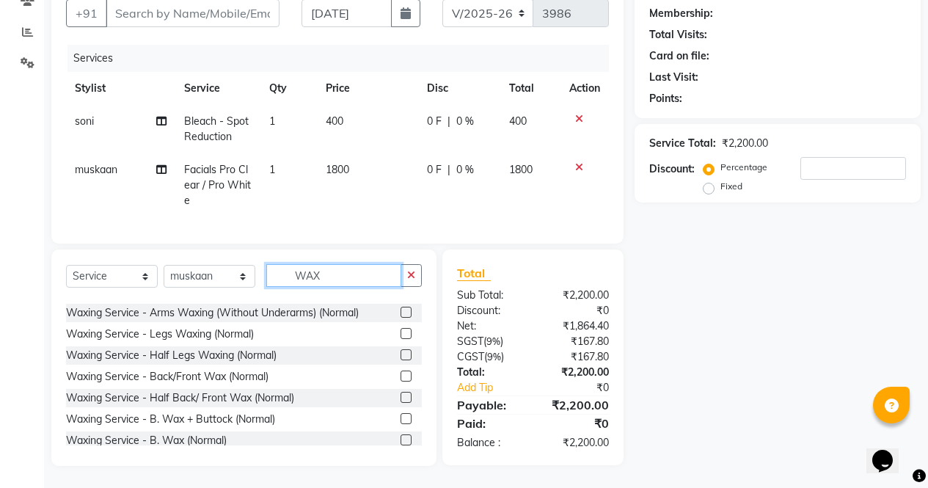
scroll to position [0, 0]
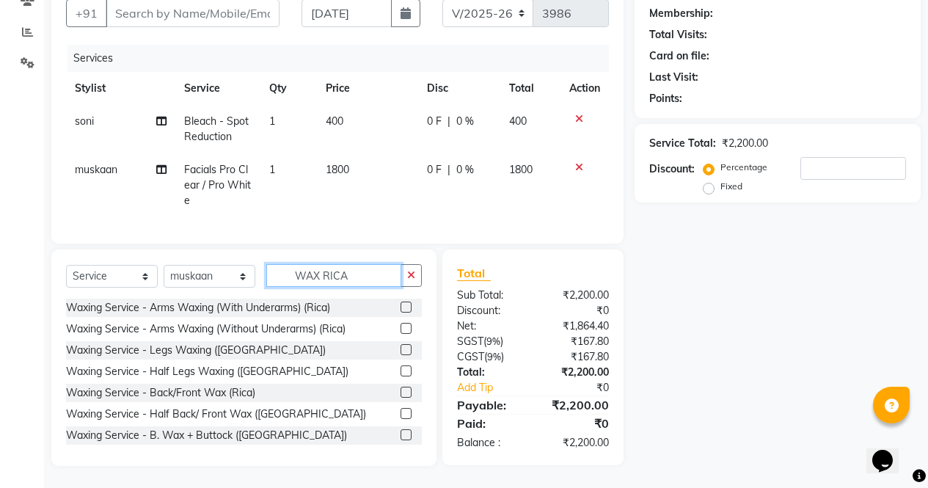
type input "WAX RICA"
click at [401, 307] on label at bounding box center [406, 307] width 11 height 11
click at [401, 307] on input "checkbox" at bounding box center [406, 308] width 10 height 10
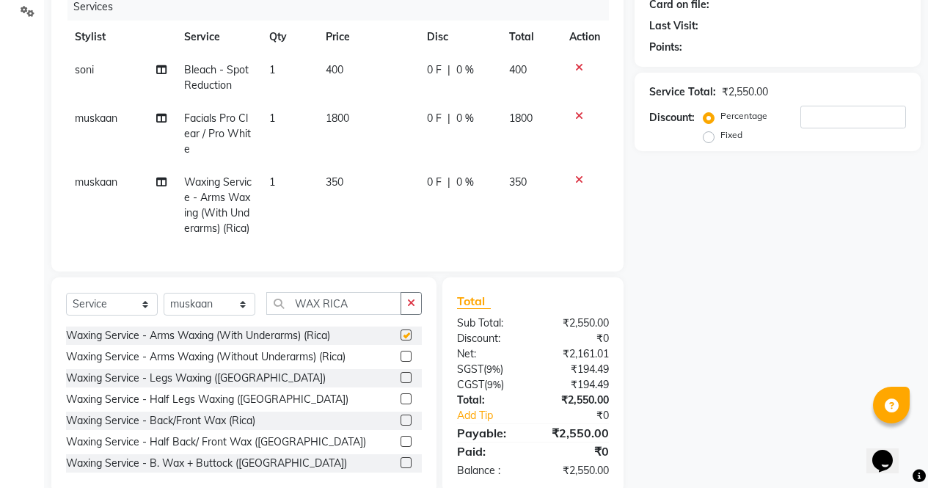
checkbox input "false"
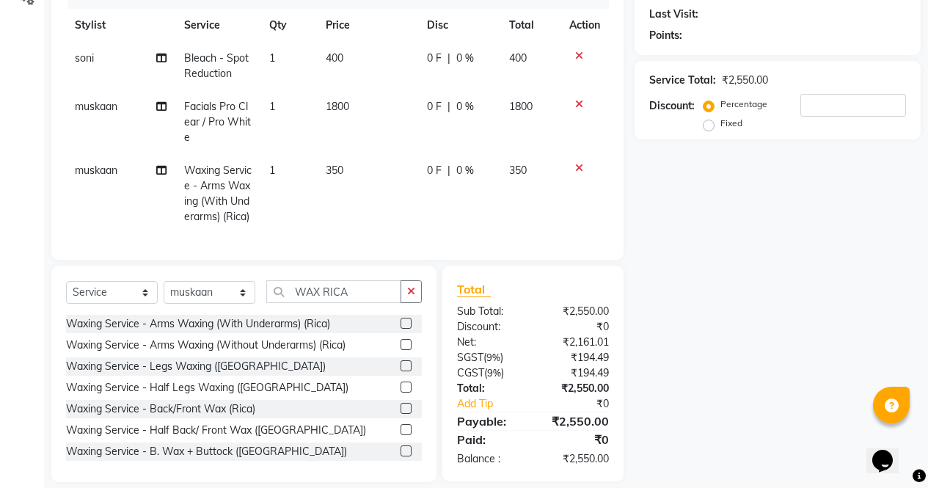
scroll to position [202, 0]
click at [354, 169] on td "350" at bounding box center [367, 192] width 101 height 79
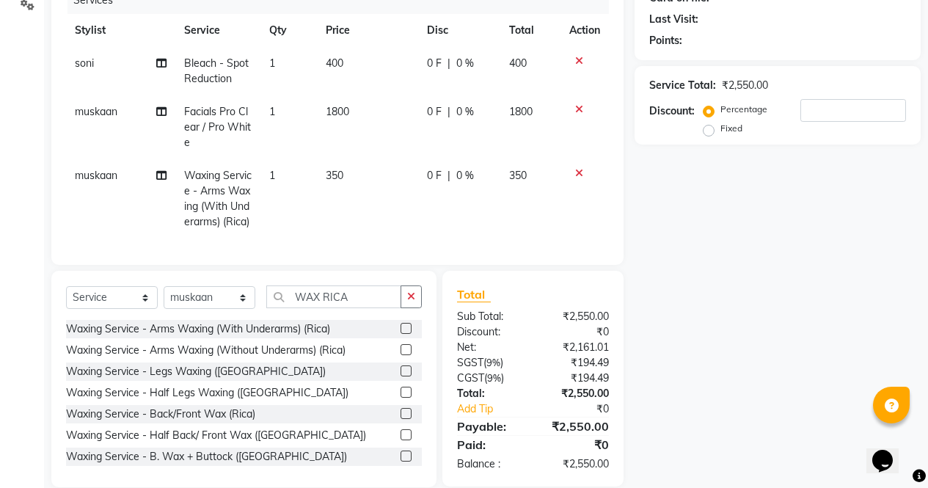
select select "28132"
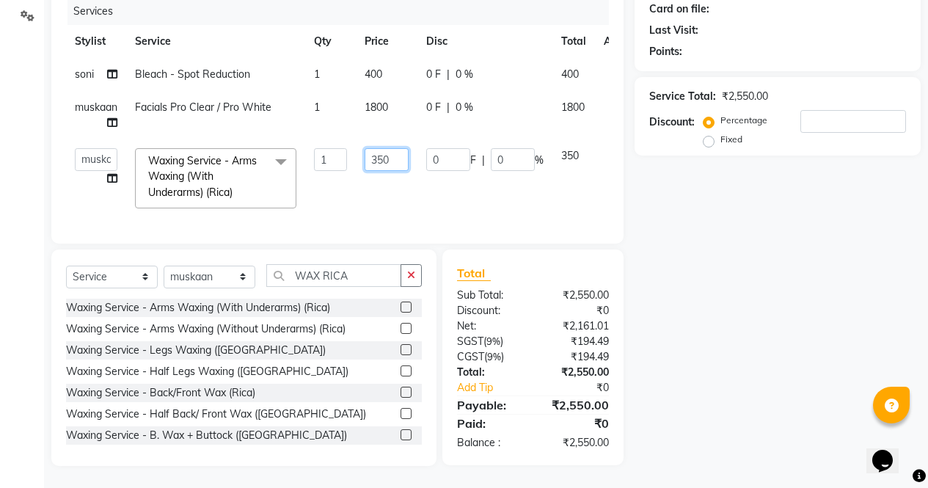
click at [398, 148] on input "350" at bounding box center [387, 159] width 44 height 23
type input "3"
type input "280"
click at [697, 367] on div "Name: Membership: Total Visits: Card on file: Last Visit: Points: Service Total…" at bounding box center [783, 196] width 297 height 540
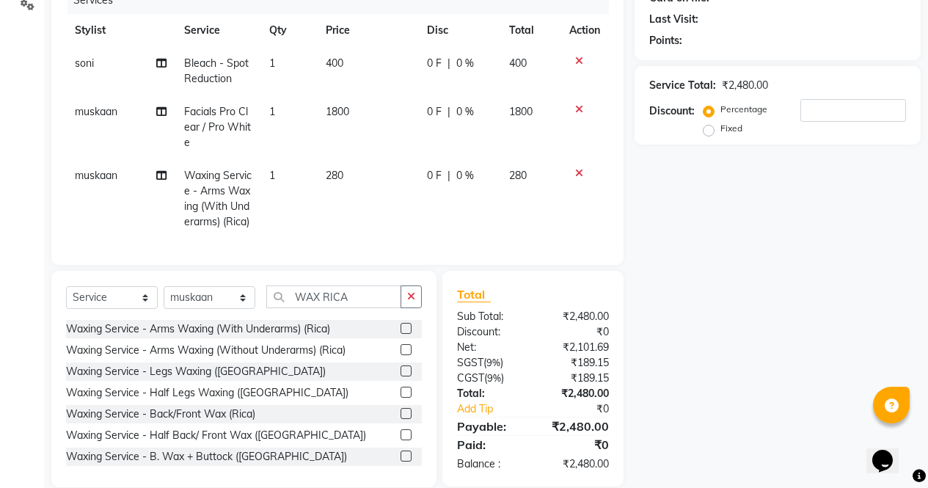
scroll to position [243, 0]
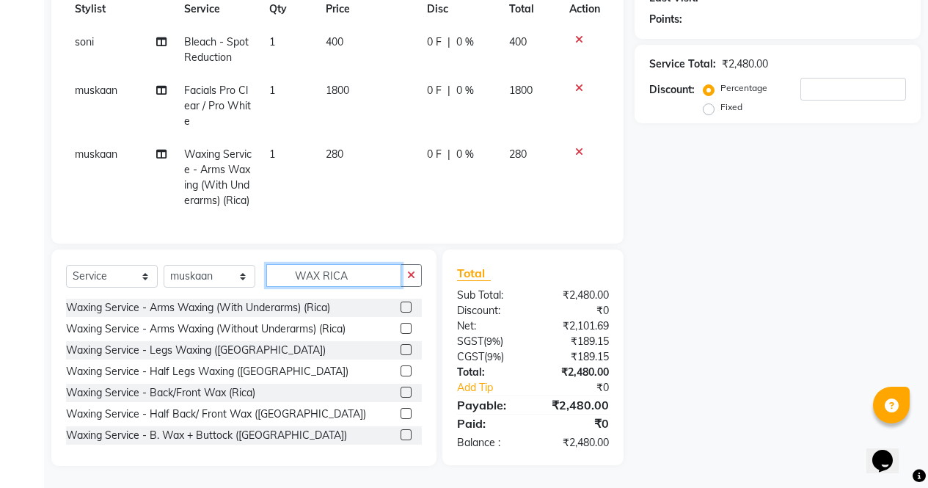
click at [368, 280] on input "WAX RICA" at bounding box center [333, 275] width 135 height 23
type input "W"
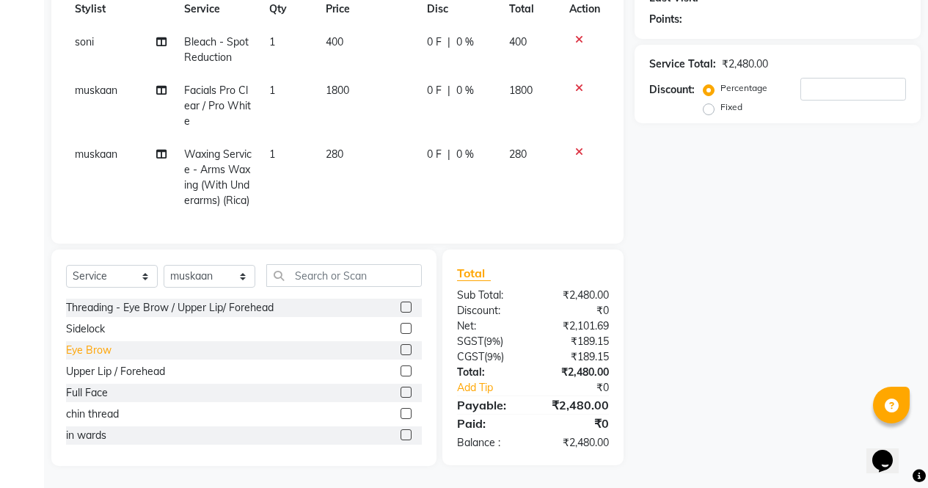
click at [72, 350] on div "Eye Brow" at bounding box center [89, 350] width 46 height 15
checkbox input "false"
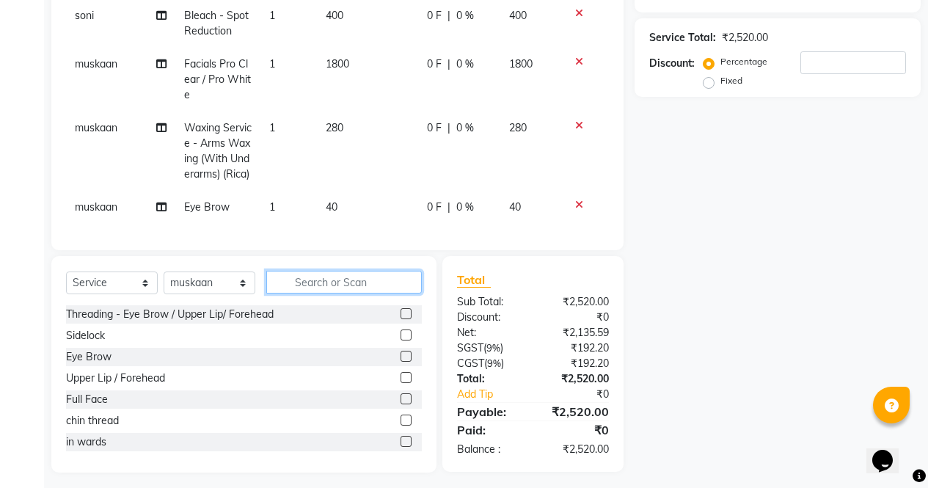
click at [341, 294] on input "text" at bounding box center [344, 282] width 156 height 23
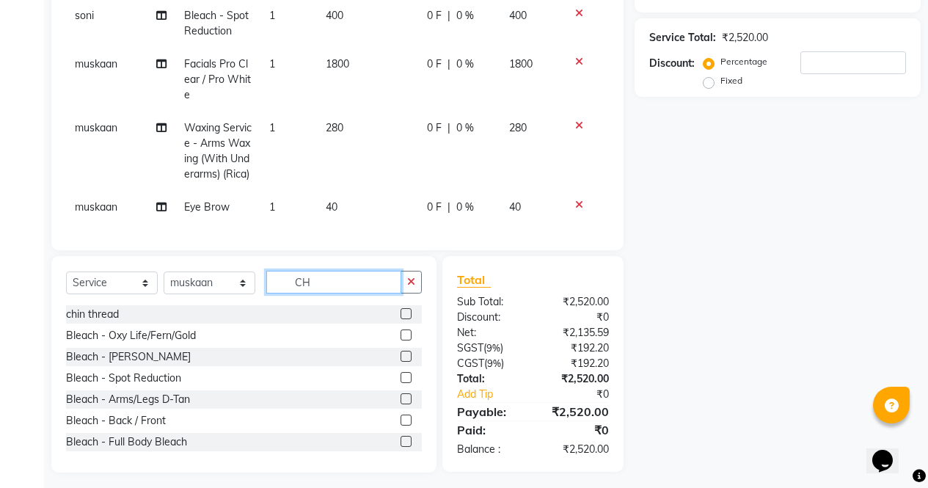
type input "C"
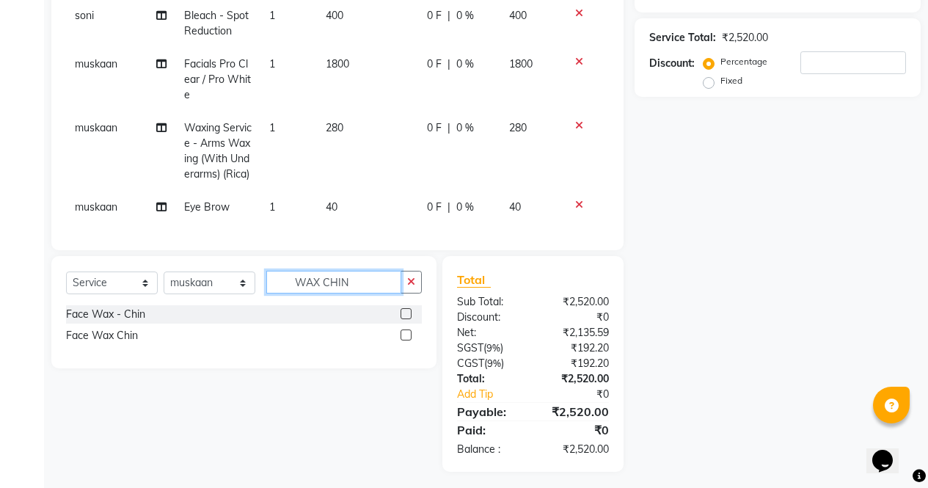
type input "WAX CHIN"
click at [407, 341] on label at bounding box center [406, 335] width 11 height 11
click at [407, 341] on input "checkbox" at bounding box center [406, 336] width 10 height 10
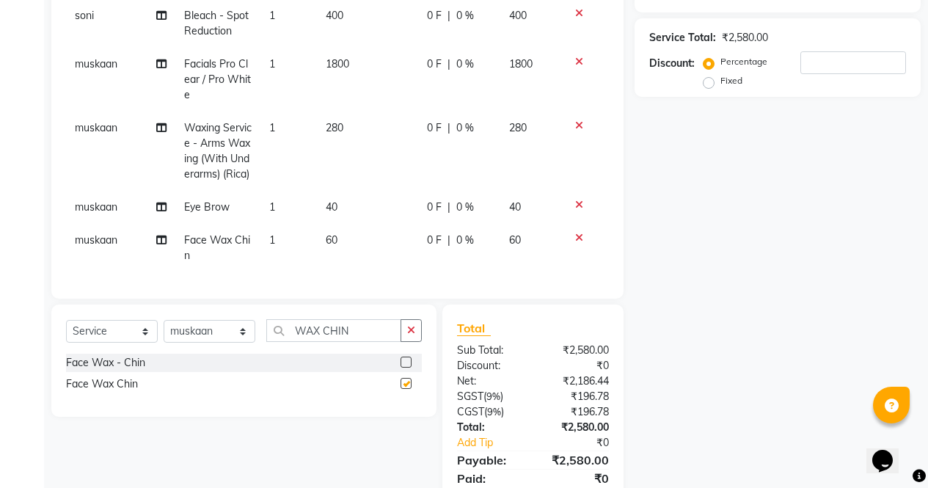
checkbox input "false"
click at [360, 342] on input "WAX CHIN" at bounding box center [333, 330] width 135 height 23
type input "W"
type input "WAX CHIN"
click at [407, 368] on label at bounding box center [406, 362] width 11 height 11
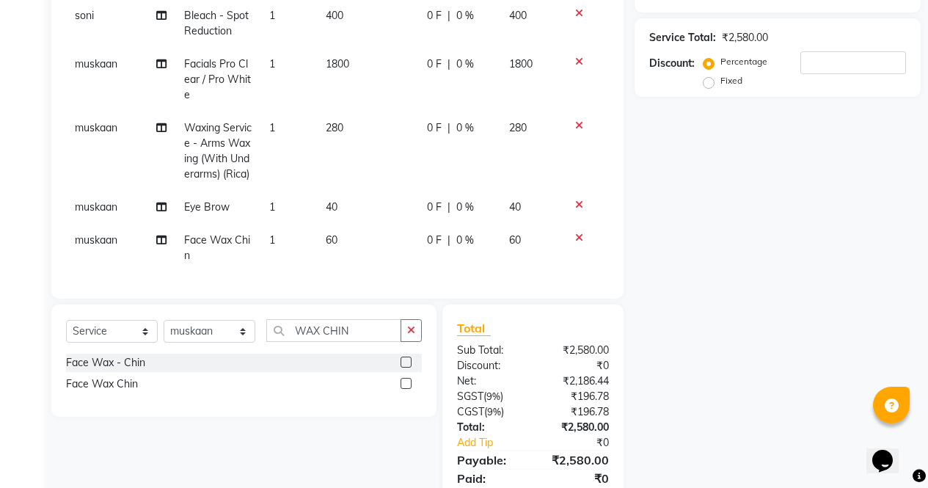
click at [407, 368] on input "checkbox" at bounding box center [406, 363] width 10 height 10
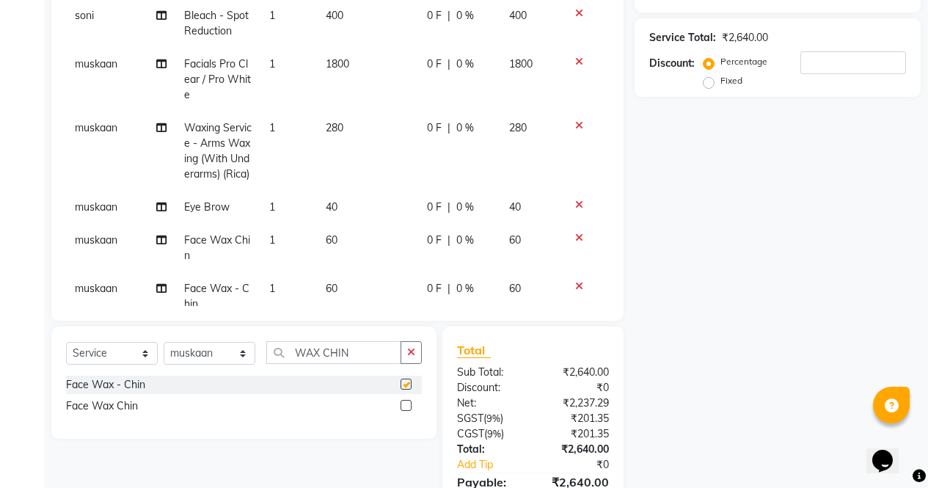
checkbox input "false"
click at [351, 252] on td "60" at bounding box center [367, 248] width 101 height 48
select select "28132"
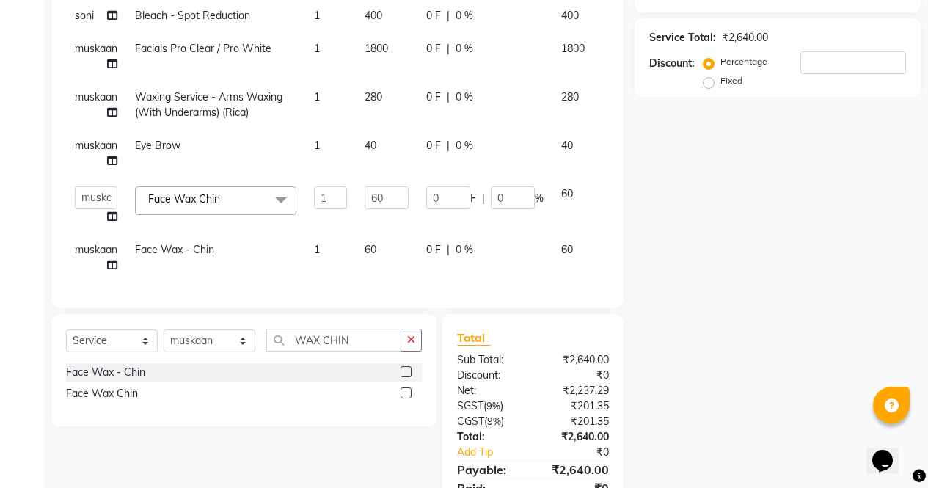
click at [384, 247] on td "60" at bounding box center [387, 257] width 62 height 48
select select "28132"
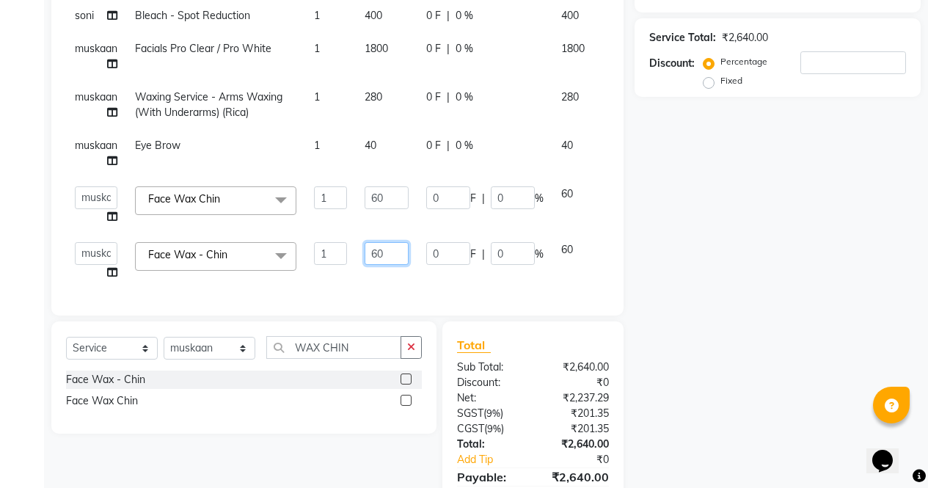
click at [393, 252] on input "60" at bounding box center [387, 253] width 44 height 23
type input "6"
type input "80"
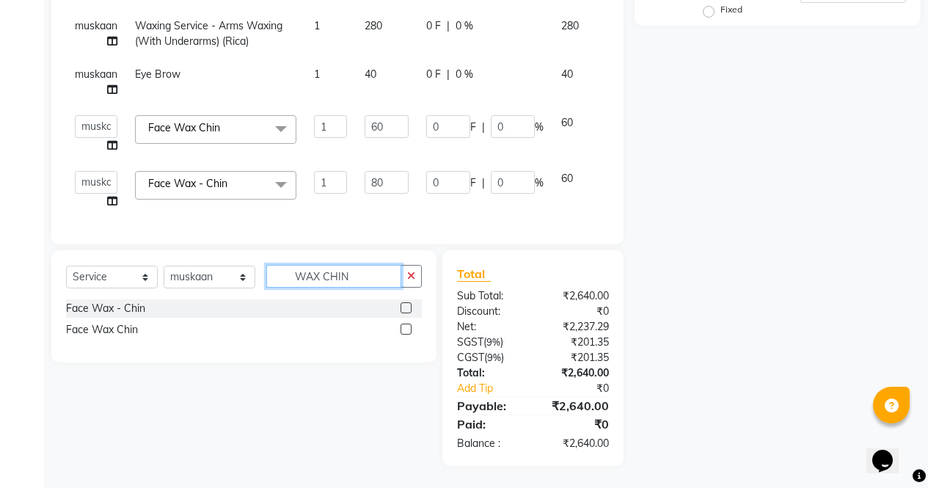
click at [360, 269] on input "WAX CHIN" at bounding box center [333, 276] width 135 height 23
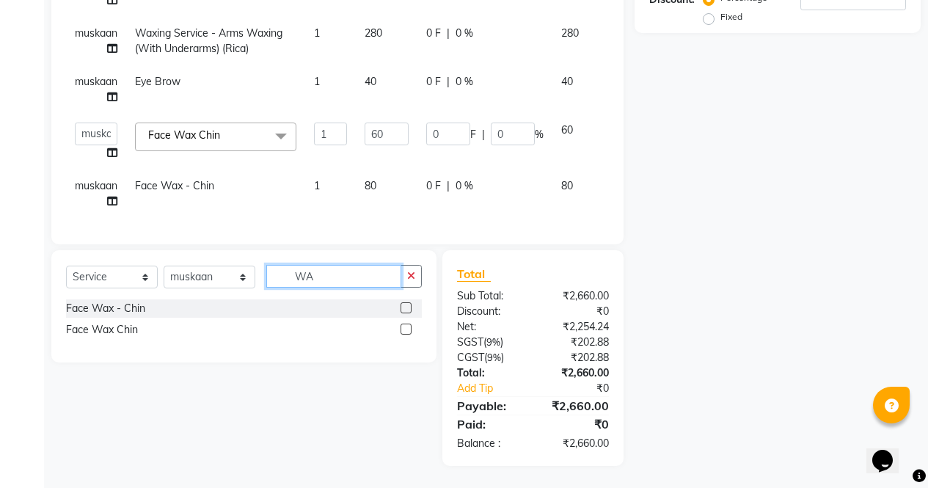
type input "W"
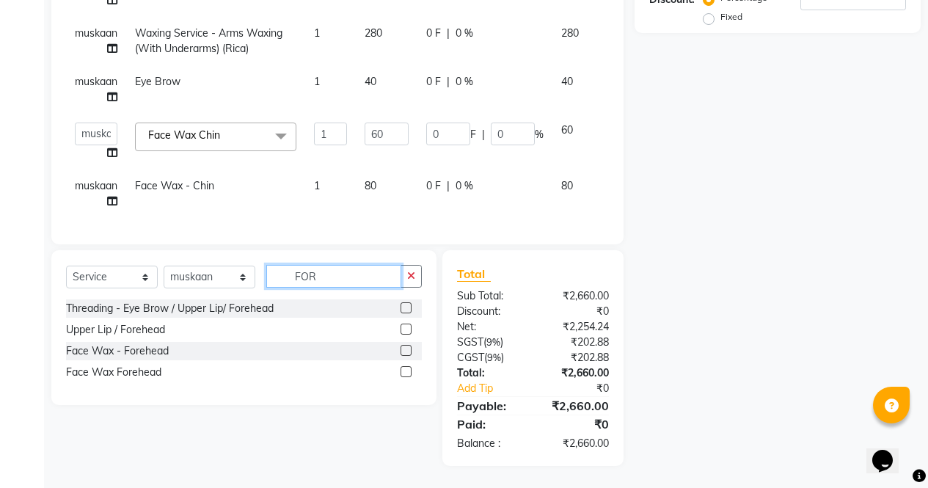
type input "FOR"
click at [407, 308] on label at bounding box center [406, 307] width 11 height 11
click at [407, 308] on input "checkbox" at bounding box center [406, 309] width 10 height 10
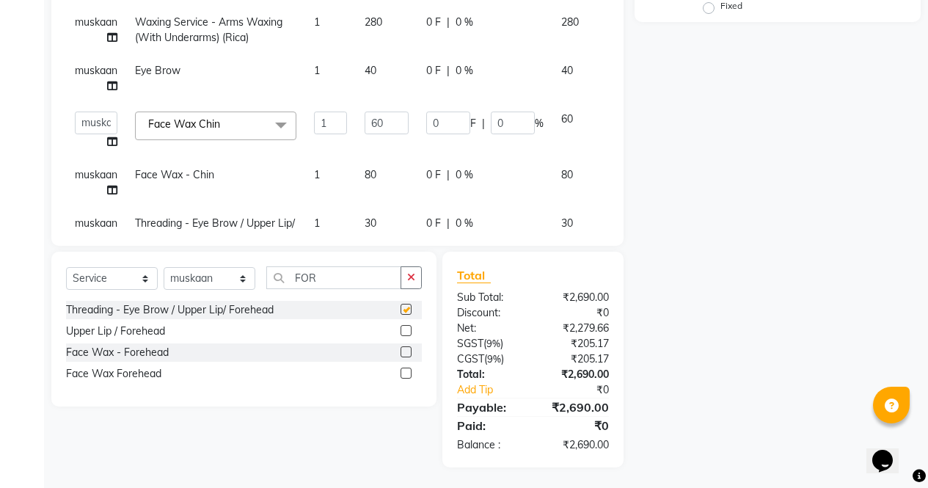
checkbox input "false"
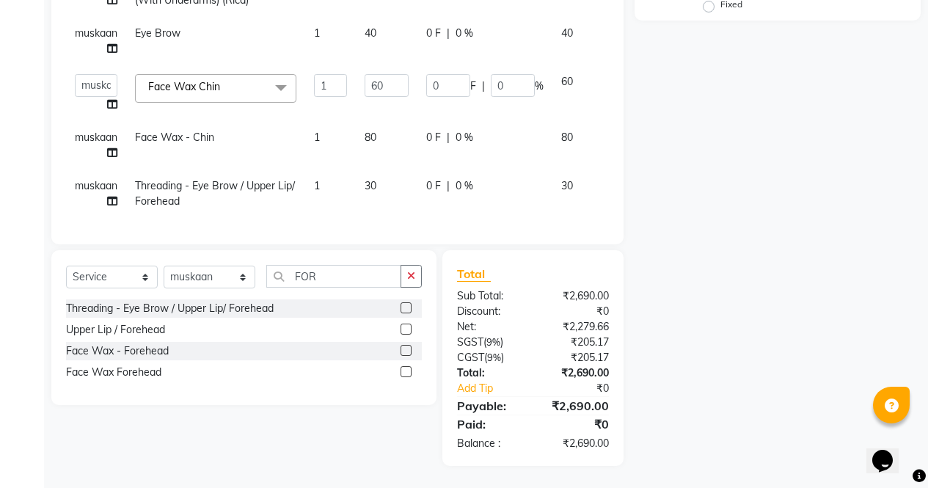
scroll to position [47, 47]
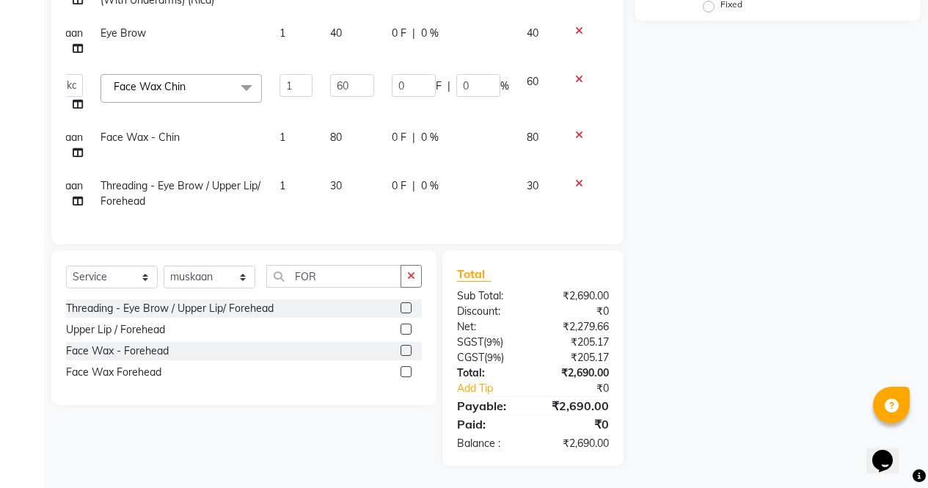
click at [575, 178] on icon at bounding box center [579, 183] width 8 height 10
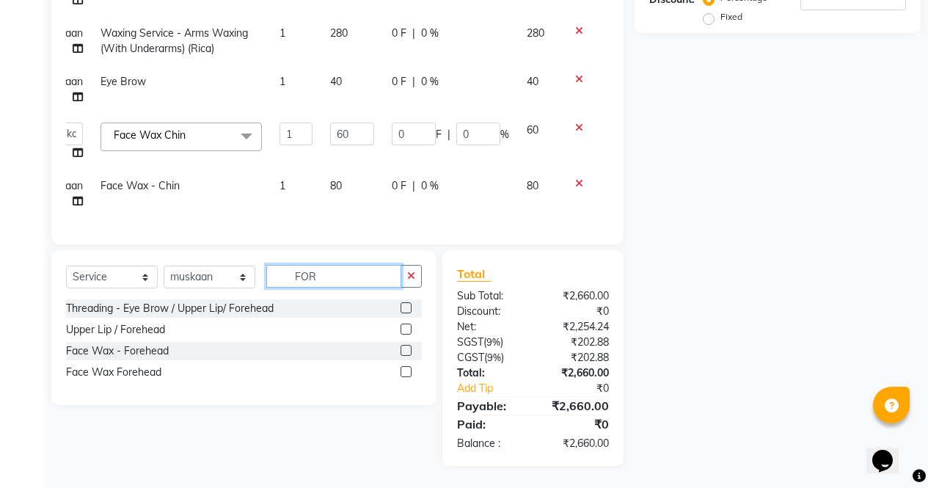
click at [329, 273] on input "FOR" at bounding box center [333, 276] width 135 height 23
type input "F"
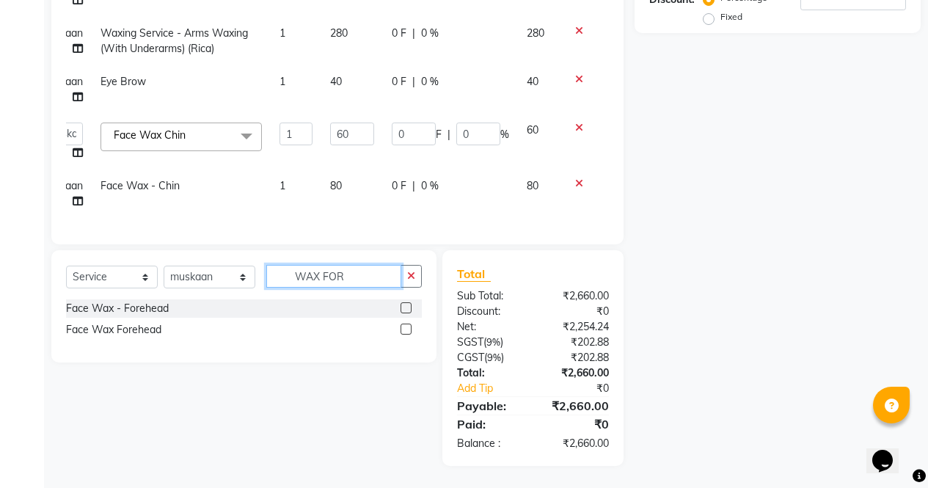
type input "WAX FOR"
click at [407, 308] on label at bounding box center [406, 307] width 11 height 11
click at [407, 308] on input "checkbox" at bounding box center [406, 309] width 10 height 10
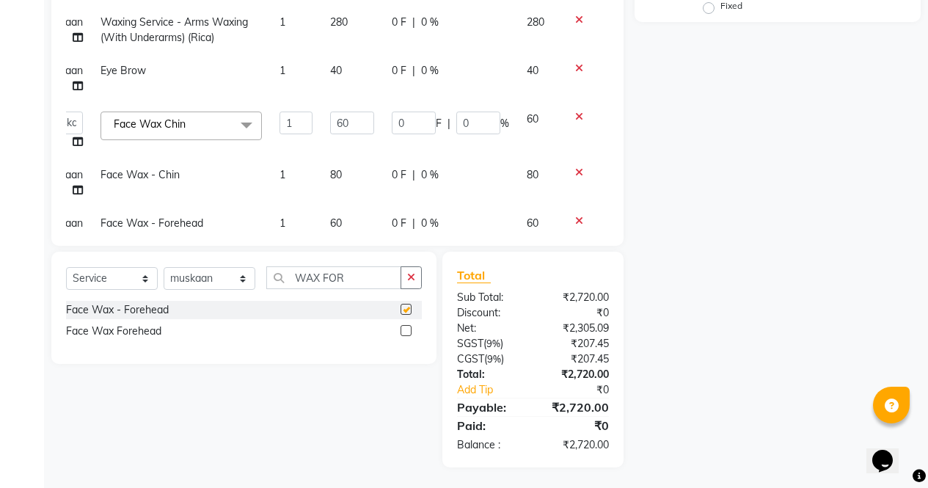
checkbox input "false"
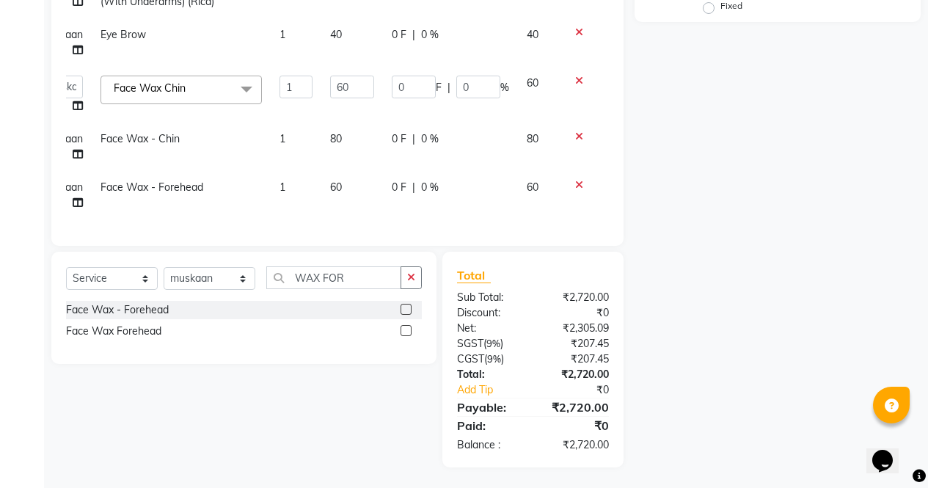
click at [354, 178] on td "60" at bounding box center [352, 195] width 62 height 48
select select "28132"
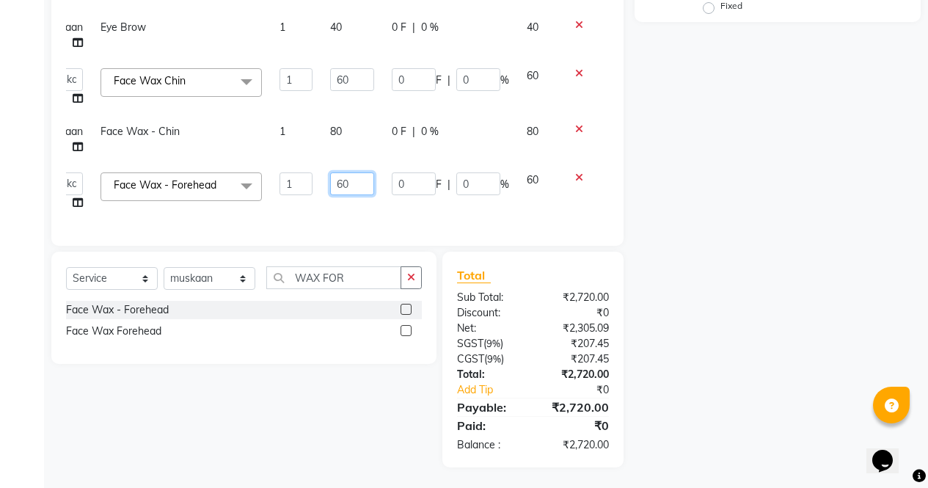
click at [372, 179] on input "60" at bounding box center [352, 183] width 44 height 23
type input "680"
click at [705, 364] on div "Name: Membership: Total Visits: Card on file: Last Visit: Points: Service Total…" at bounding box center [783, 129] width 297 height 675
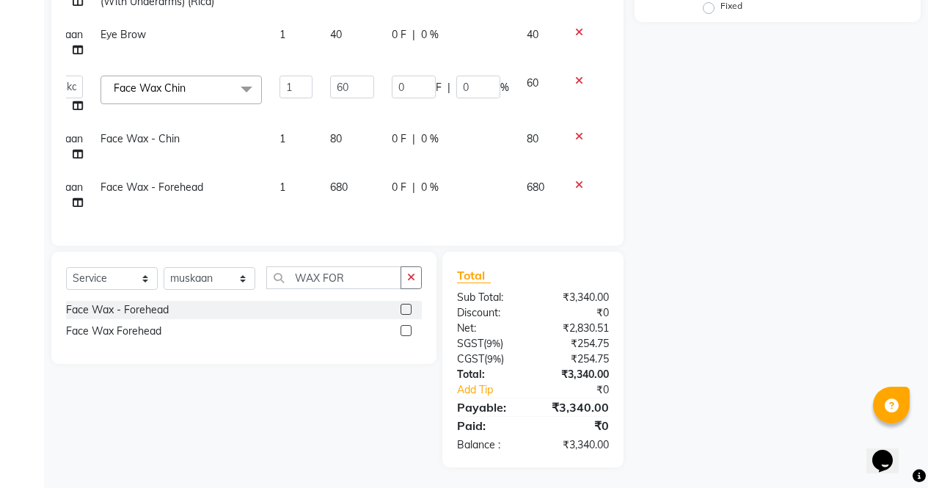
click at [345, 181] on span "680" at bounding box center [339, 187] width 18 height 13
select select "28132"
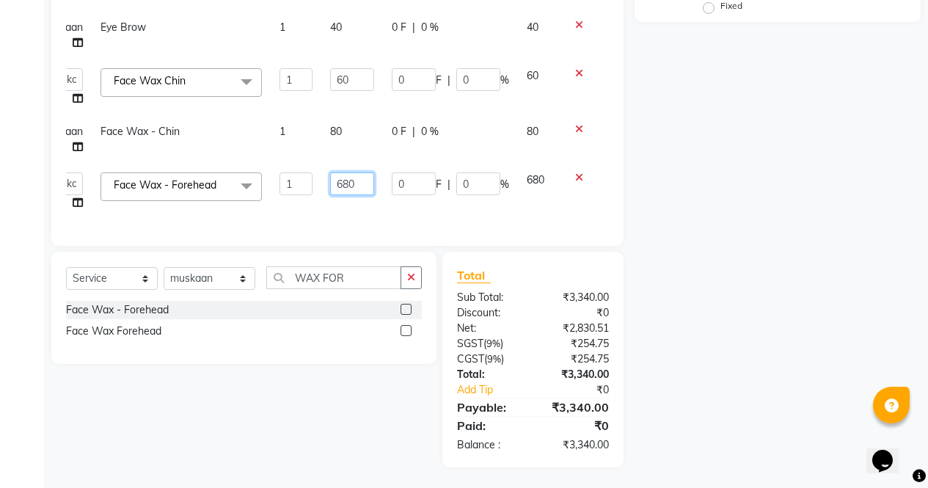
click at [362, 184] on input "680" at bounding box center [352, 183] width 44 height 23
type input "6"
type input "80"
click at [680, 313] on div "Name: Membership: Total Visits: Card on file: Last Visit: Points: Service Total…" at bounding box center [783, 129] width 297 height 675
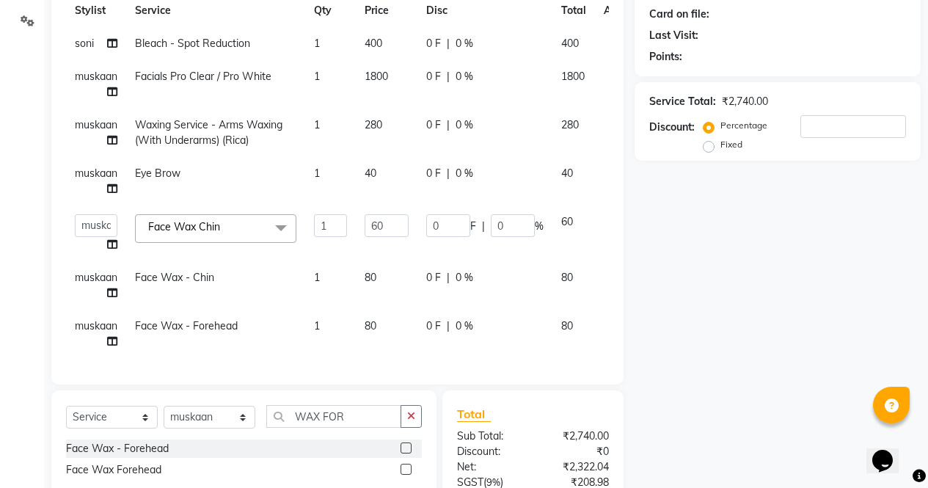
scroll to position [47, 47]
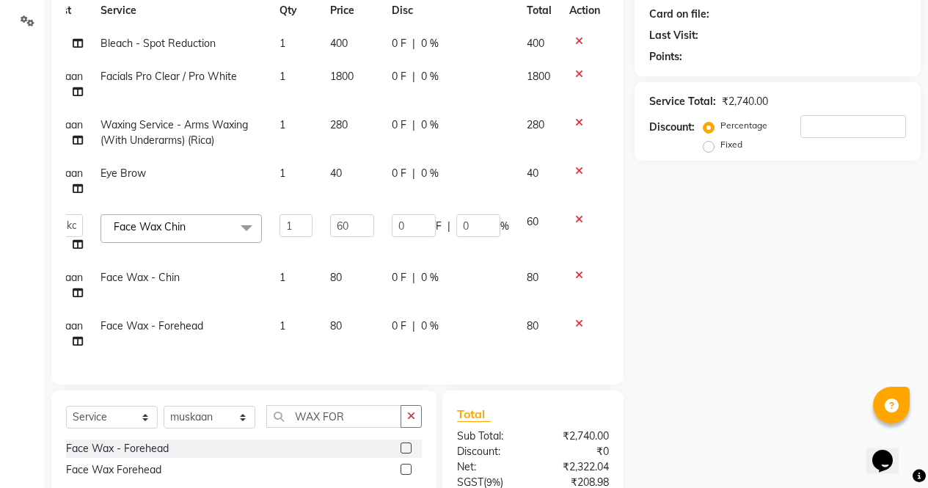
click at [575, 214] on icon at bounding box center [579, 219] width 8 height 10
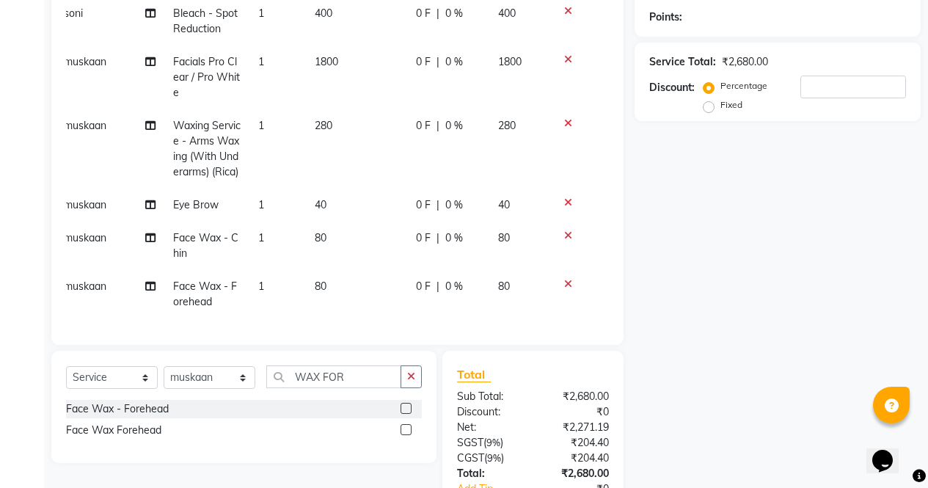
scroll to position [233, 0]
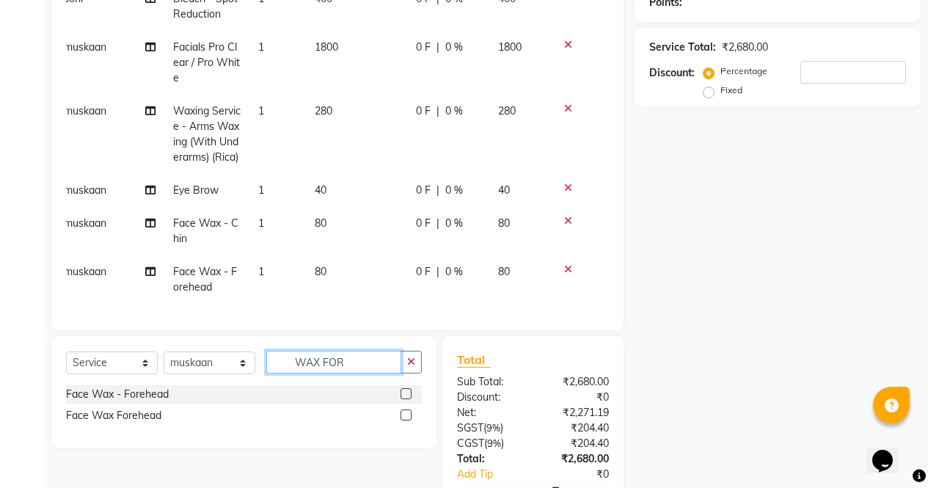
click at [343, 357] on input "WAX FOR" at bounding box center [333, 362] width 135 height 23
type input "WAX UPP"
click at [408, 412] on label at bounding box center [406, 415] width 11 height 11
click at [408, 412] on input "checkbox" at bounding box center [406, 416] width 10 height 10
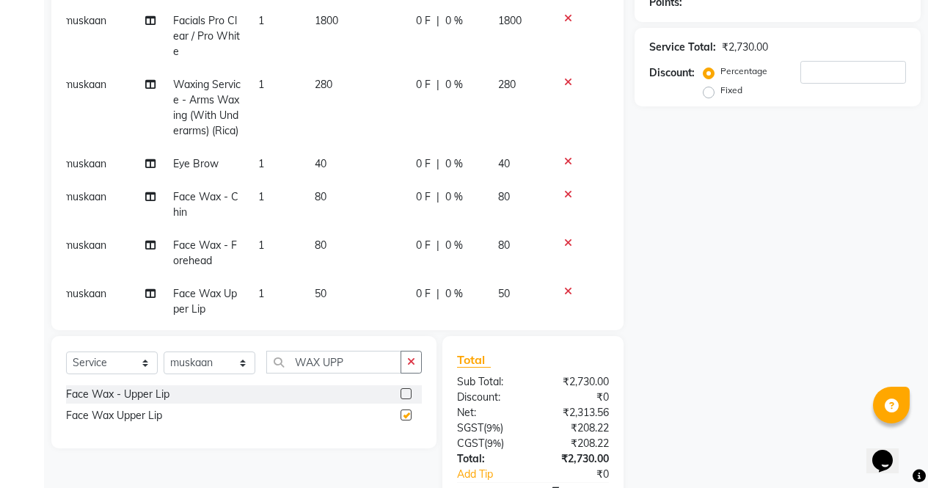
checkbox input "false"
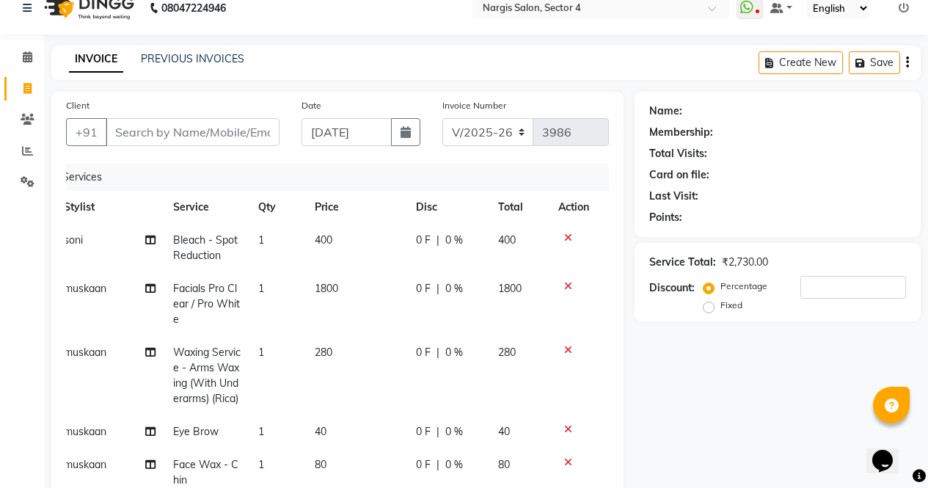
scroll to position [0, 0]
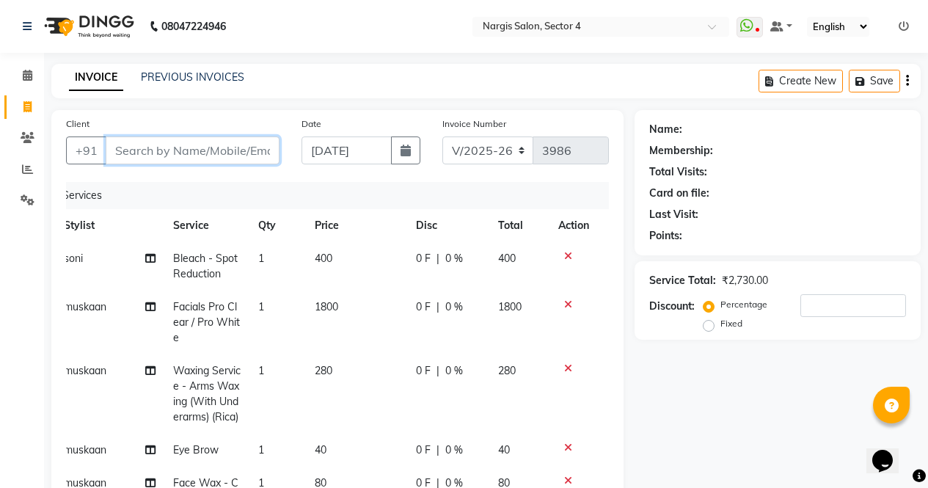
click at [178, 156] on input "Client" at bounding box center [193, 151] width 174 height 28
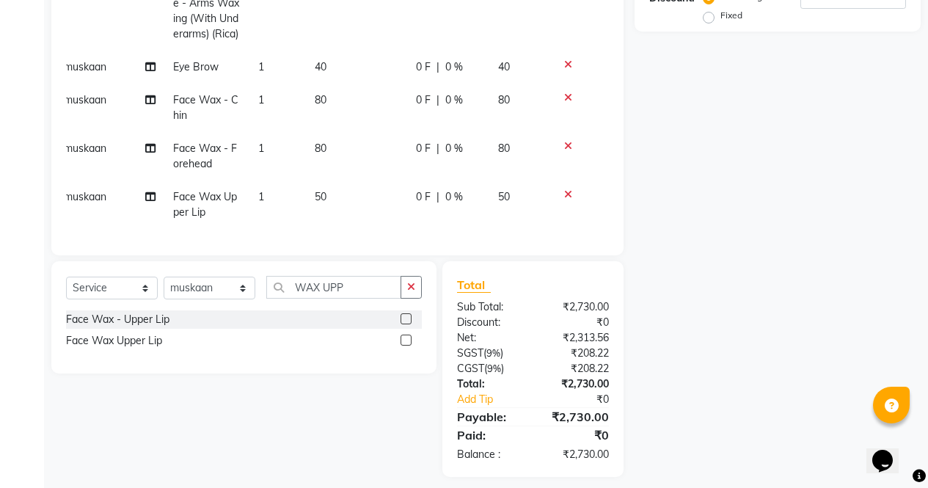
scroll to position [319, 0]
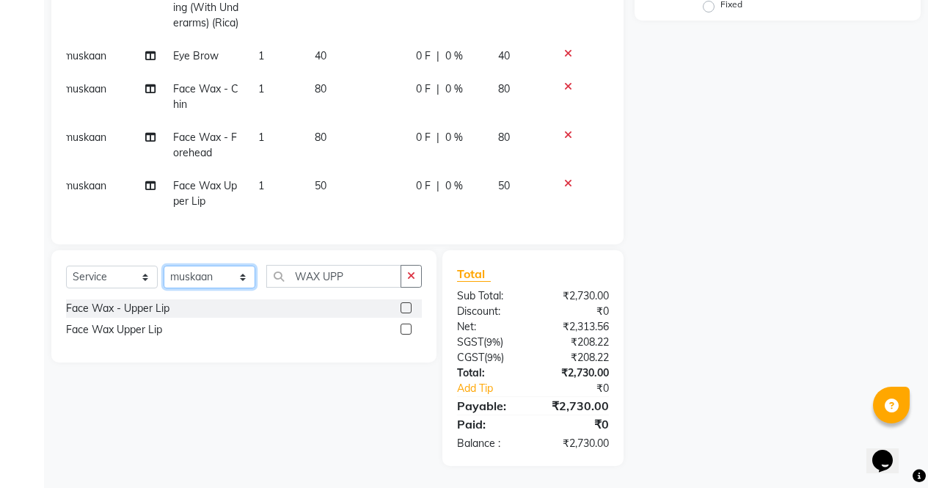
click at [222, 275] on select "Select Stylist [PERSON_NAME] [PERSON_NAME] [PERSON_NAME] Front Desk muskaan rak…" at bounding box center [210, 277] width 92 height 23
select select "29278"
click at [164, 266] on select "Select Stylist [PERSON_NAME] [PERSON_NAME] [PERSON_NAME] Front Desk muskaan rak…" at bounding box center [210, 277] width 92 height 23
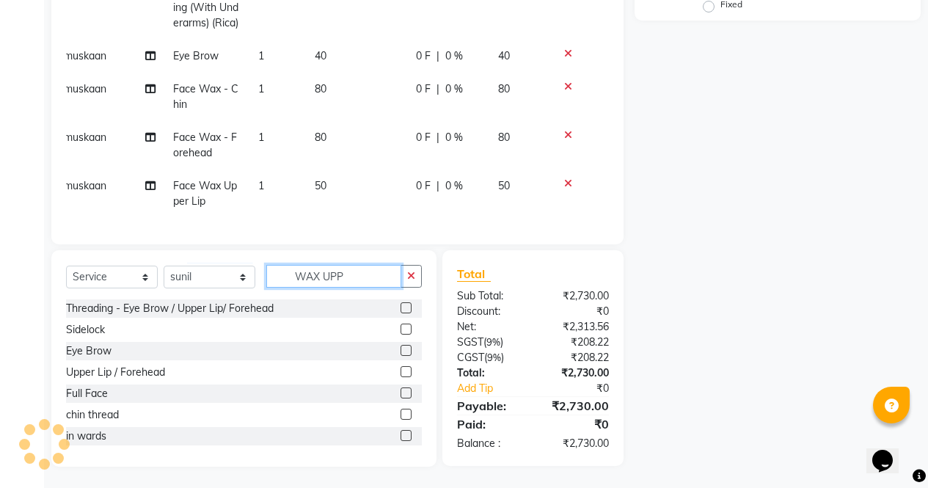
click at [351, 272] on input "WAX UPP" at bounding box center [333, 276] width 135 height 23
type input "W"
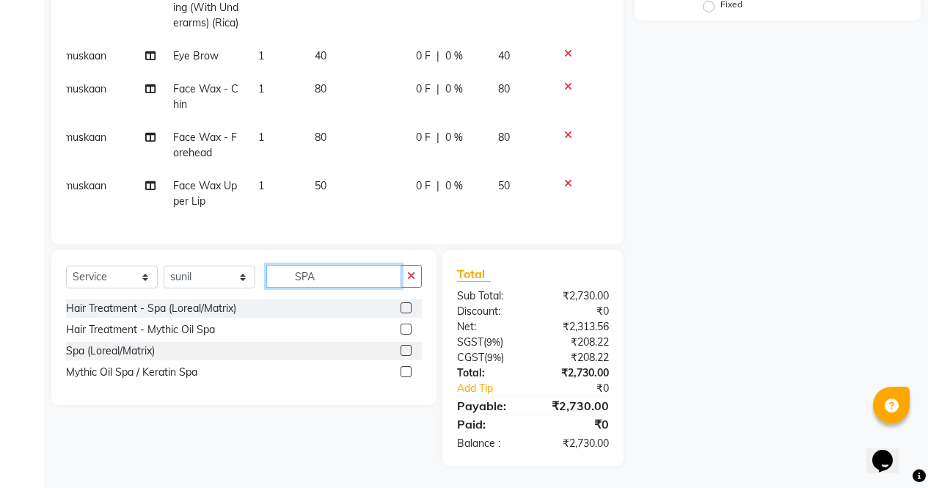
type input "SPA"
click at [401, 324] on label at bounding box center [406, 329] width 11 height 11
click at [401, 325] on input "checkbox" at bounding box center [406, 330] width 10 height 10
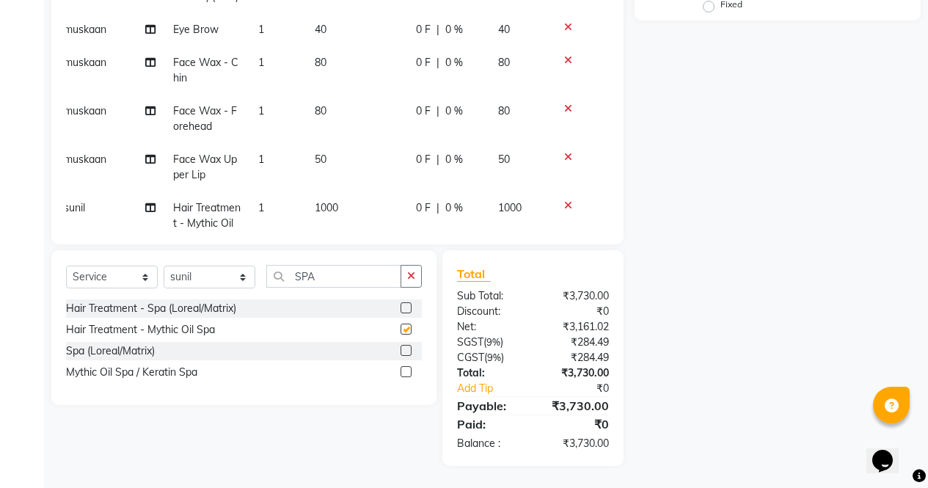
checkbox input "false"
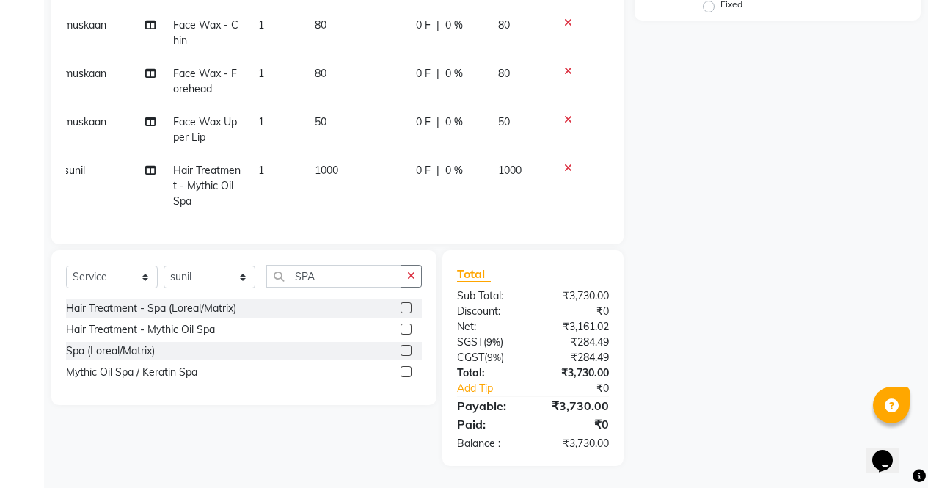
scroll to position [165, 11]
click at [407, 308] on label at bounding box center [406, 307] width 11 height 11
click at [407, 308] on input "checkbox" at bounding box center [406, 309] width 10 height 10
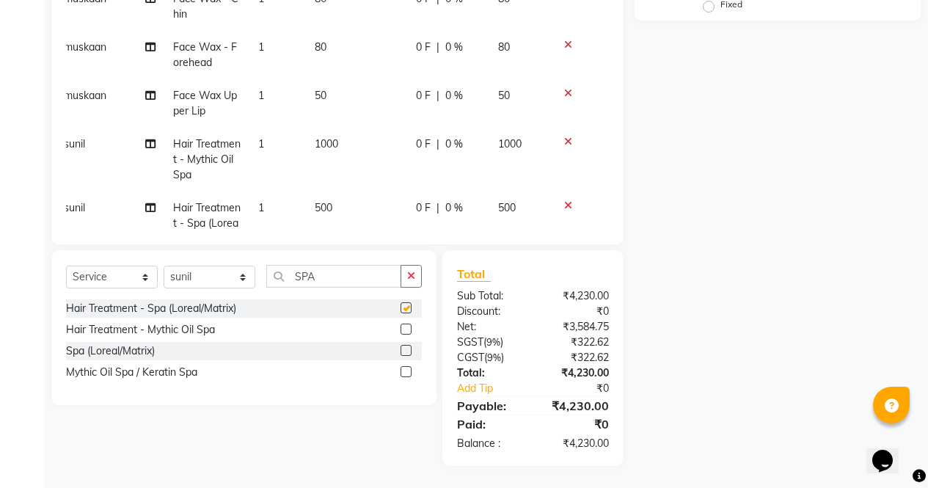
checkbox input "false"
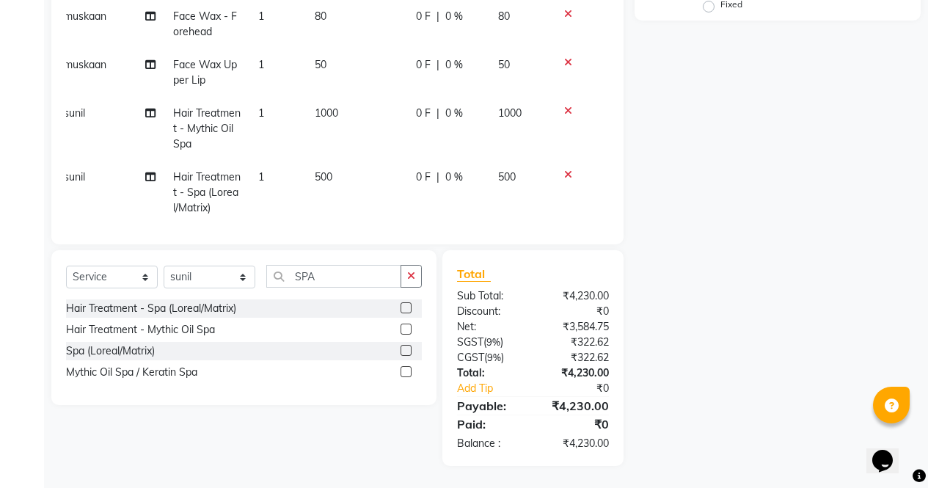
scroll to position [195, 11]
click at [564, 117] on icon at bounding box center [568, 111] width 8 height 10
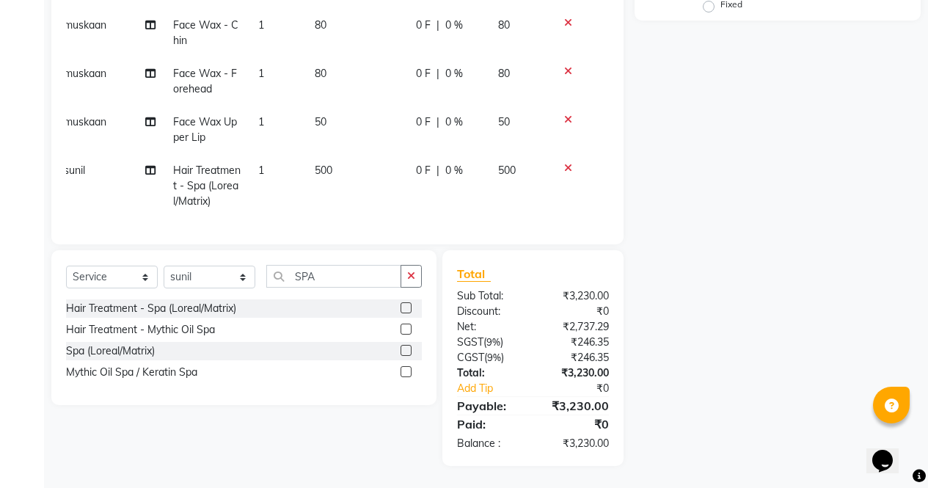
click at [335, 156] on td "500" at bounding box center [356, 186] width 101 height 64
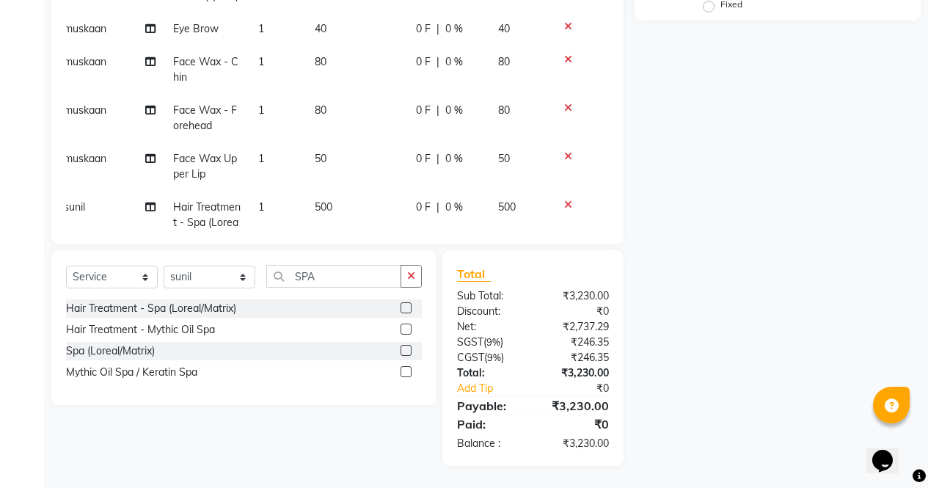
select select "29278"
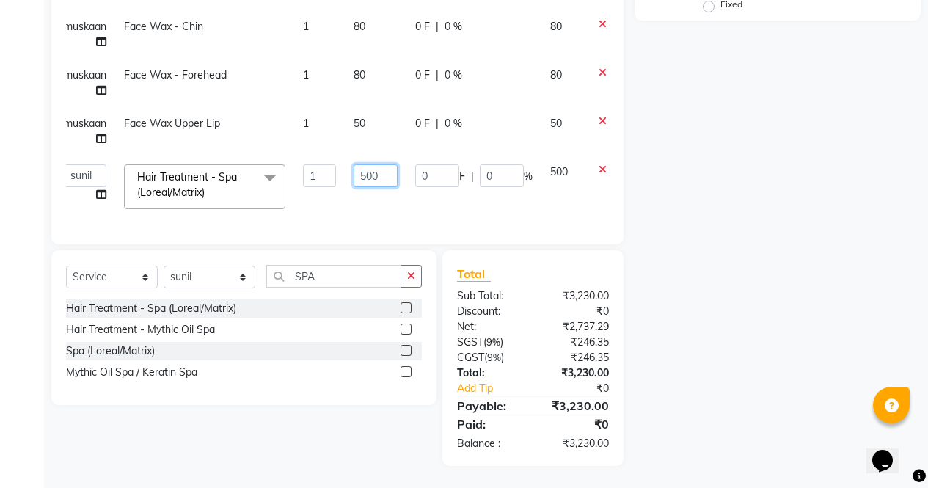
click at [385, 166] on input "500" at bounding box center [376, 175] width 44 height 23
type input "5"
type input "900"
click at [663, 365] on div "Name: Membership: Total Visits: Card on file: Last Visit: Points: Service Total…" at bounding box center [783, 128] width 297 height 675
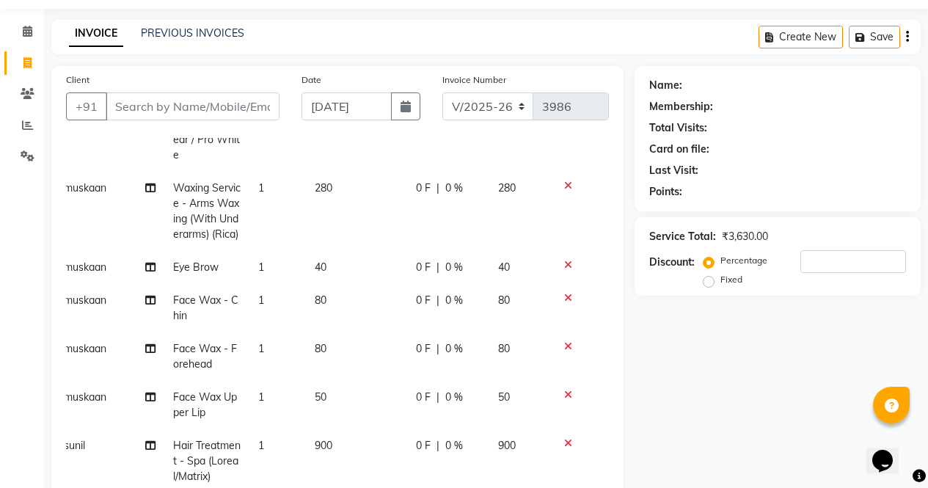
scroll to position [16, 0]
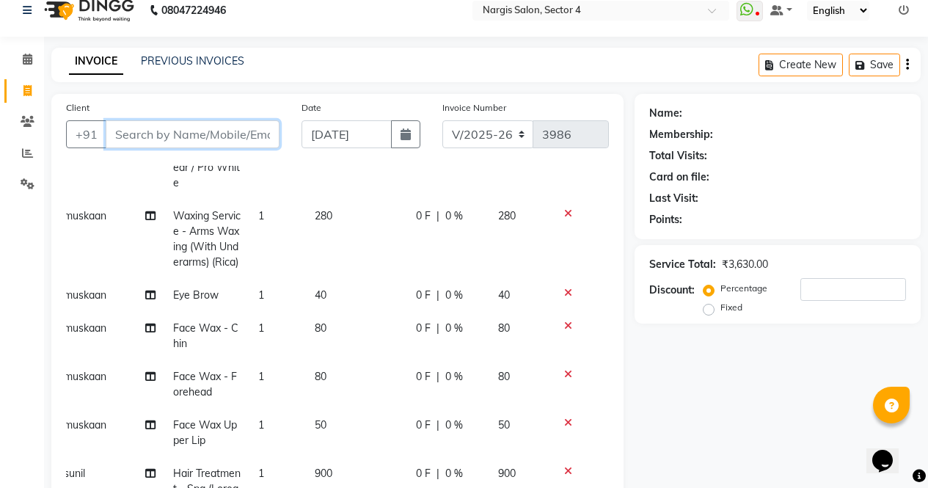
click at [159, 139] on input "Client" at bounding box center [193, 134] width 174 height 28
type input "9"
type input "0"
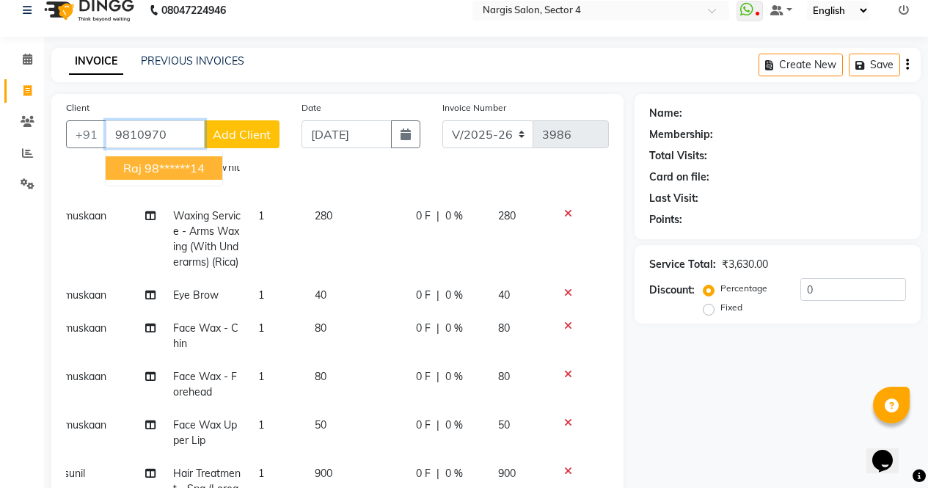
click at [186, 167] on ngb-highlight "98******14" at bounding box center [175, 168] width 60 height 15
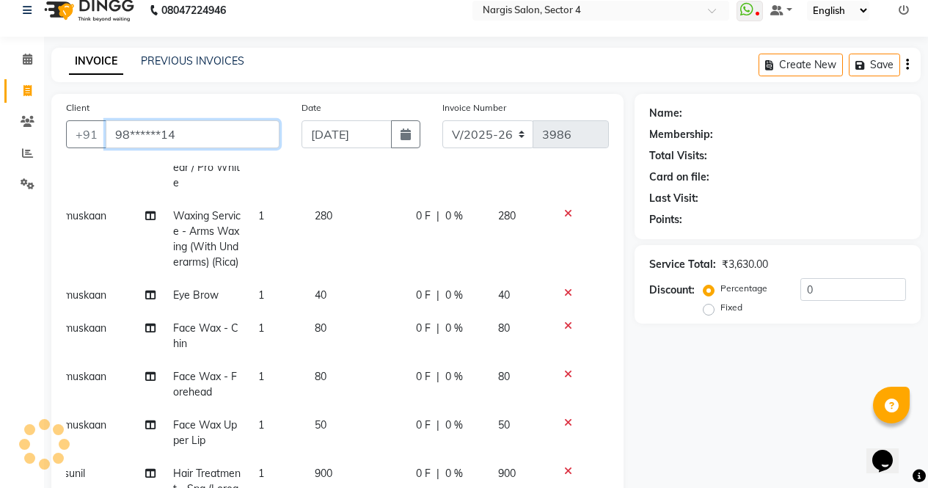
type input "98******14"
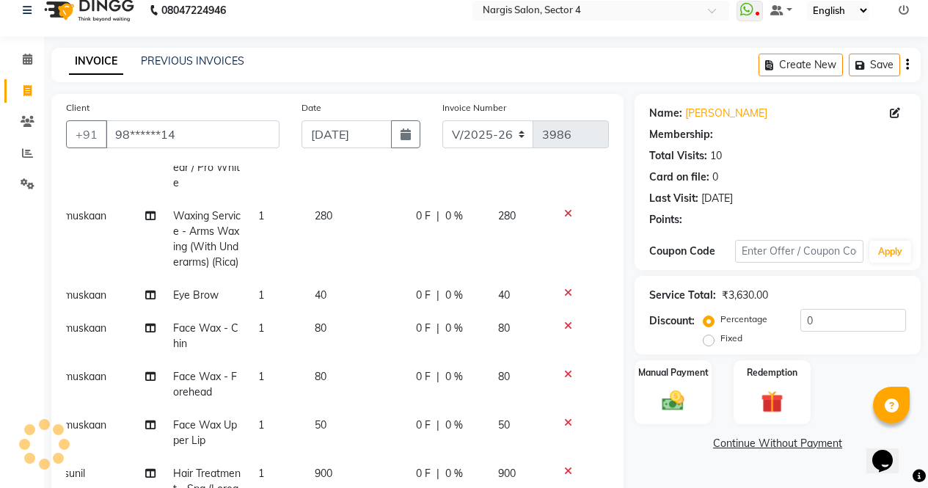
select select "1: Object"
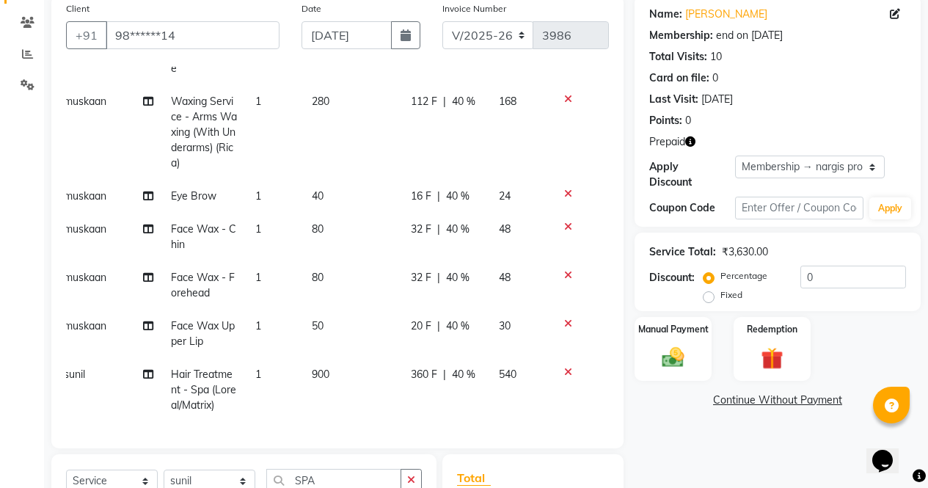
scroll to position [114, 0]
click at [692, 142] on icon "button" at bounding box center [690, 142] width 10 height 10
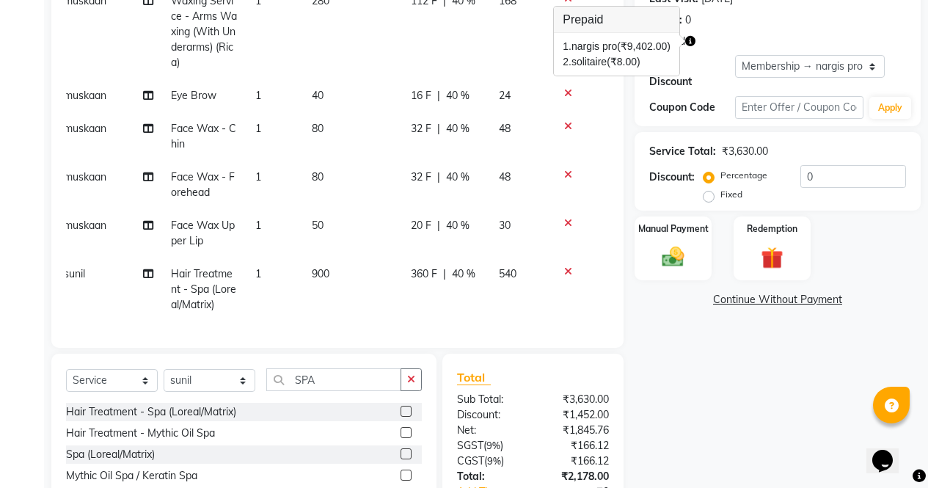
scroll to position [215, 0]
click at [774, 244] on img at bounding box center [772, 258] width 37 height 29
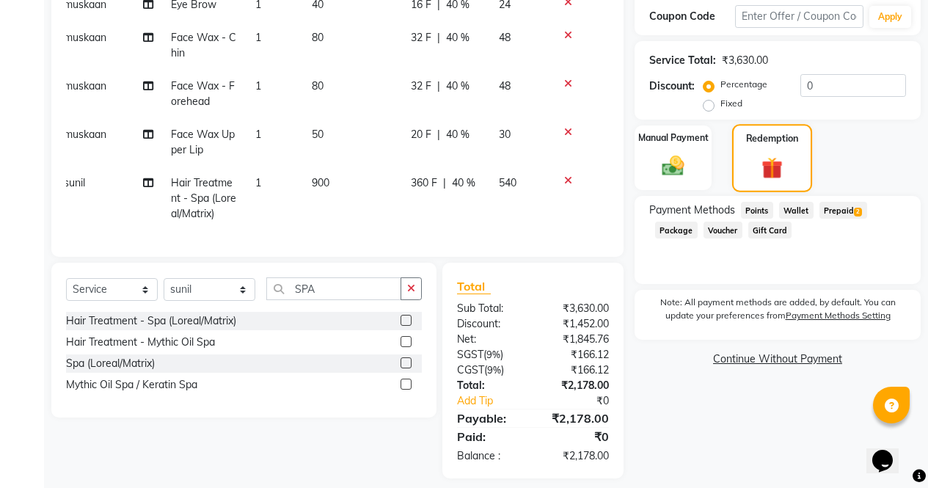
scroll to position [319, 0]
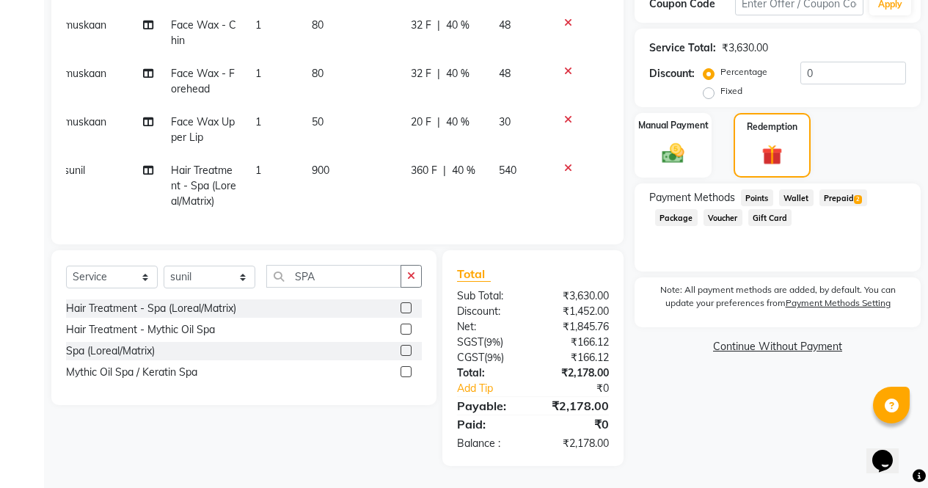
click at [854, 194] on span "Prepaid 2" at bounding box center [844, 197] width 48 height 17
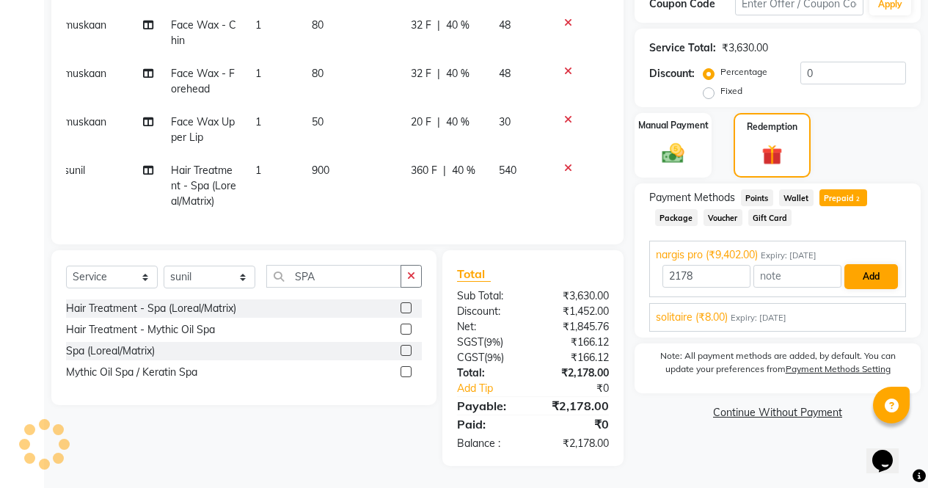
click at [877, 264] on button "Add" at bounding box center [872, 276] width 54 height 25
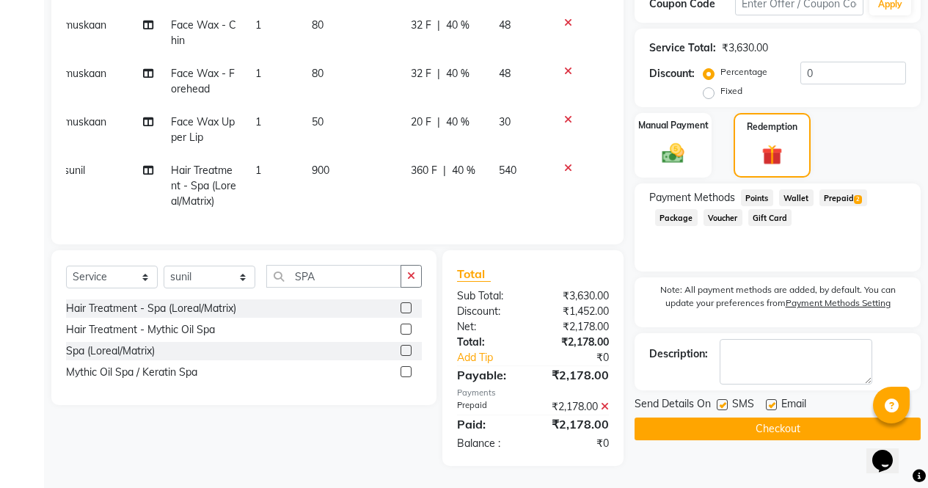
click at [787, 419] on button "Checkout" at bounding box center [778, 429] width 286 height 23
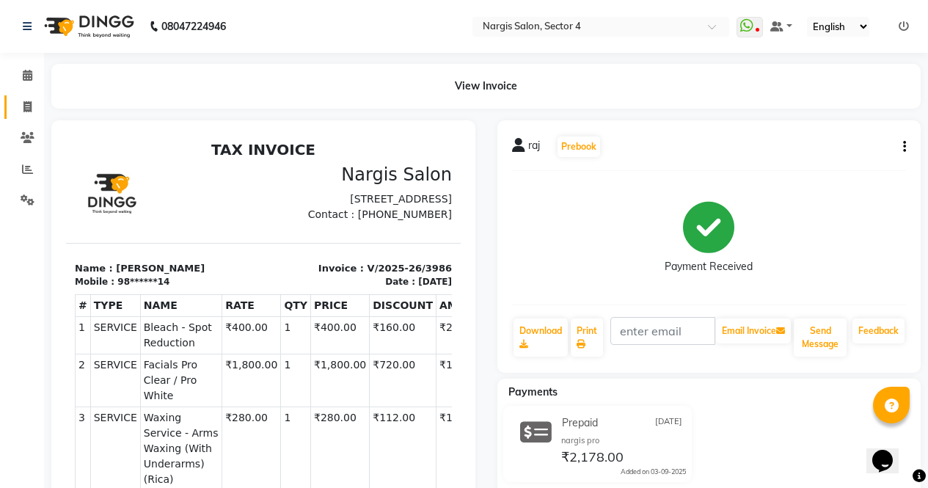
click at [25, 108] on icon at bounding box center [27, 106] width 8 height 11
select select "service"
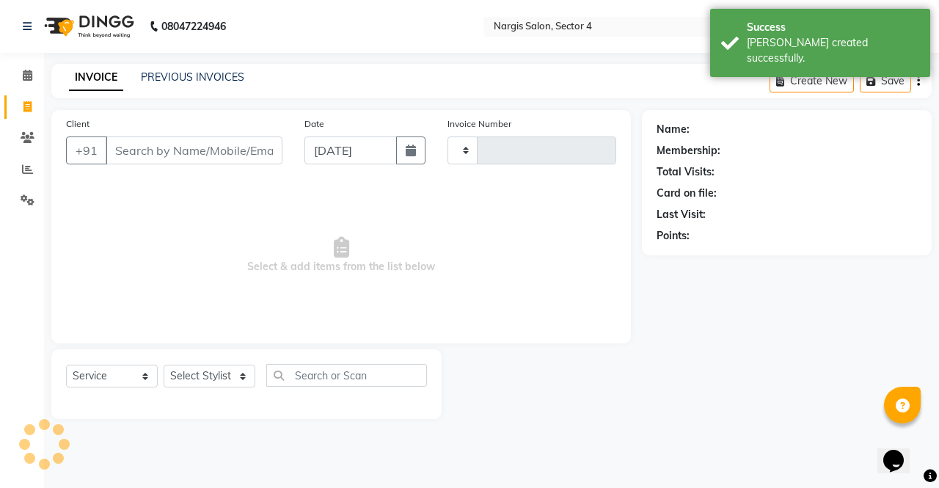
type input "3987"
select select "4130"
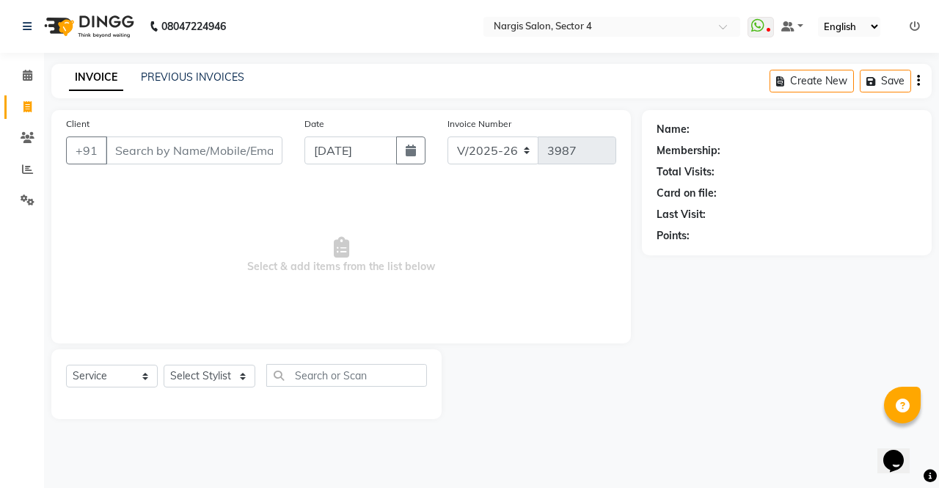
click at [222, 143] on input "Client" at bounding box center [194, 151] width 177 height 28
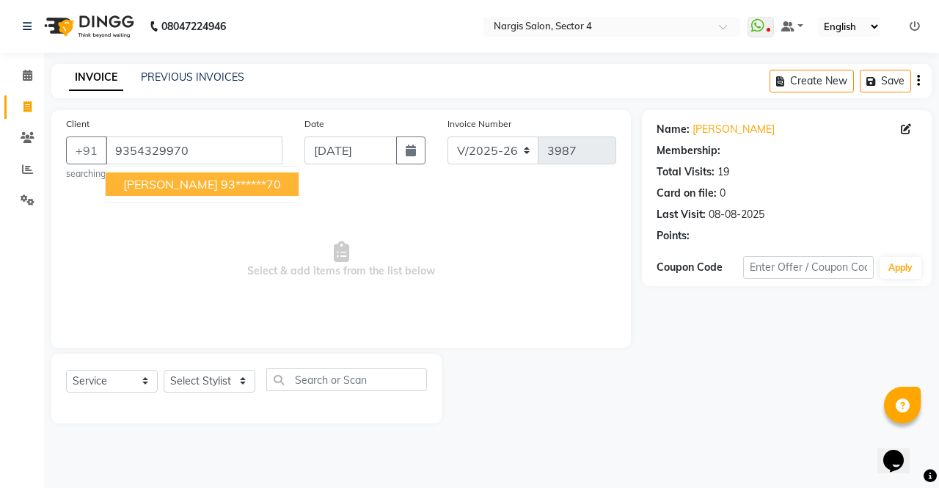
click at [134, 183] on span "[PERSON_NAME]" at bounding box center [170, 184] width 95 height 15
type input "93******70"
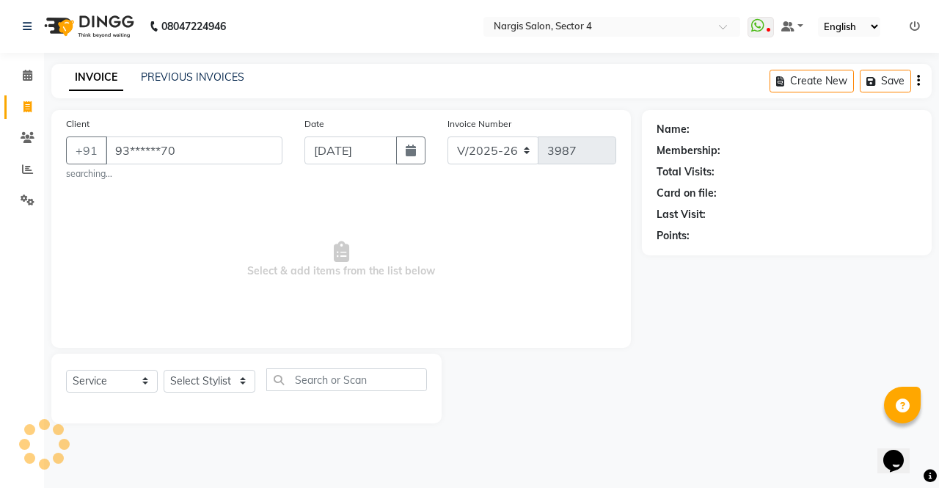
select select "2: Object"
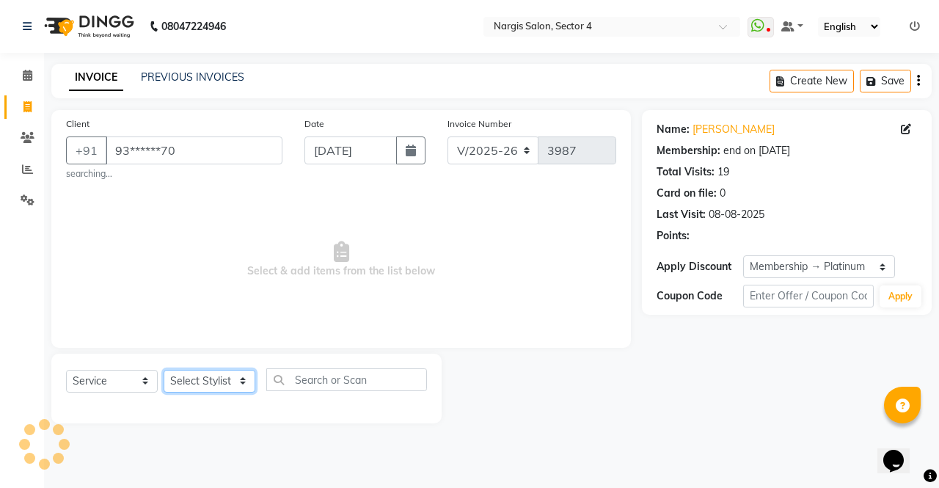
click at [216, 381] on select "Select Stylist [PERSON_NAME] [PERSON_NAME] [PERSON_NAME] Front Desk muskaan rak…" at bounding box center [210, 381] width 92 height 23
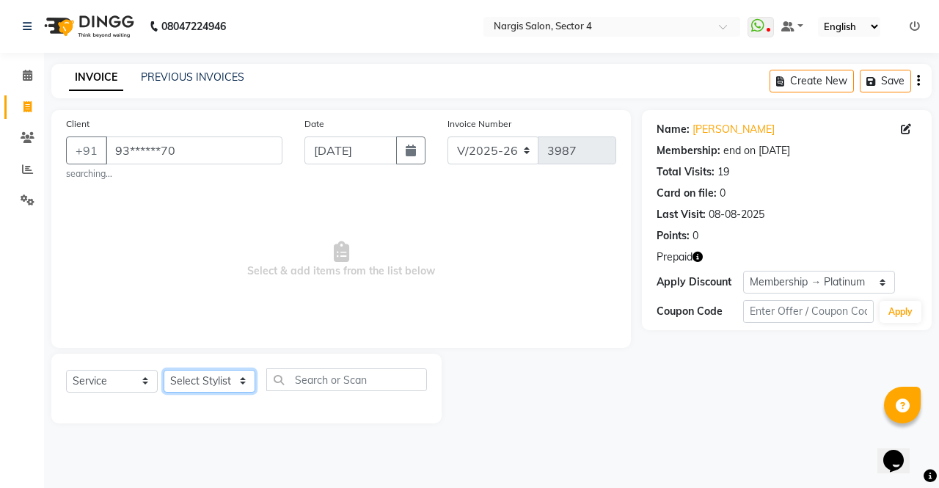
select select "28131"
click at [164, 370] on select "Select Stylist [PERSON_NAME] [PERSON_NAME] [PERSON_NAME] Front Desk muskaan rak…" at bounding box center [210, 381] width 92 height 23
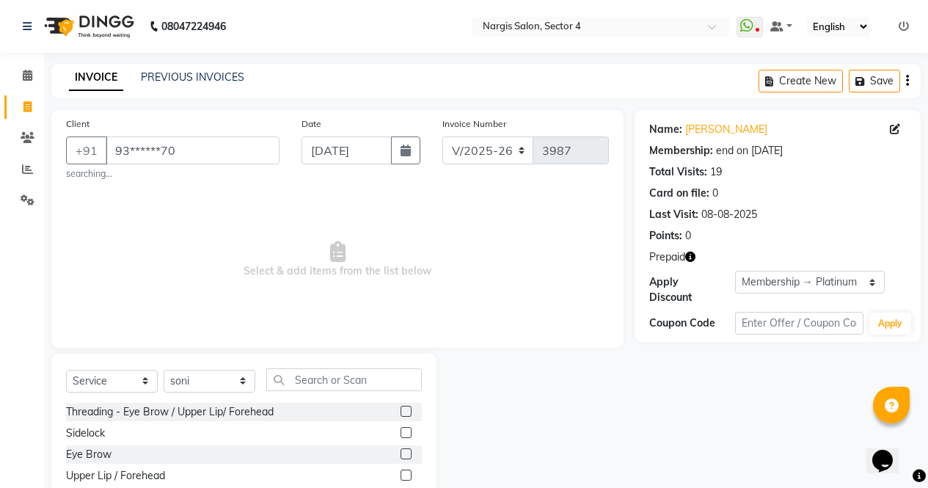
click at [401, 454] on label at bounding box center [406, 453] width 11 height 11
click at [401, 454] on input "checkbox" at bounding box center [406, 455] width 10 height 10
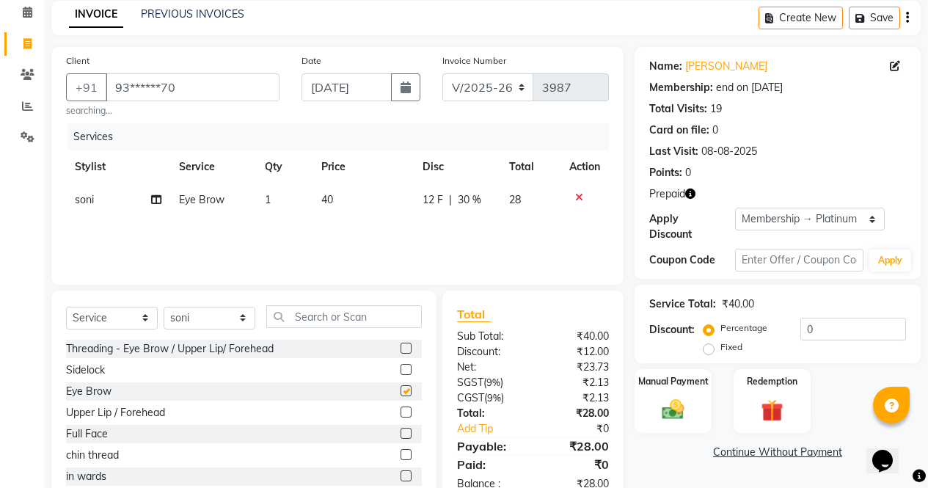
checkbox input "false"
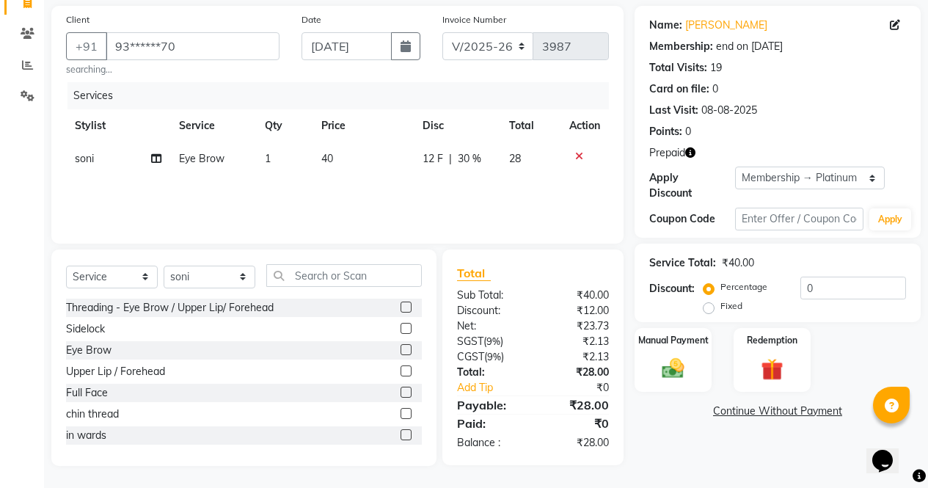
click at [401, 307] on label at bounding box center [406, 307] width 11 height 11
click at [401, 307] on input "checkbox" at bounding box center [406, 308] width 10 height 10
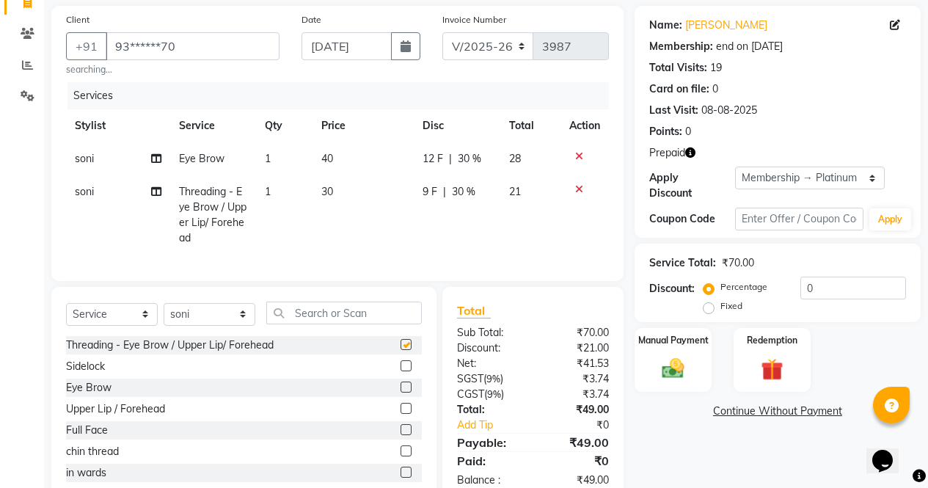
checkbox input "false"
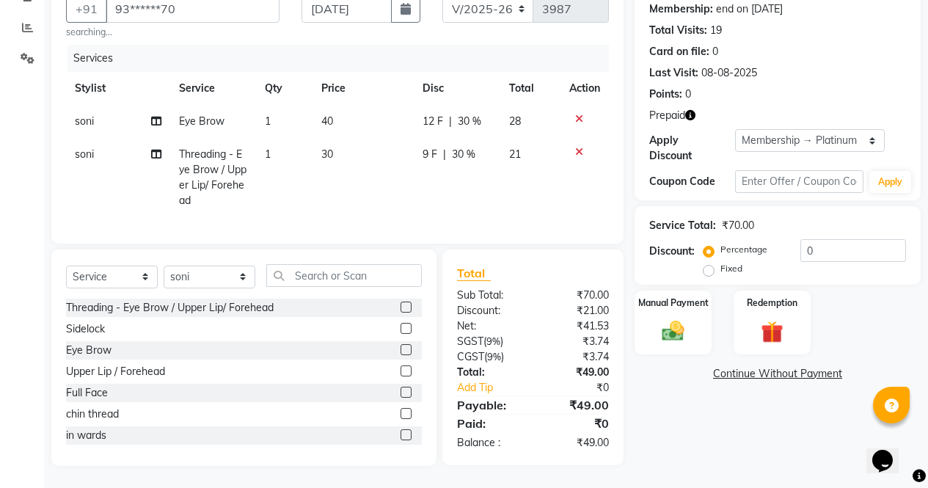
click at [690, 111] on button "button" at bounding box center [690, 115] width 10 height 15
click at [771, 318] on img at bounding box center [772, 332] width 37 height 29
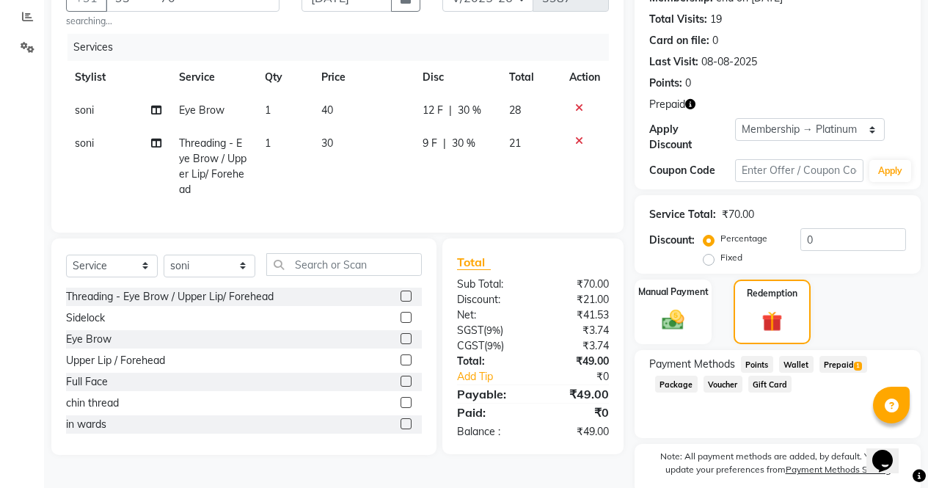
click at [851, 356] on span "Prepaid 1" at bounding box center [844, 364] width 48 height 17
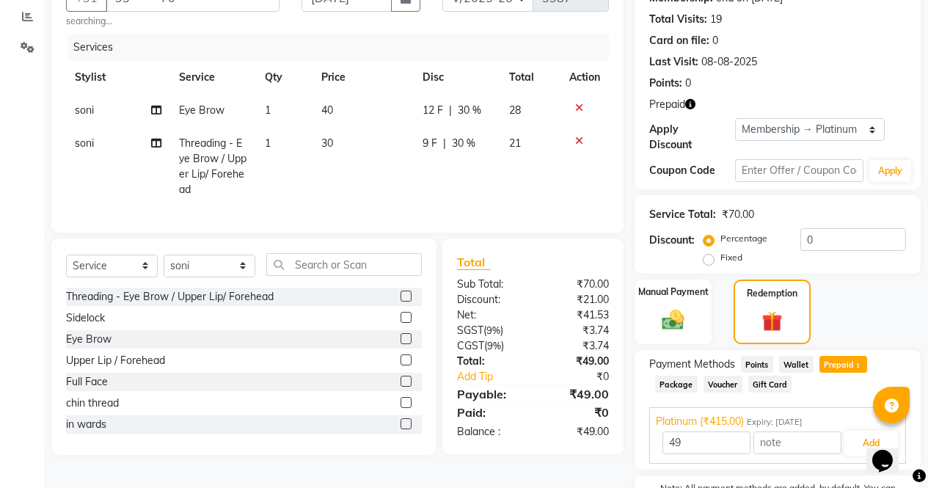
scroll to position [230, 0]
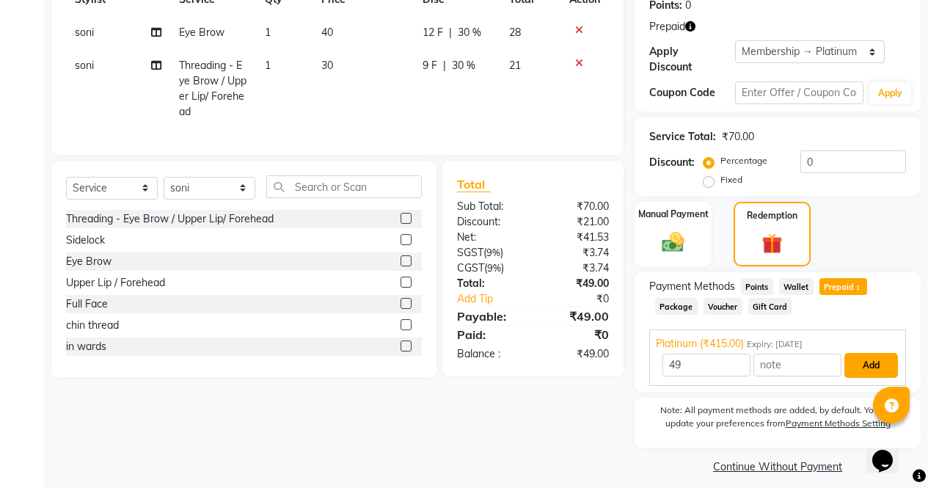
click at [874, 365] on button "Add" at bounding box center [872, 365] width 54 height 25
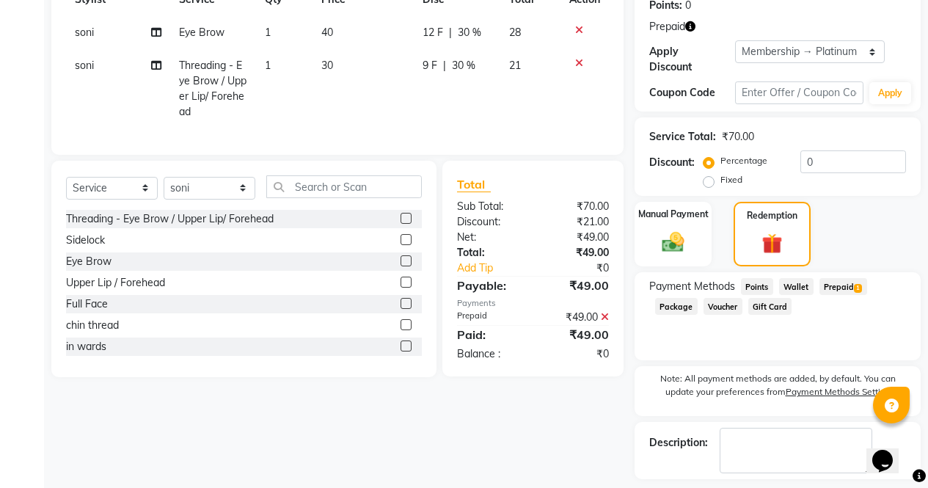
scroll to position [282, 0]
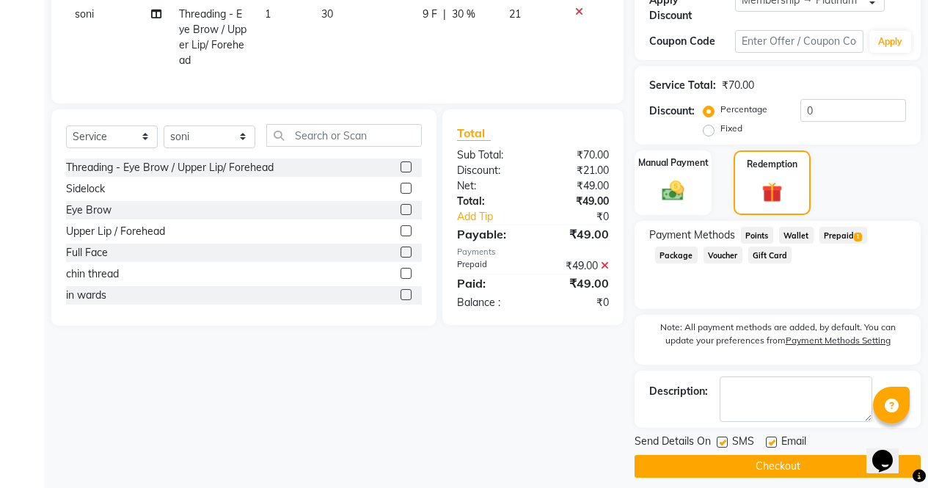
click at [737, 455] on button "Checkout" at bounding box center [778, 466] width 286 height 23
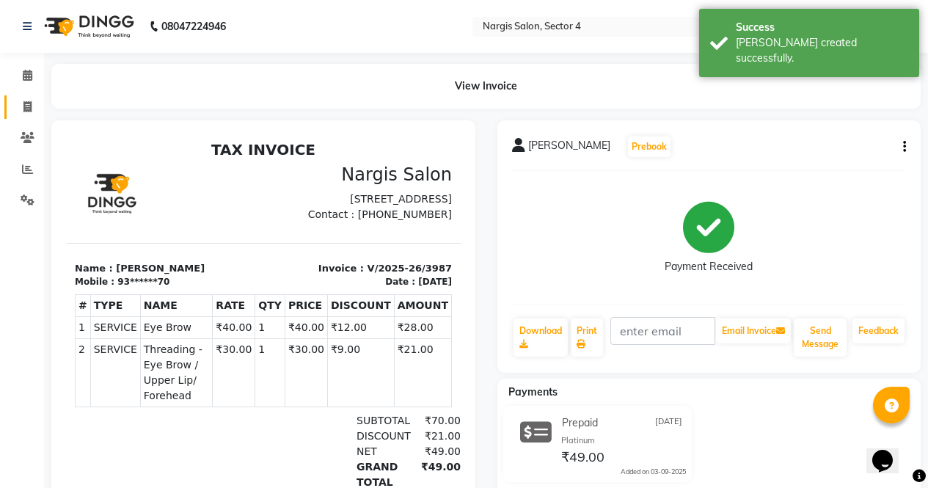
click at [14, 114] on link "Invoice" at bounding box center [21, 107] width 35 height 24
select select "service"
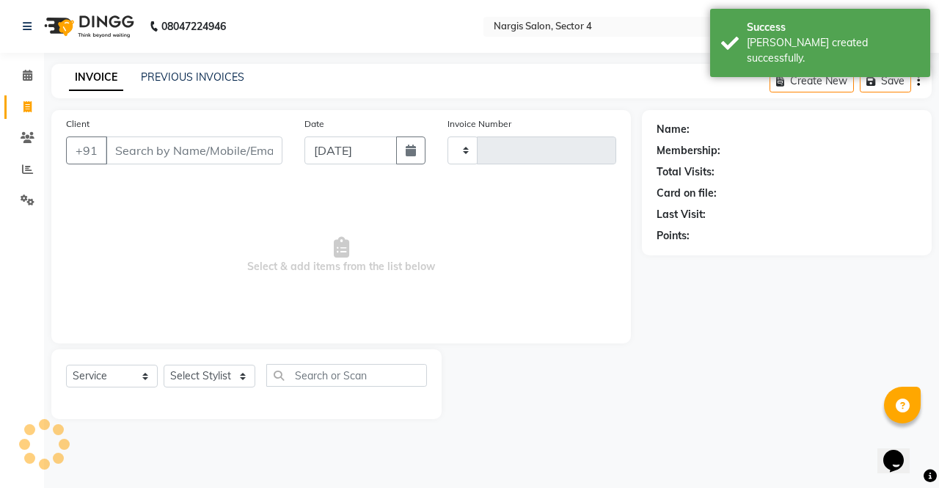
type input "3988"
select select "4130"
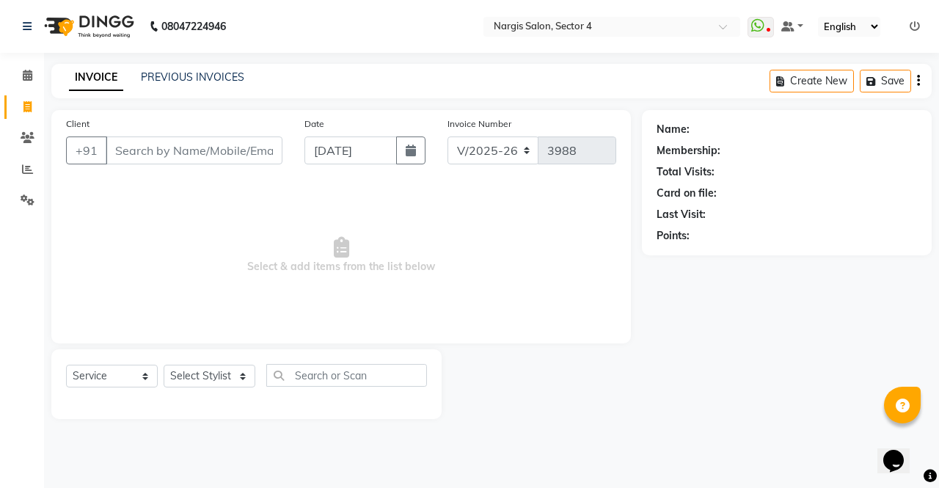
click at [741, 363] on div "Name: Membership: Total Visits: Card on file: Last Visit: Points:" at bounding box center [792, 264] width 301 height 309
